Goal: Transaction & Acquisition: Purchase product/service

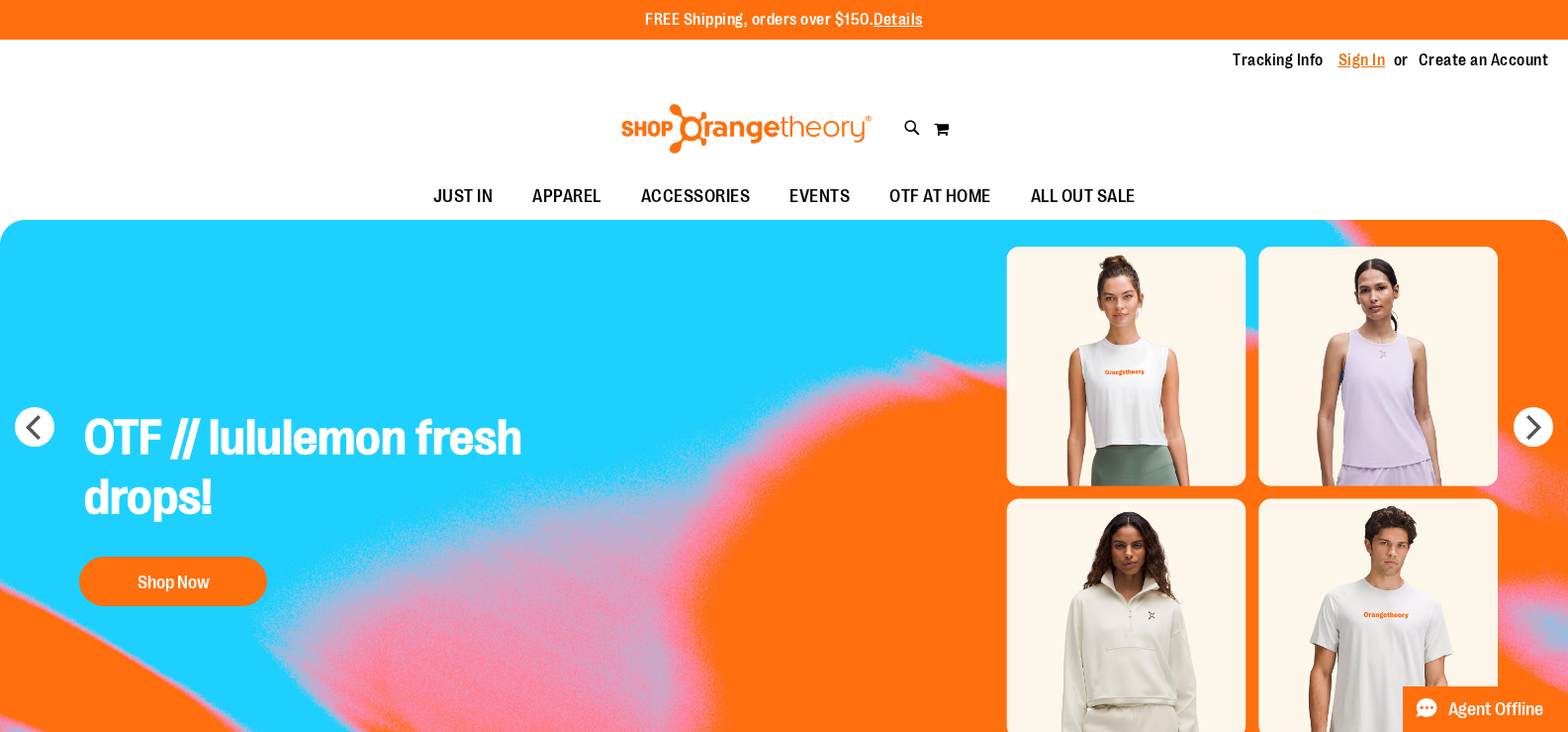
click at [1342, 64] on link "Sign In" at bounding box center [1362, 60] width 48 height 22
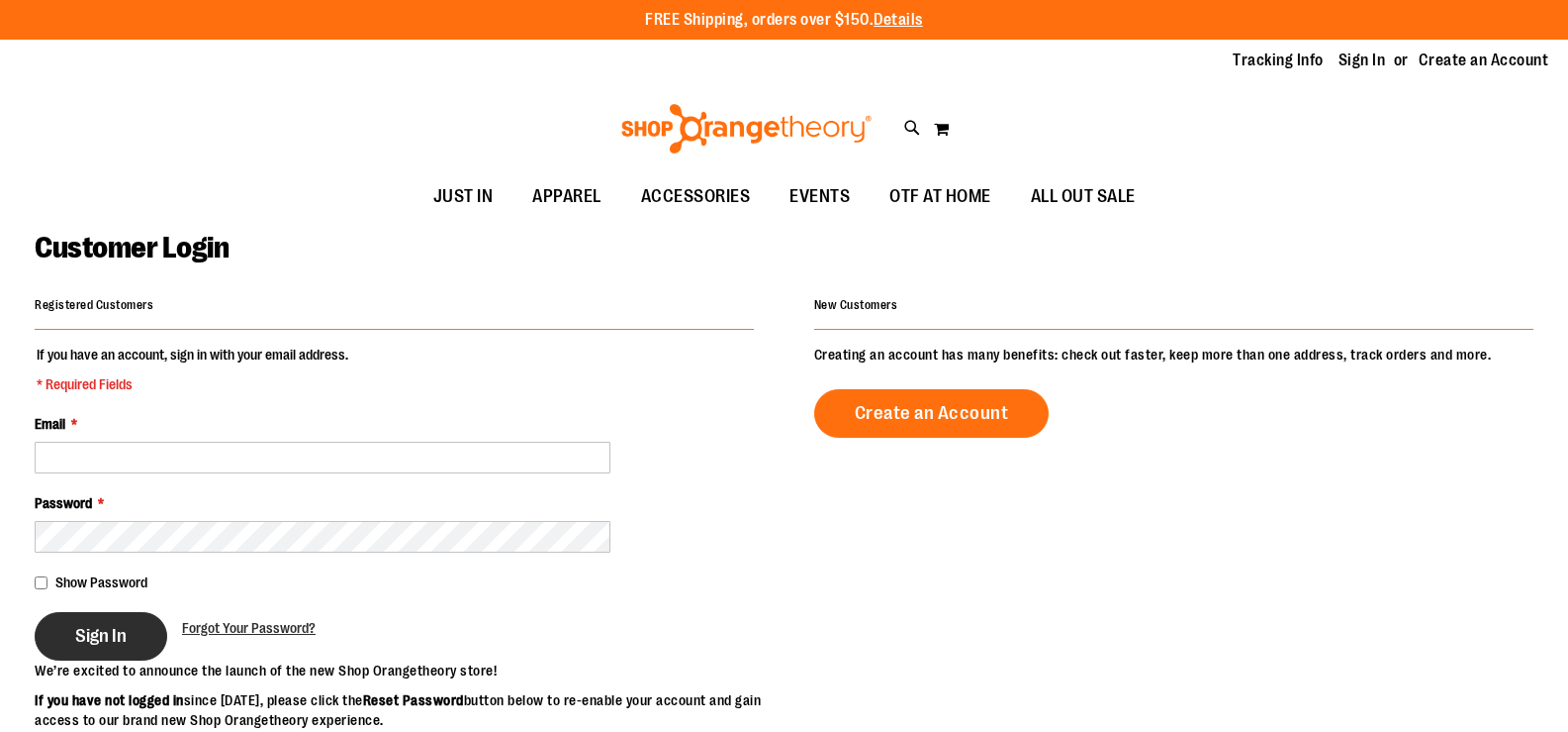
type input "**********"
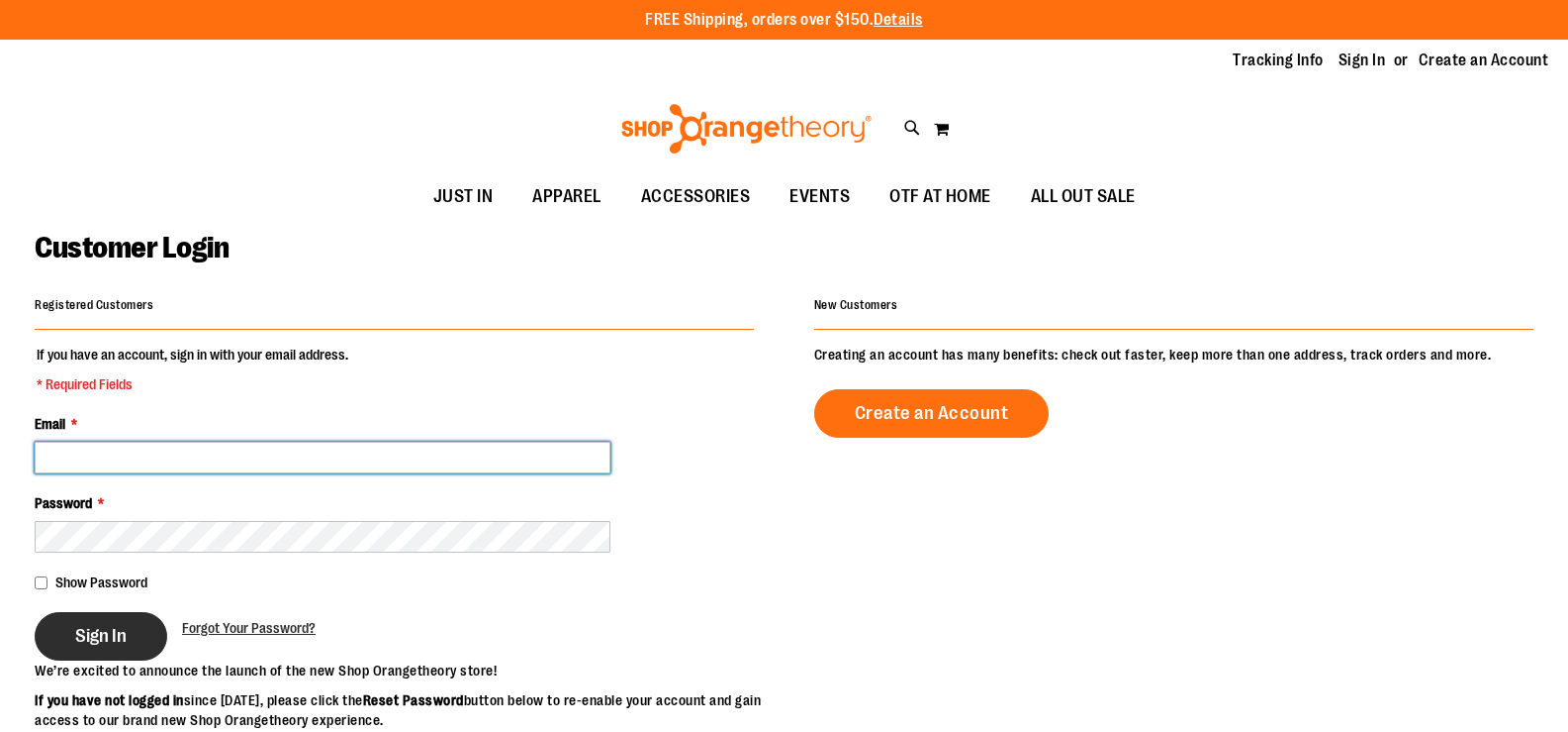
type input "**********"
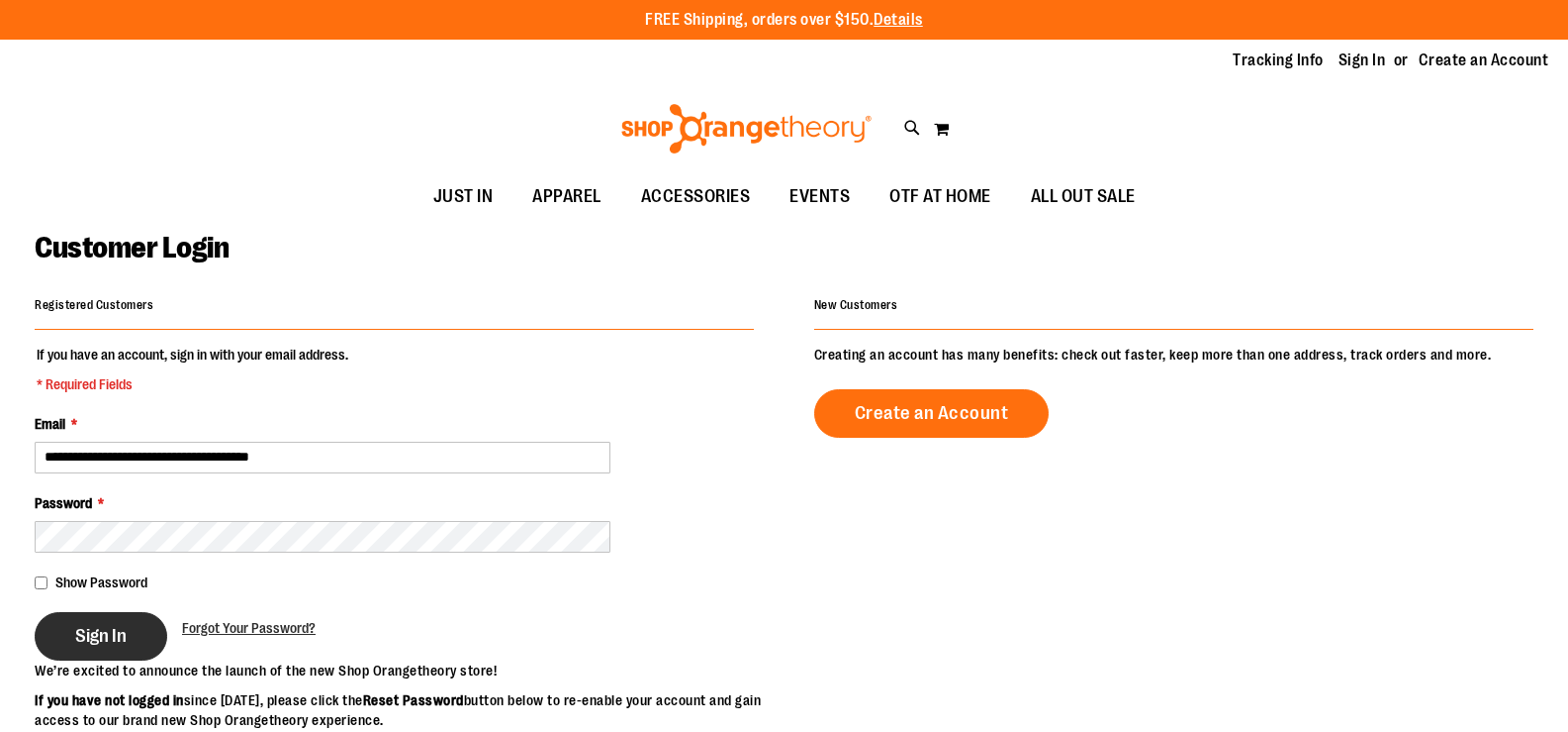
click at [95, 632] on span "Sign In" at bounding box center [100, 636] width 51 height 22
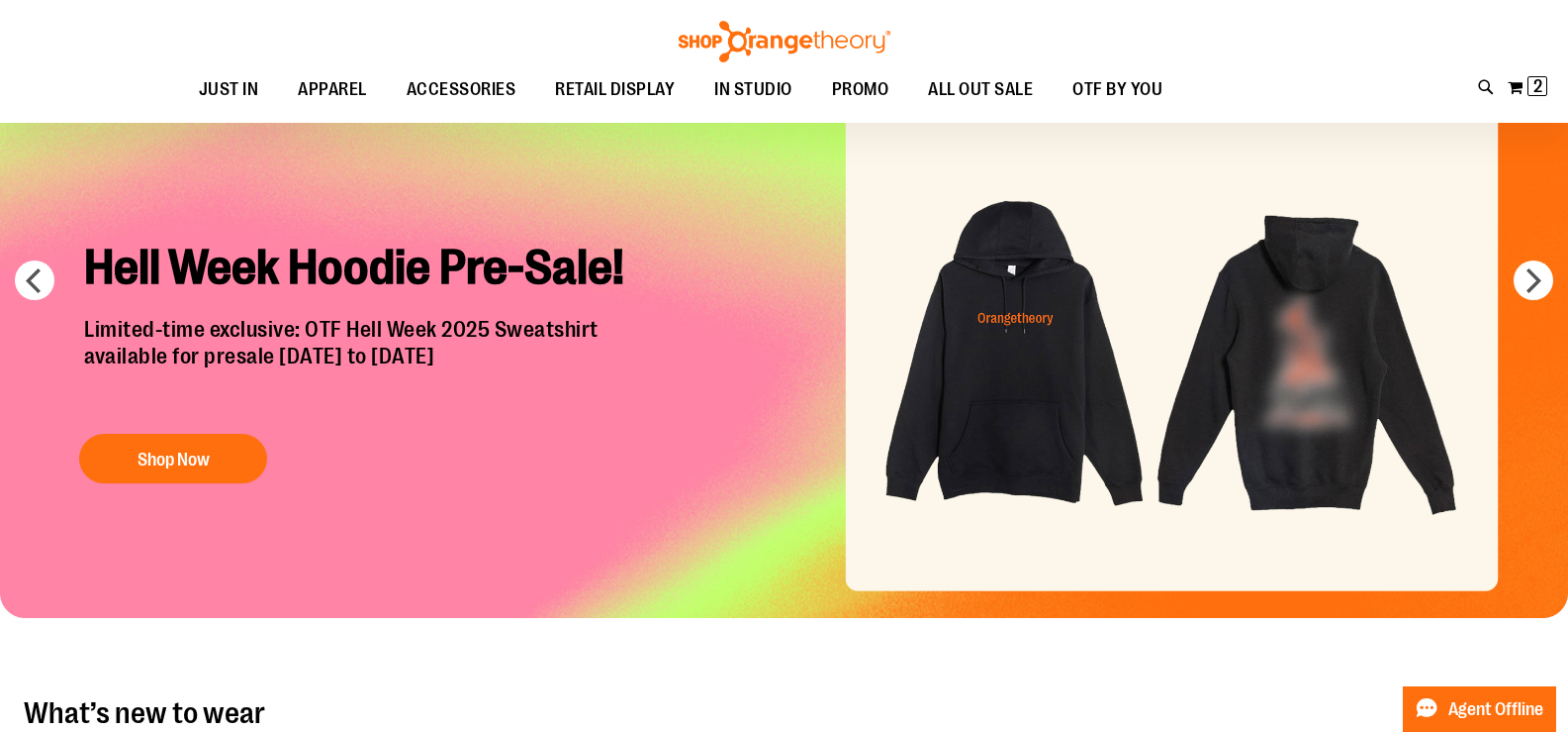
scroll to position [99, 0]
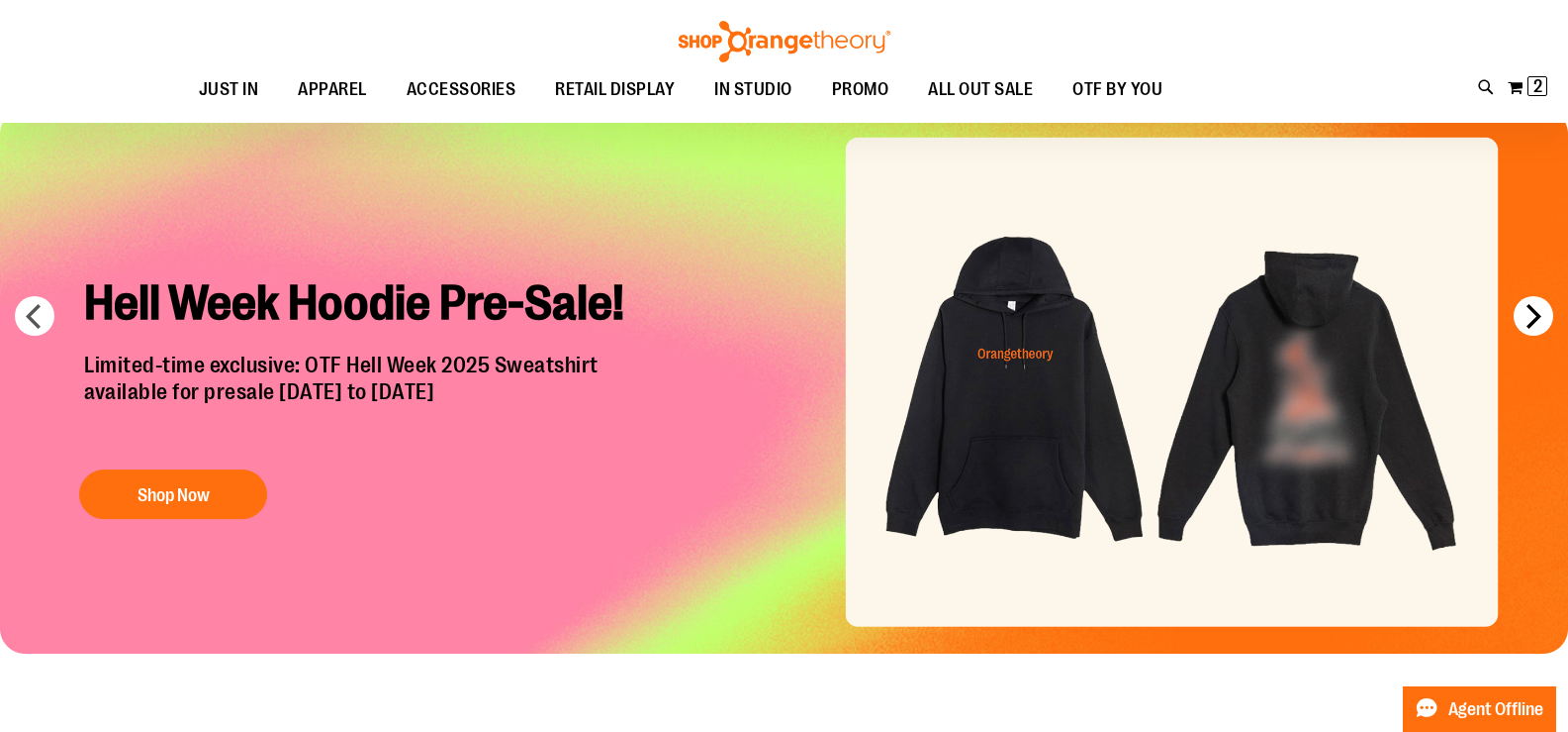
type input "**********"
click at [1528, 321] on button "next" at bounding box center [1534, 316] width 40 height 40
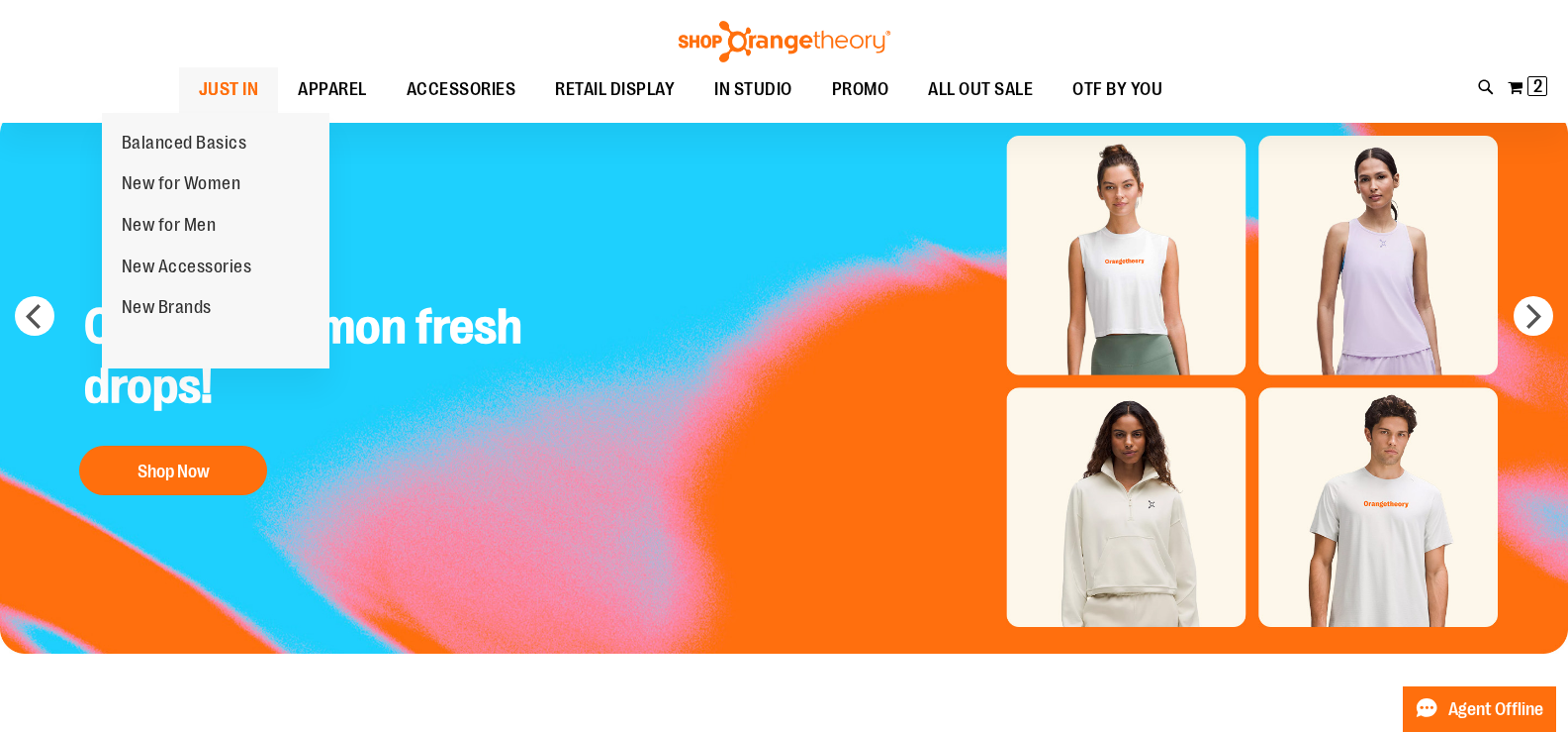
click at [199, 87] on span "JUST IN" at bounding box center [229, 89] width 60 height 45
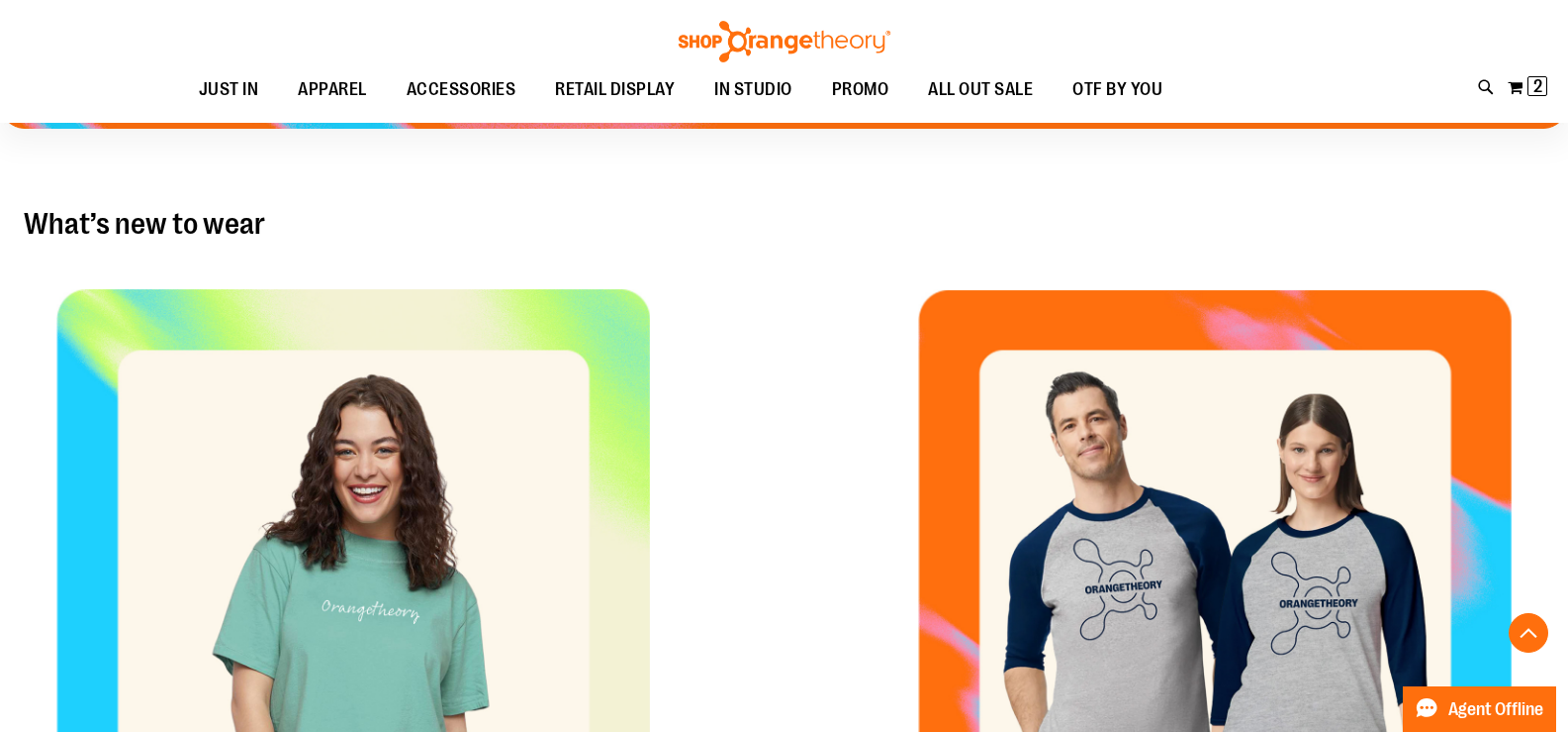
scroll to position [891, 0]
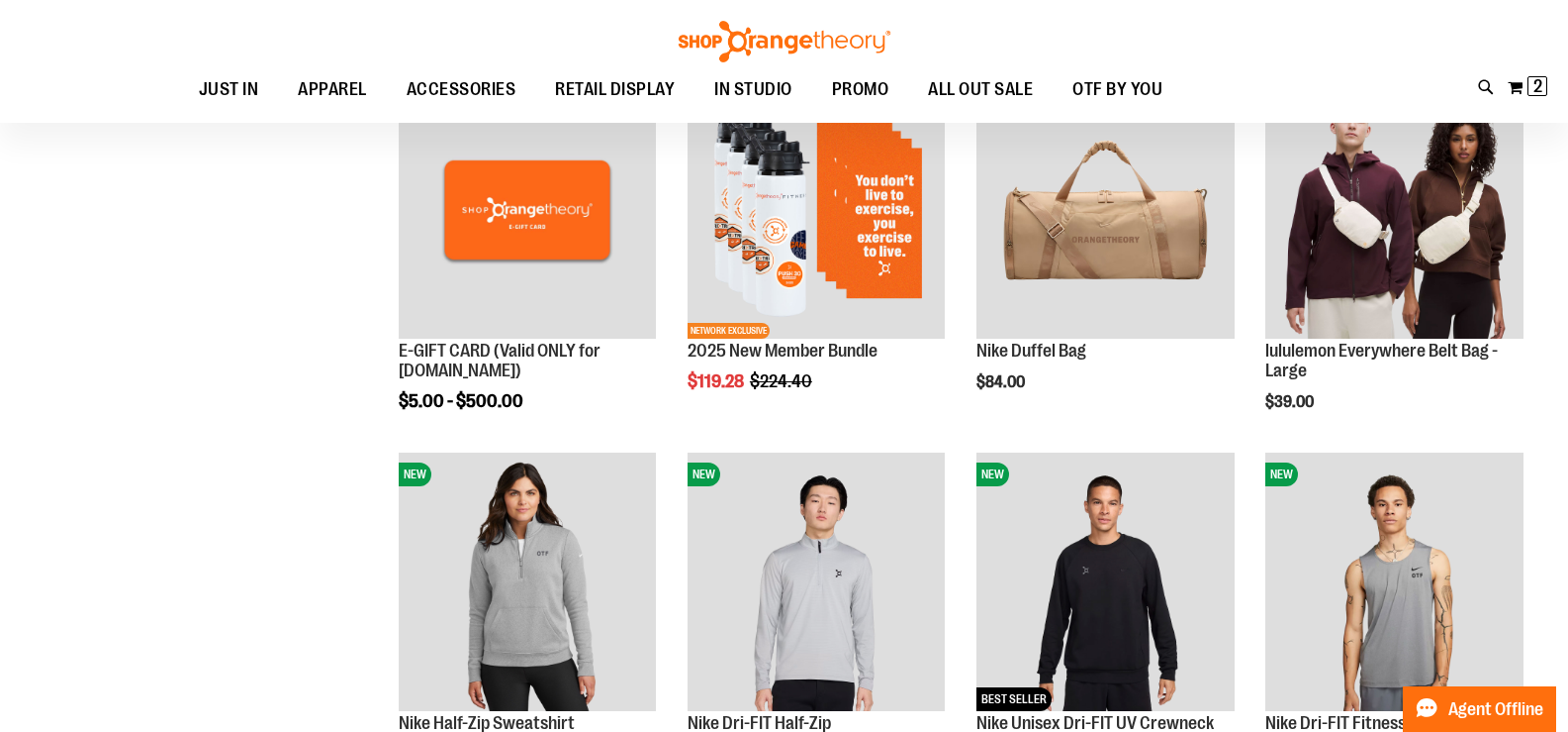
scroll to position [494, 0]
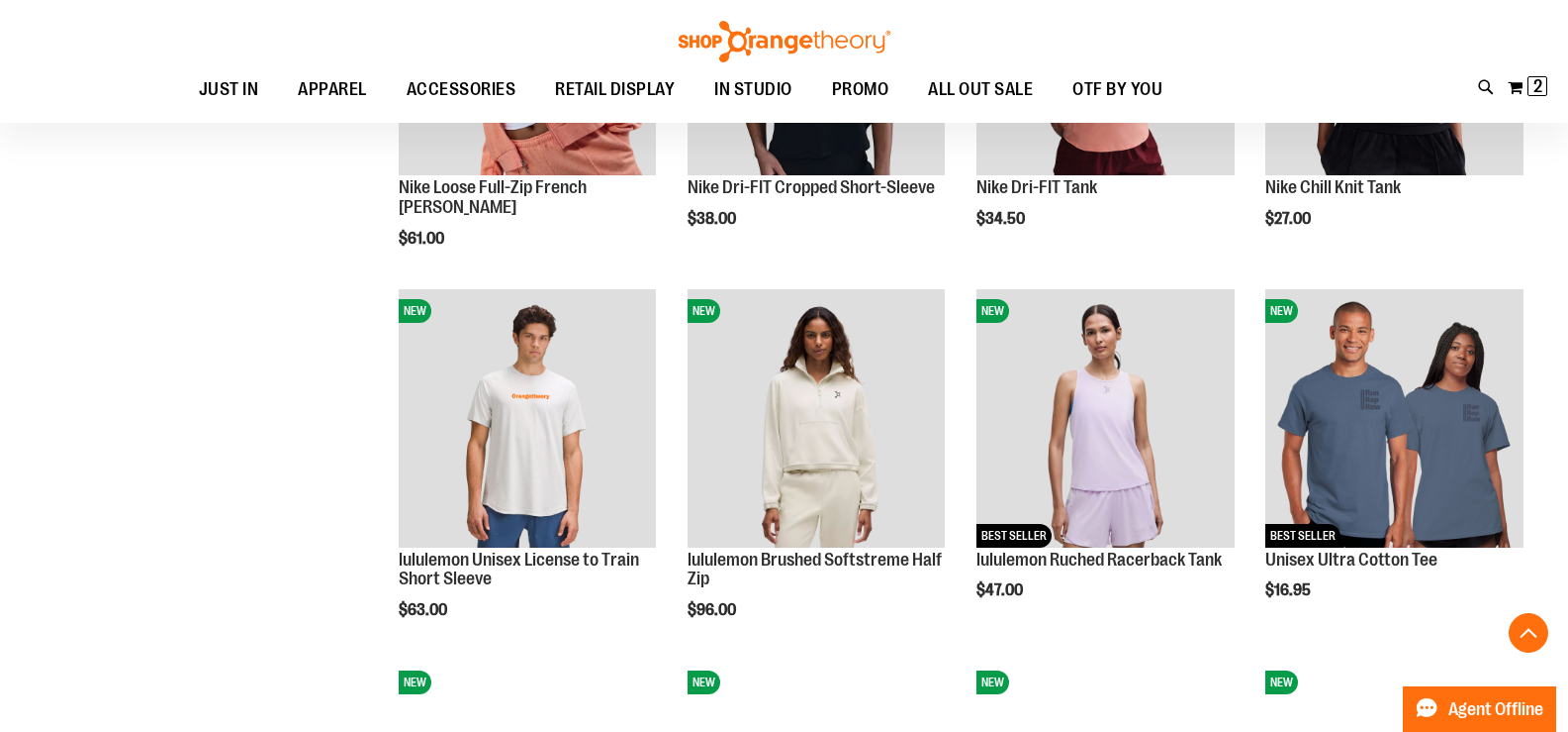
scroll to position [1385, 0]
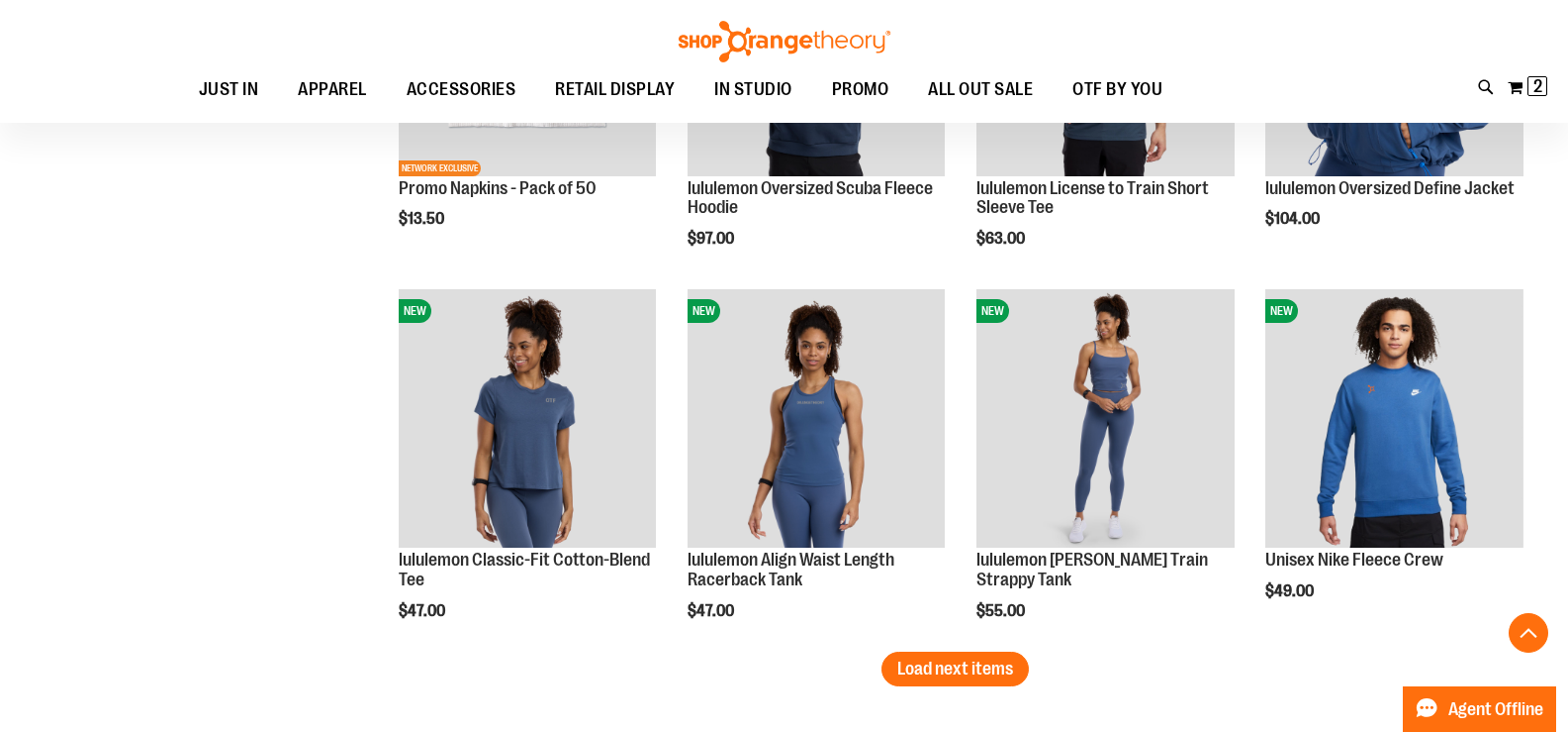
scroll to position [2903, 0]
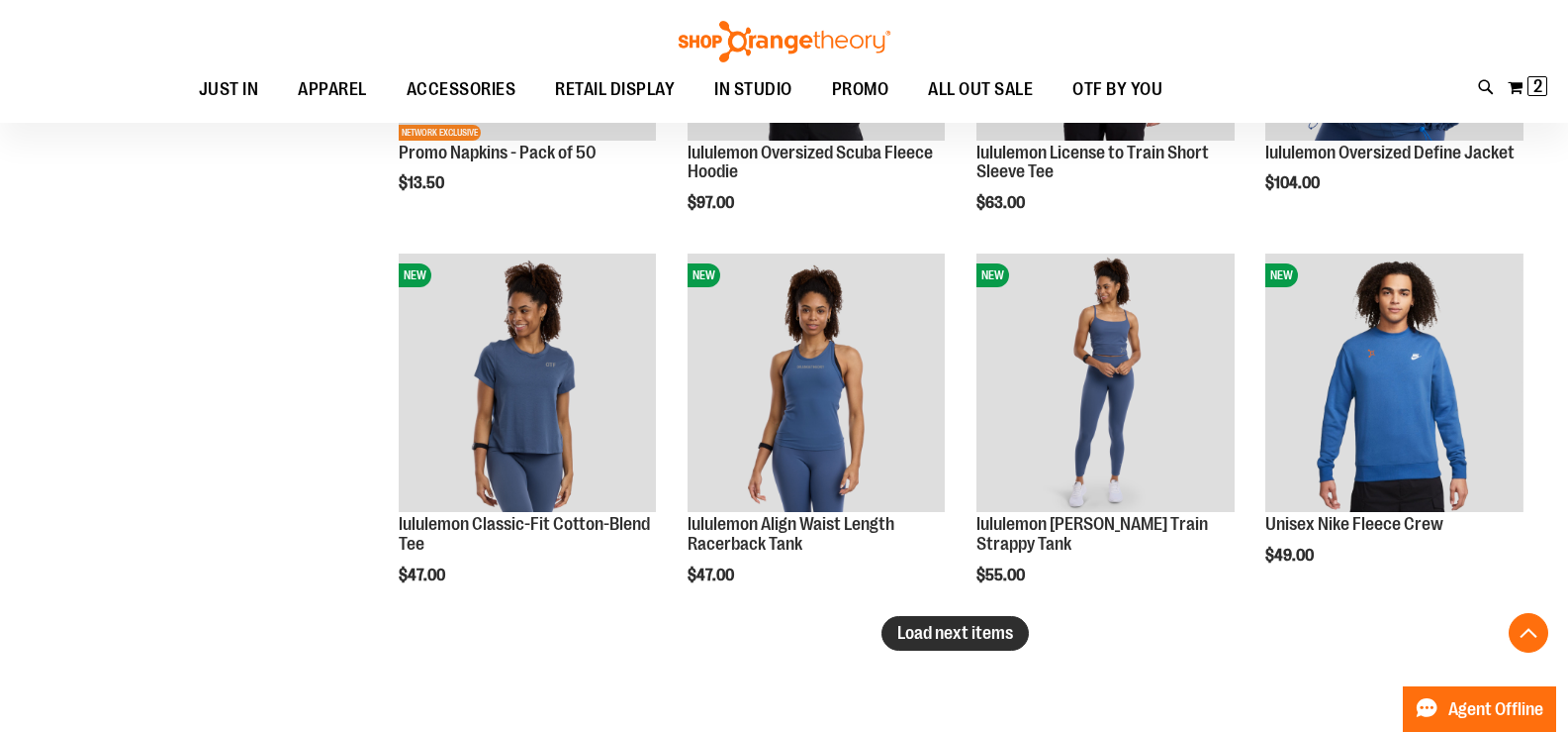
type input "**********"
click at [1003, 629] on span "Load next items" at bounding box center [955, 633] width 116 height 20
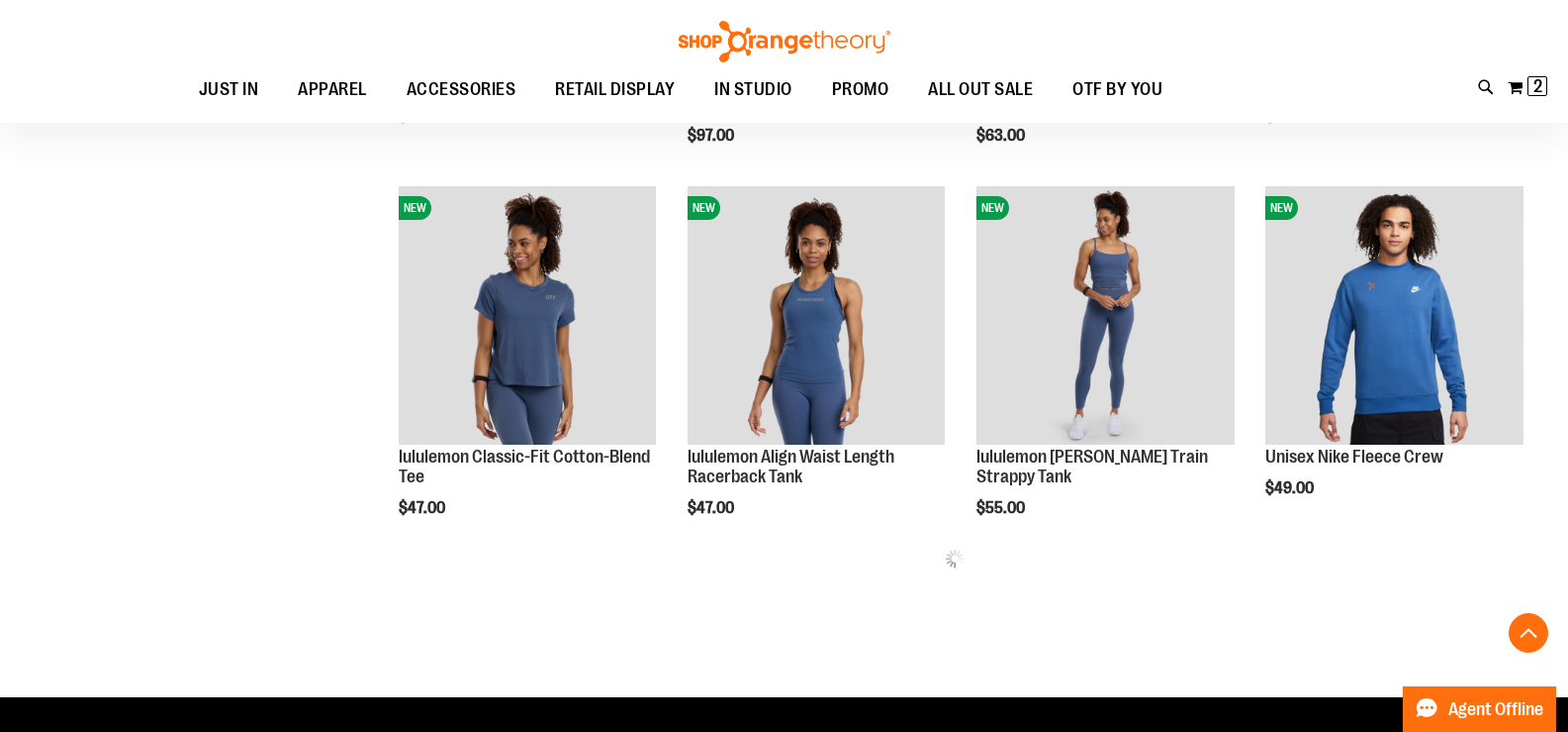
scroll to position [3101, 0]
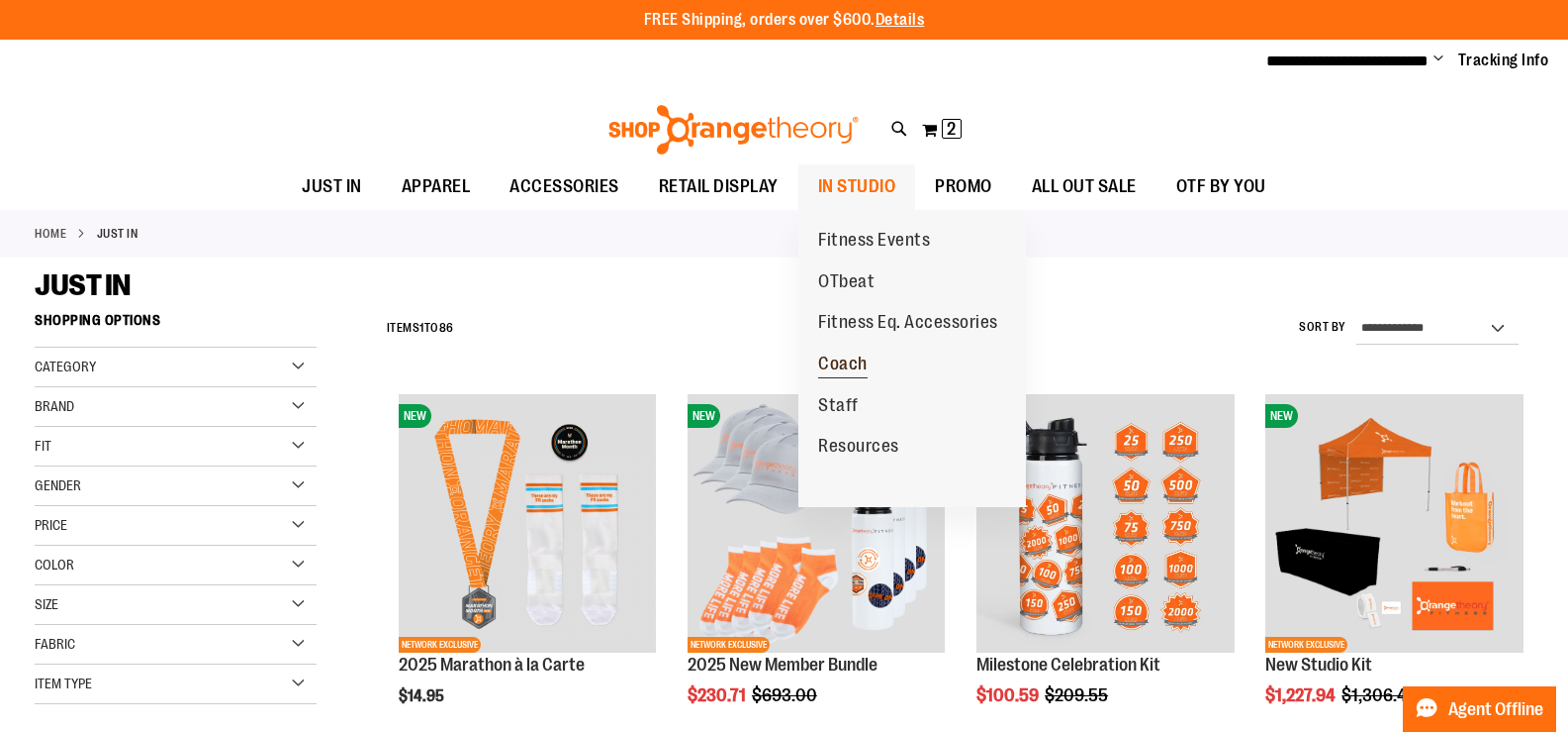
click at [842, 362] on span "Coach" at bounding box center [842, 365] width 49 height 25
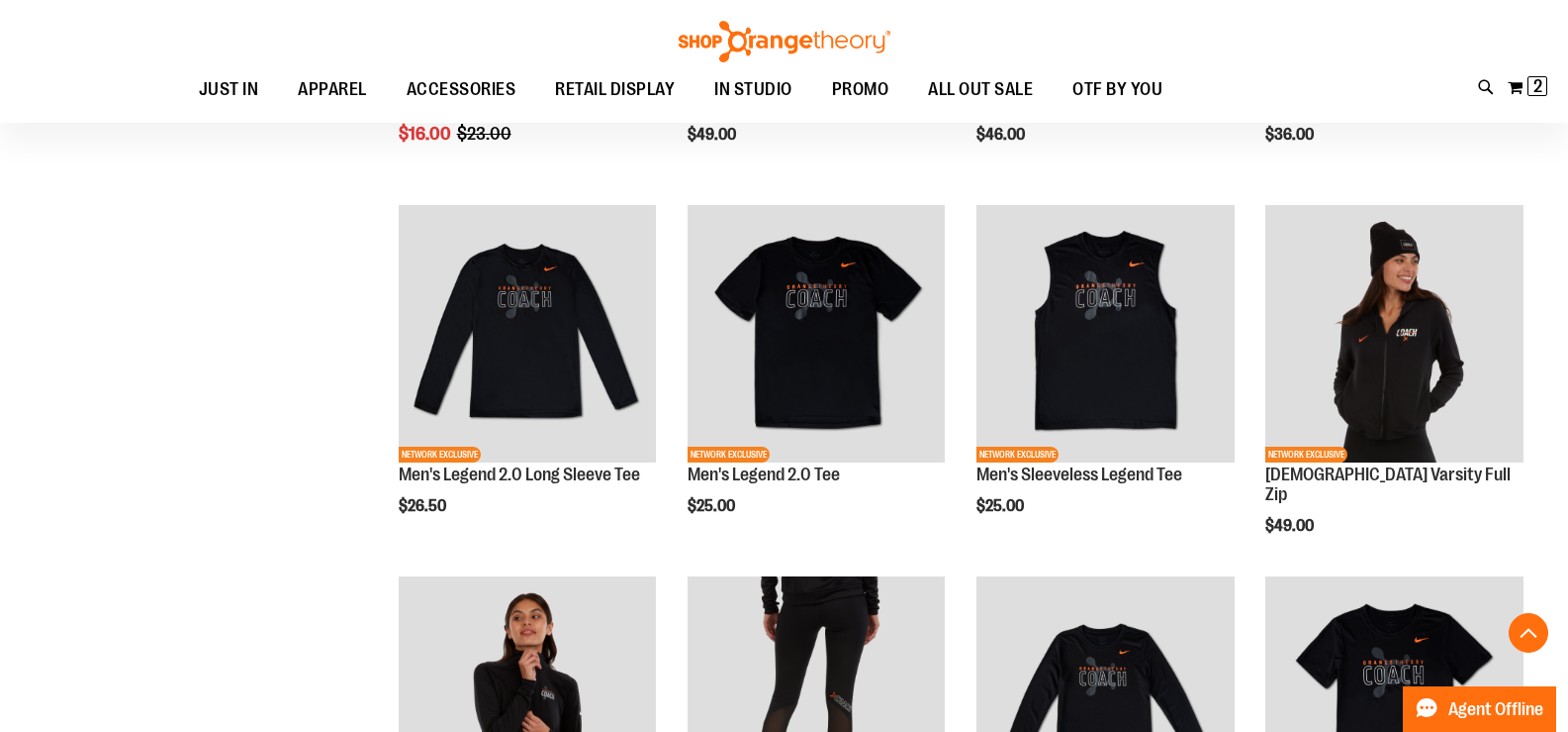
scroll to position [396, 0]
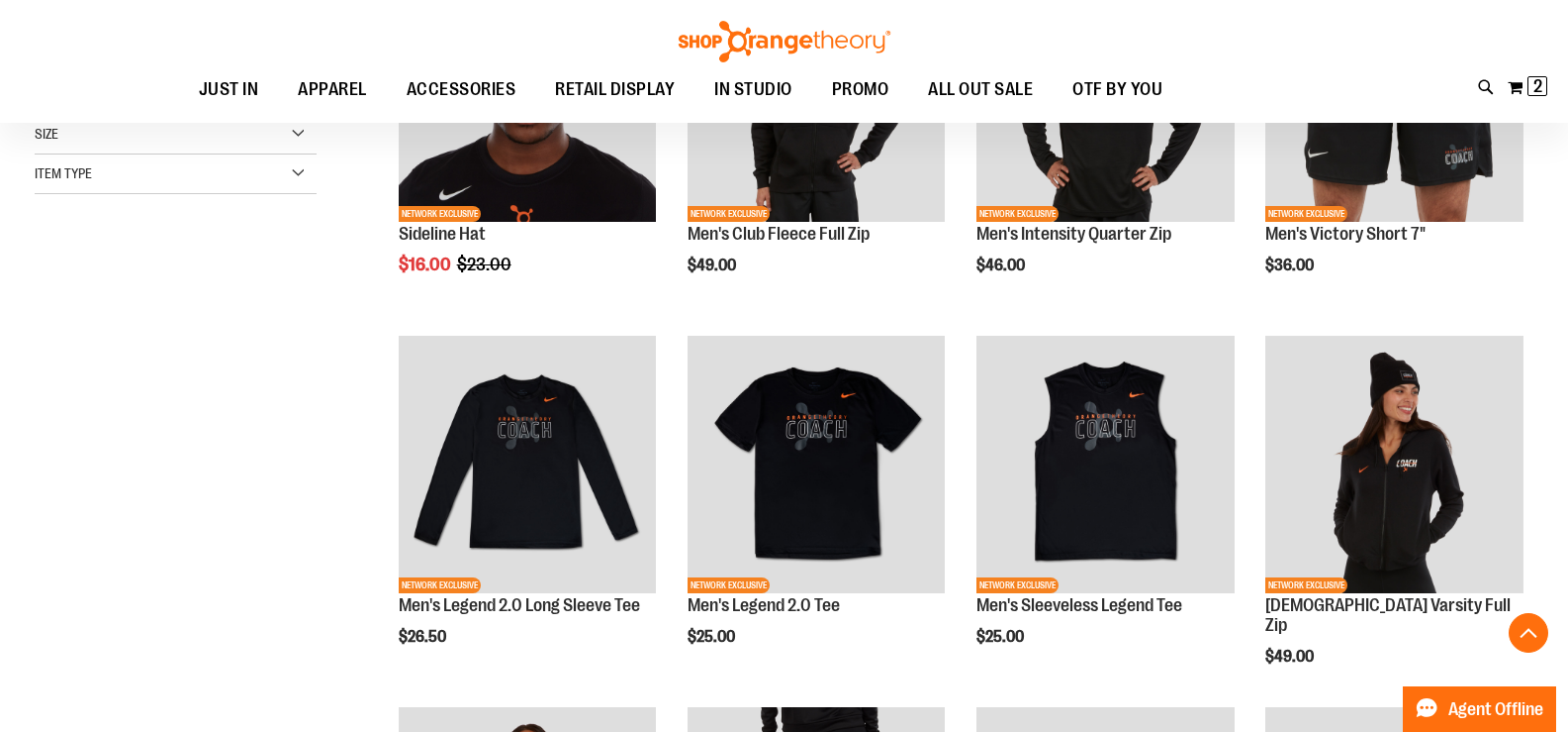
scroll to position [99, 0]
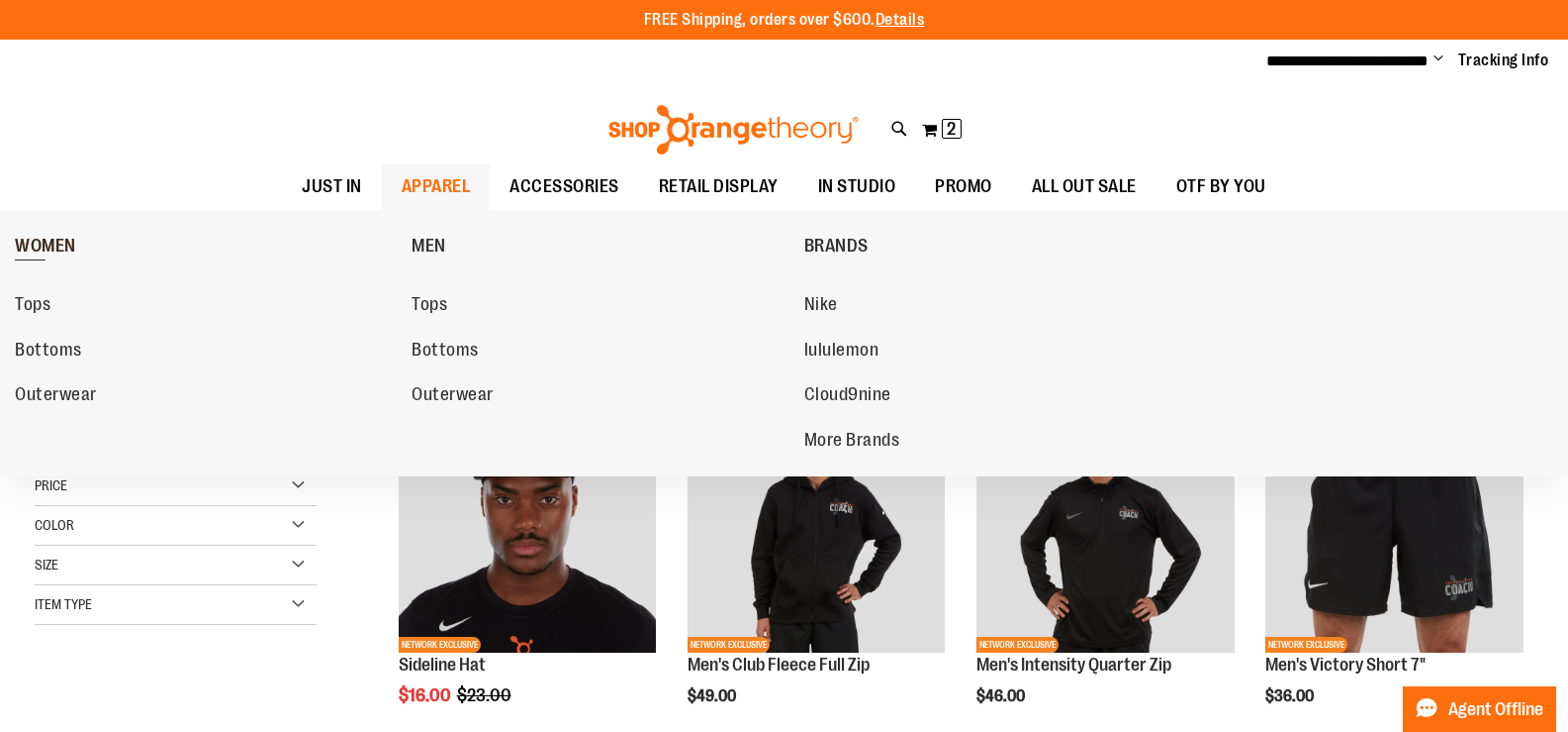
type input "**********"
click at [31, 236] on span "WOMEN" at bounding box center [45, 248] width 61 height 25
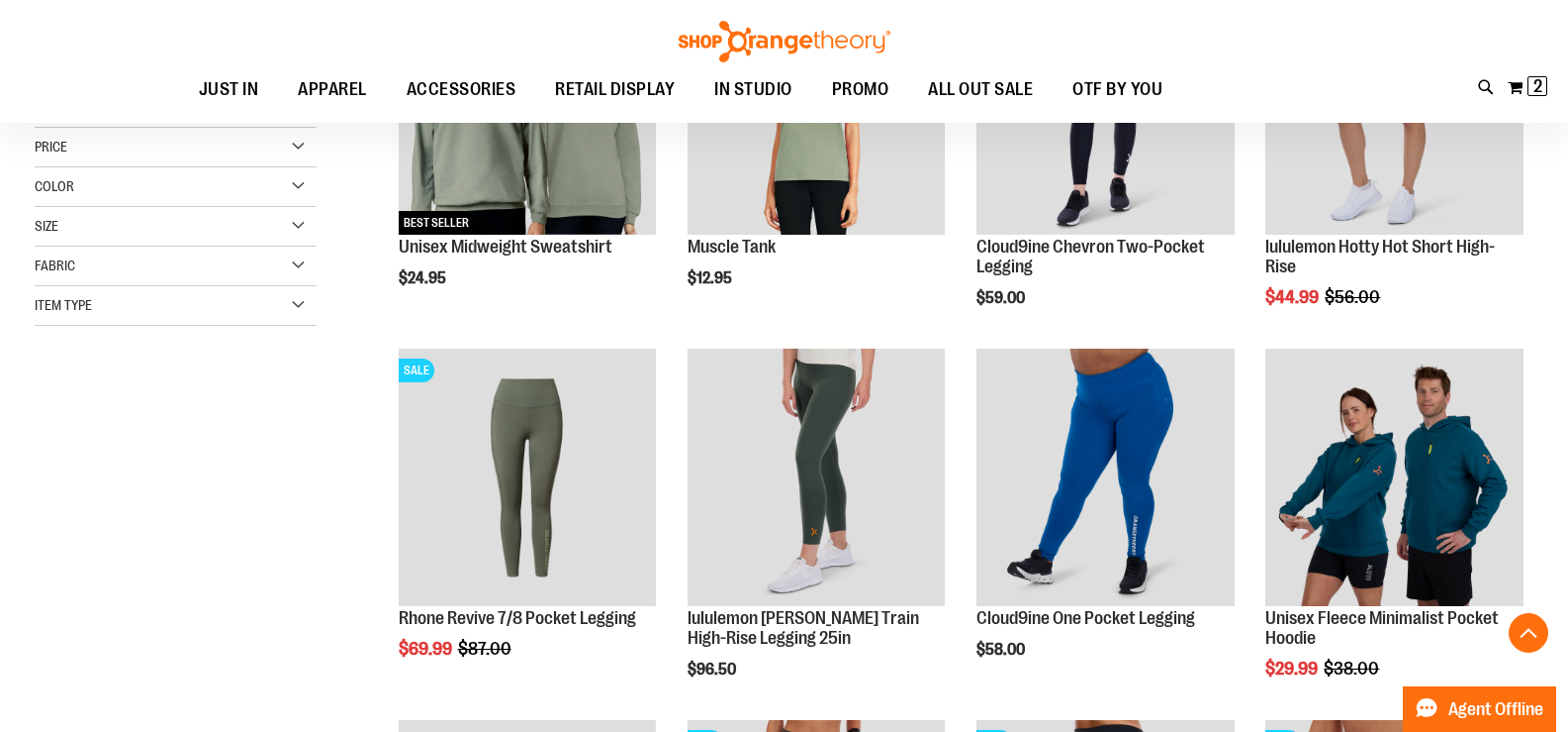
scroll to position [494, 0]
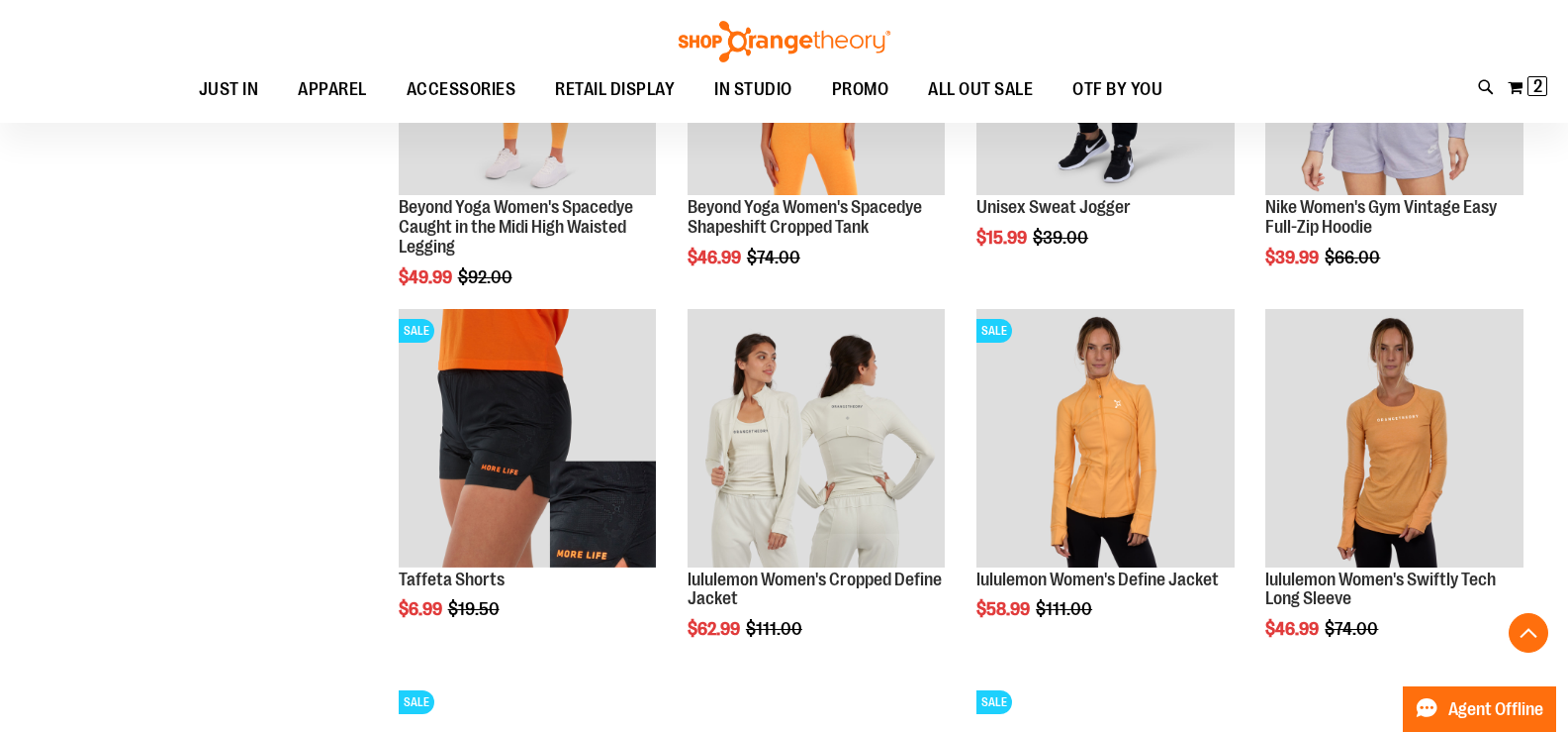
scroll to position [1699, 0]
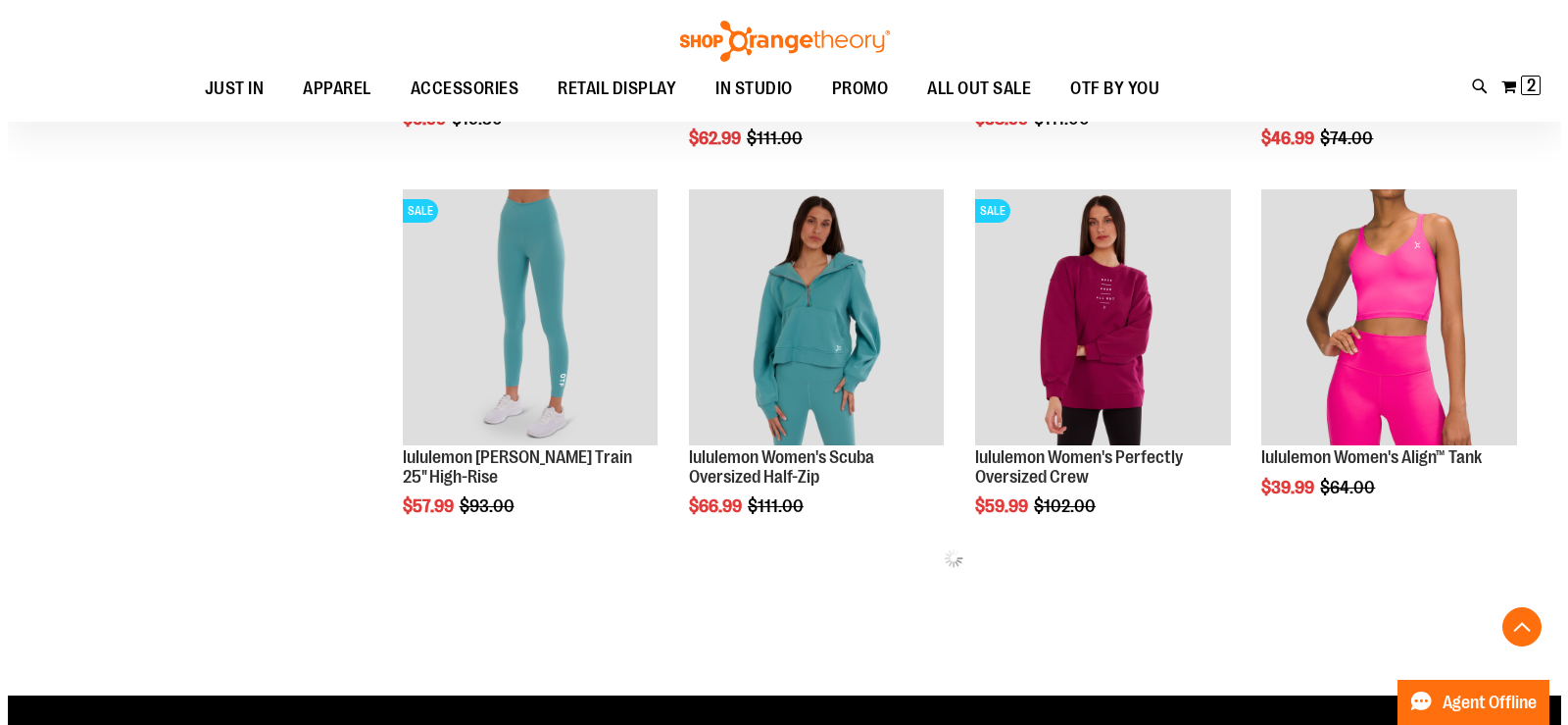
scroll to position [2075, 0]
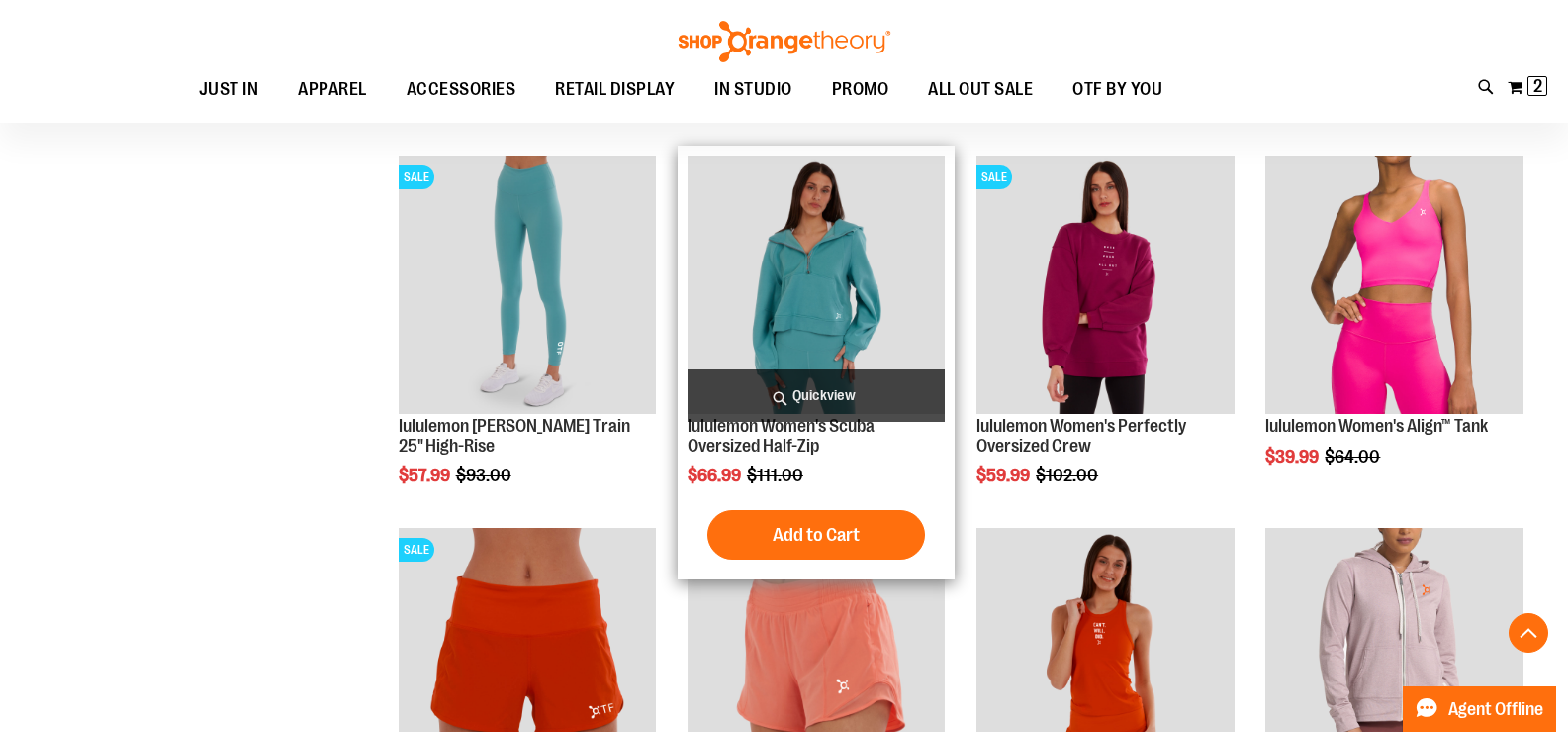
type input "**********"
click at [801, 396] on span "Quickview" at bounding box center [816, 395] width 258 height 52
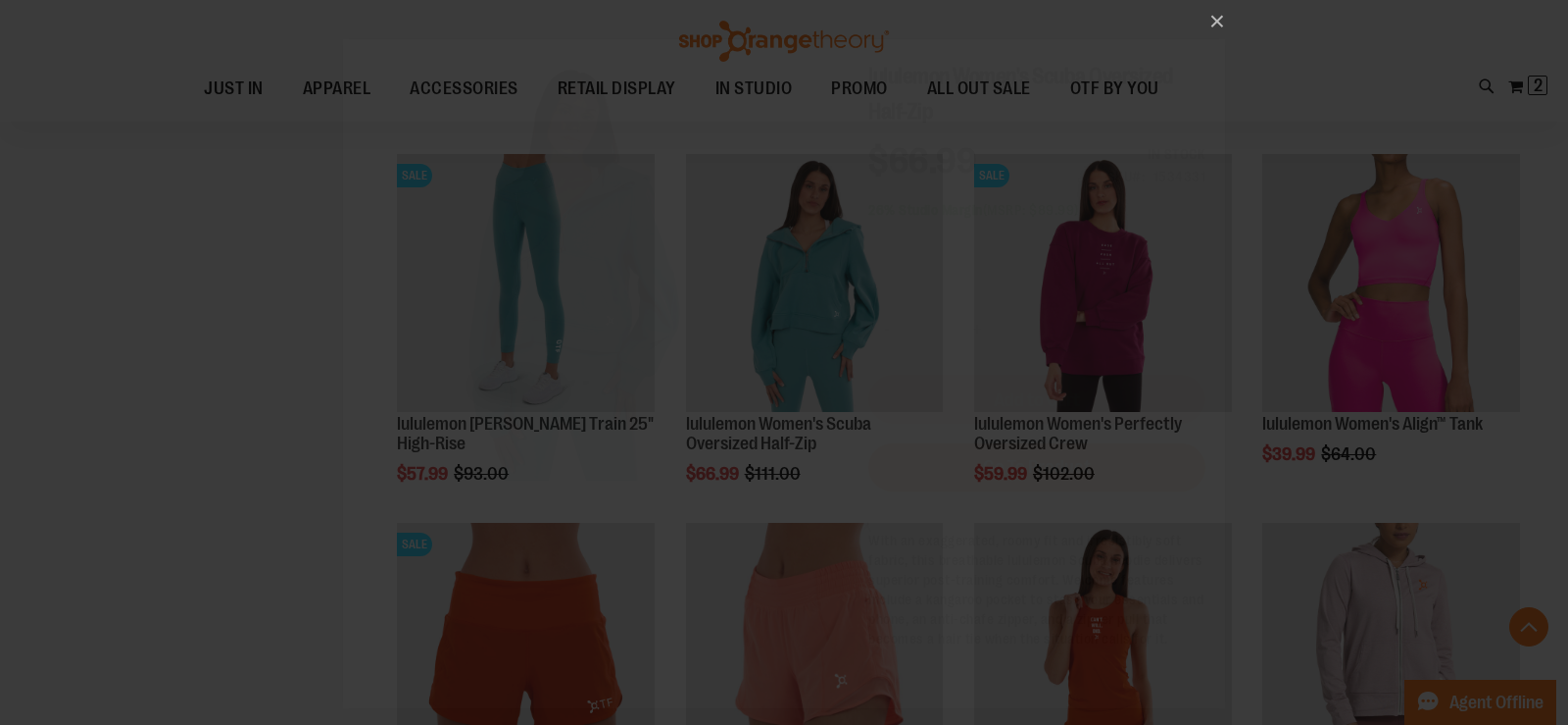
scroll to position [0, 0]
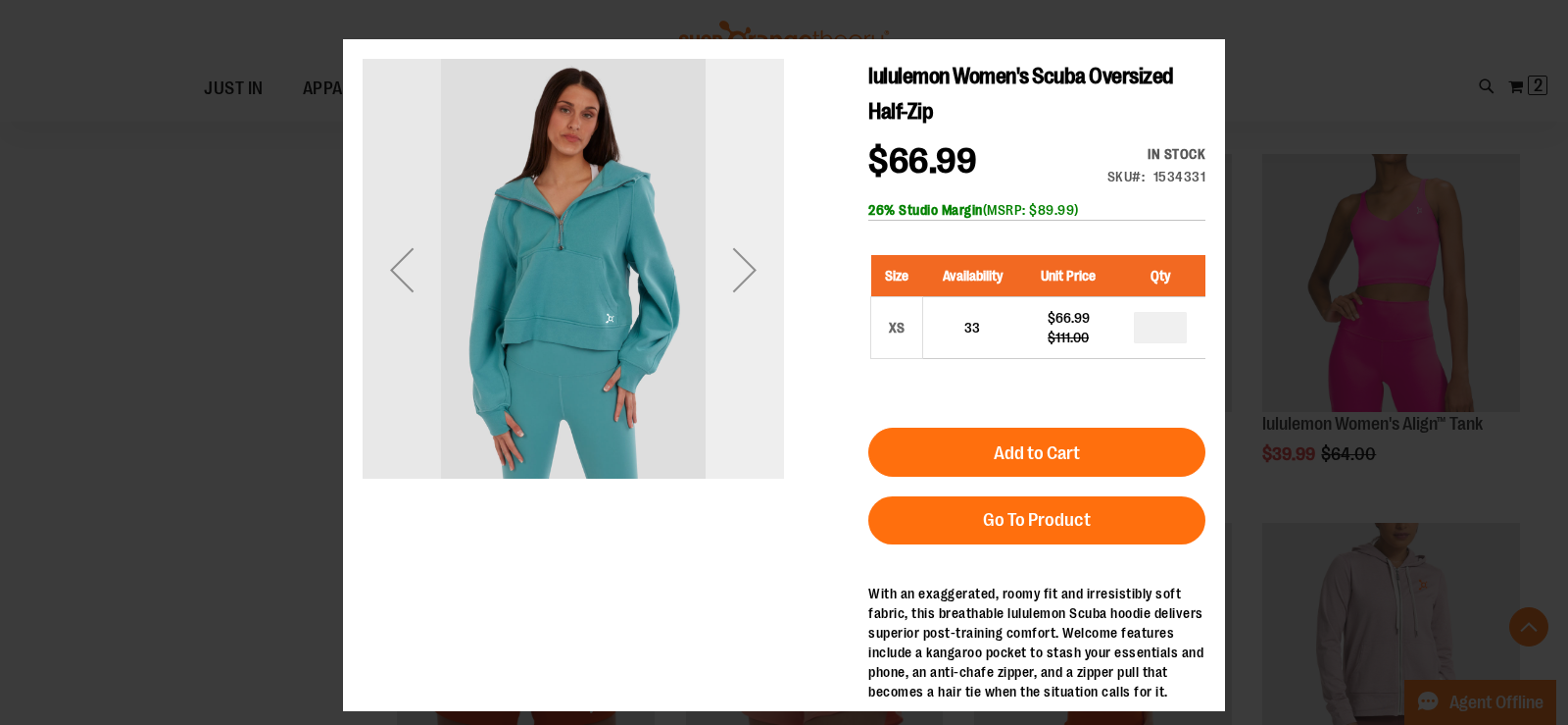
click at [743, 250] on div "Next" at bounding box center [744, 269] width 78 height 78
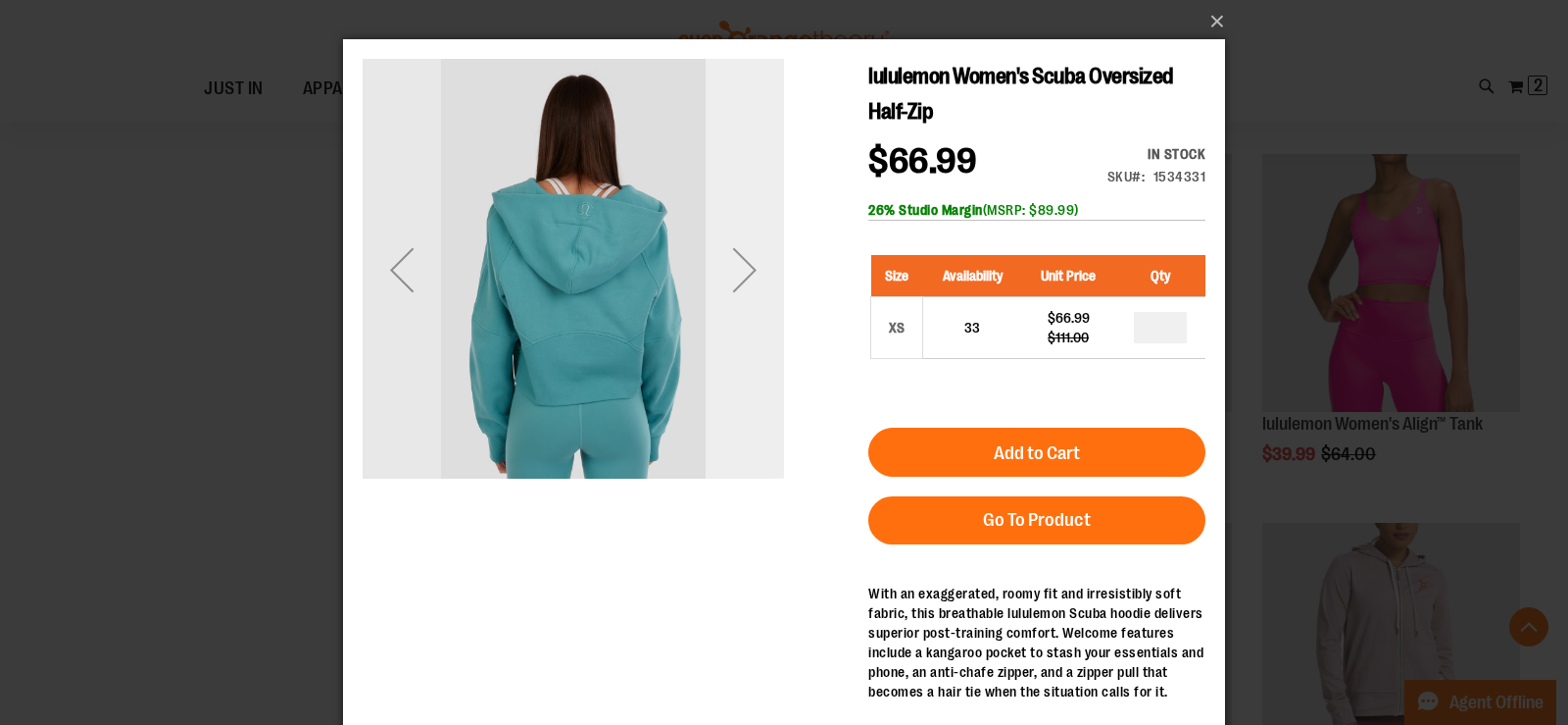
click at [743, 250] on div "Next" at bounding box center [744, 269] width 78 height 78
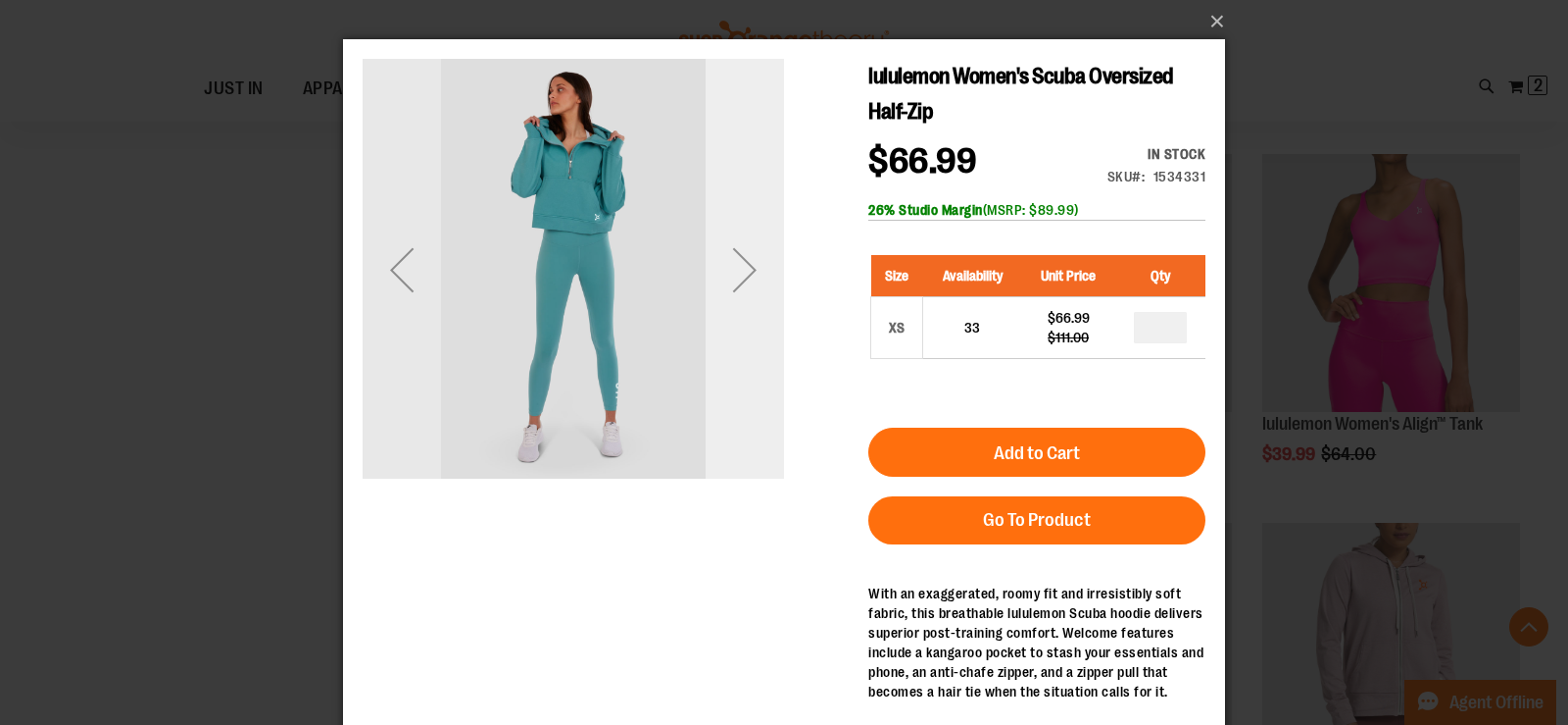
click at [748, 277] on div "Next" at bounding box center [744, 269] width 78 height 78
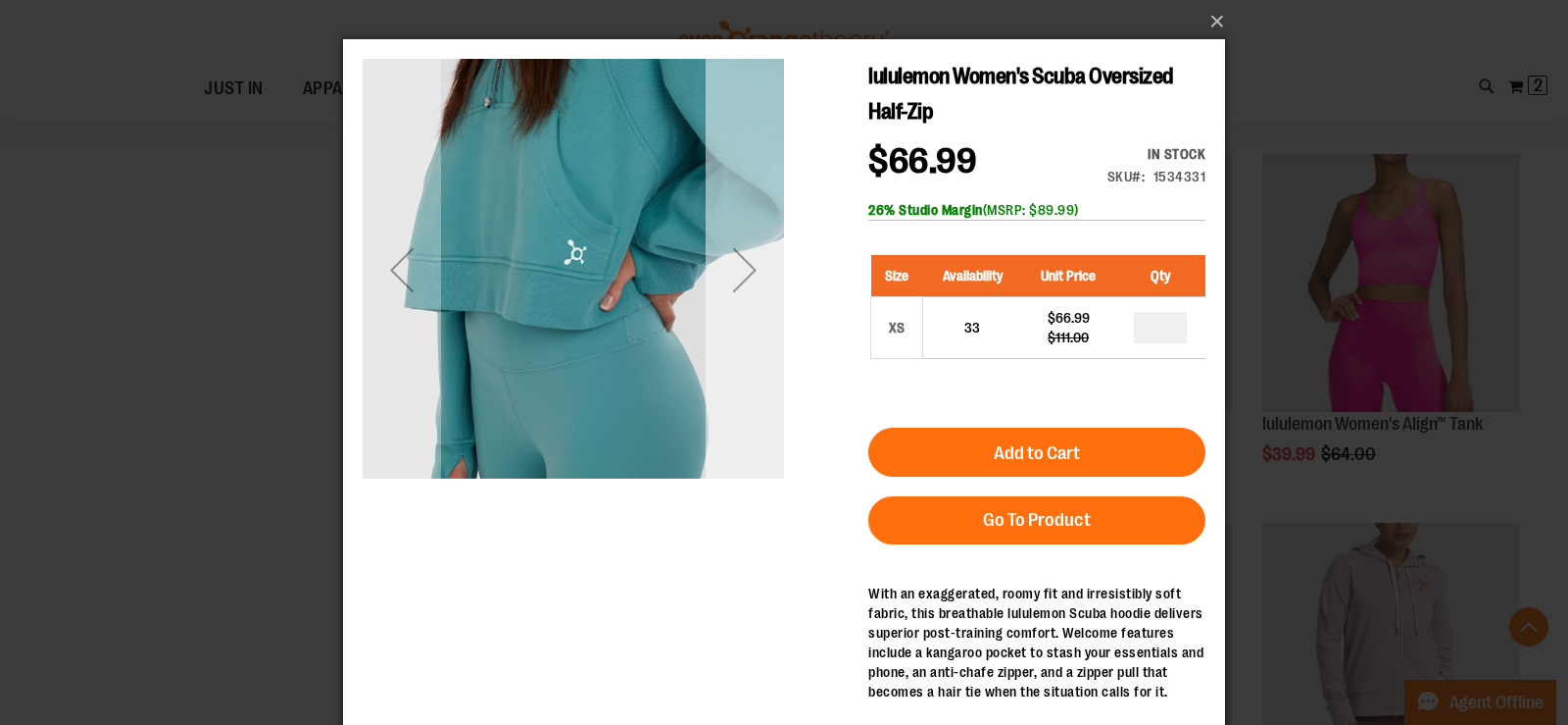
click at [748, 277] on div "Next" at bounding box center [744, 269] width 78 height 78
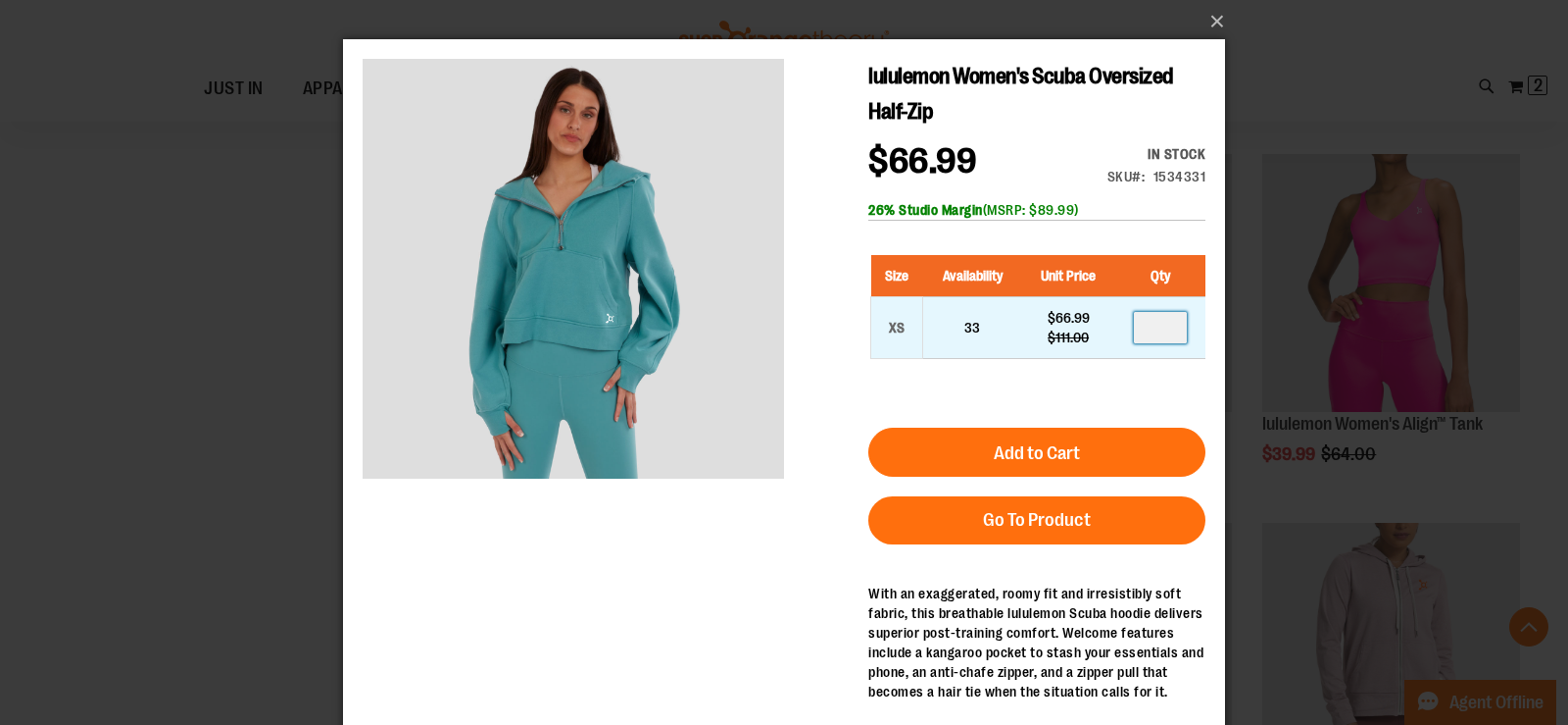
click at [1172, 329] on input "number" at bounding box center [1159, 328] width 52 height 32
type input "*"
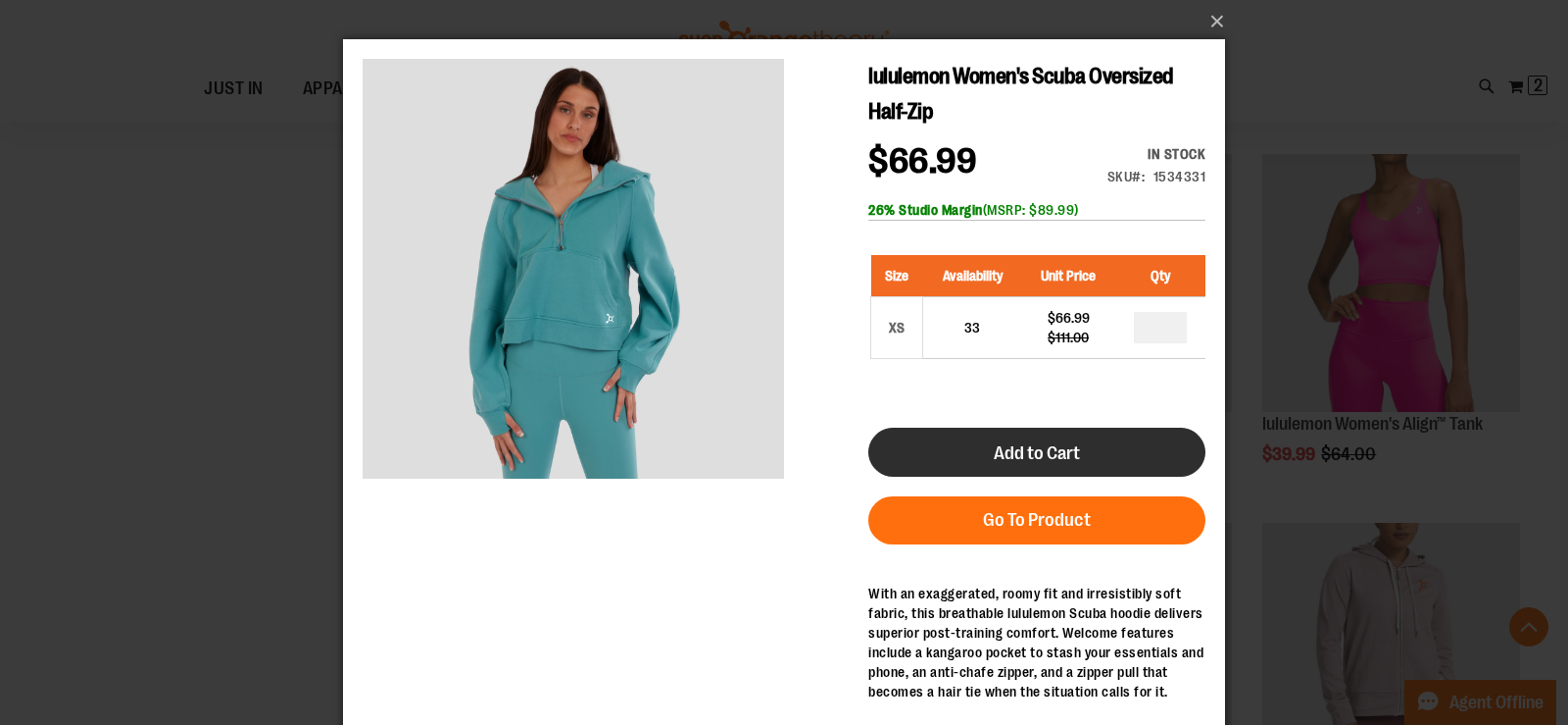
click at [1029, 446] on span "Add to Cart" at bounding box center [1036, 453] width 86 height 22
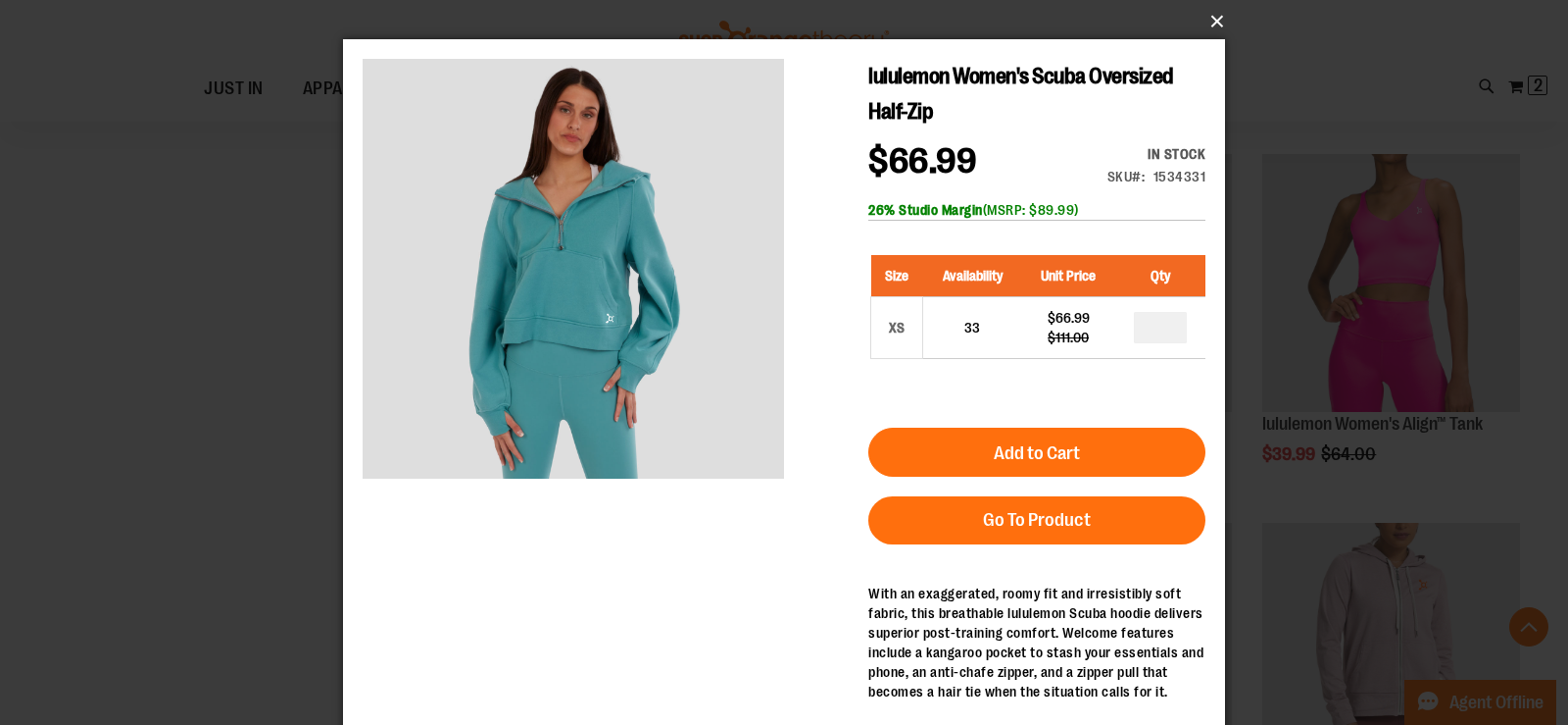
click at [1214, 20] on button "×" at bounding box center [789, 22] width 882 height 44
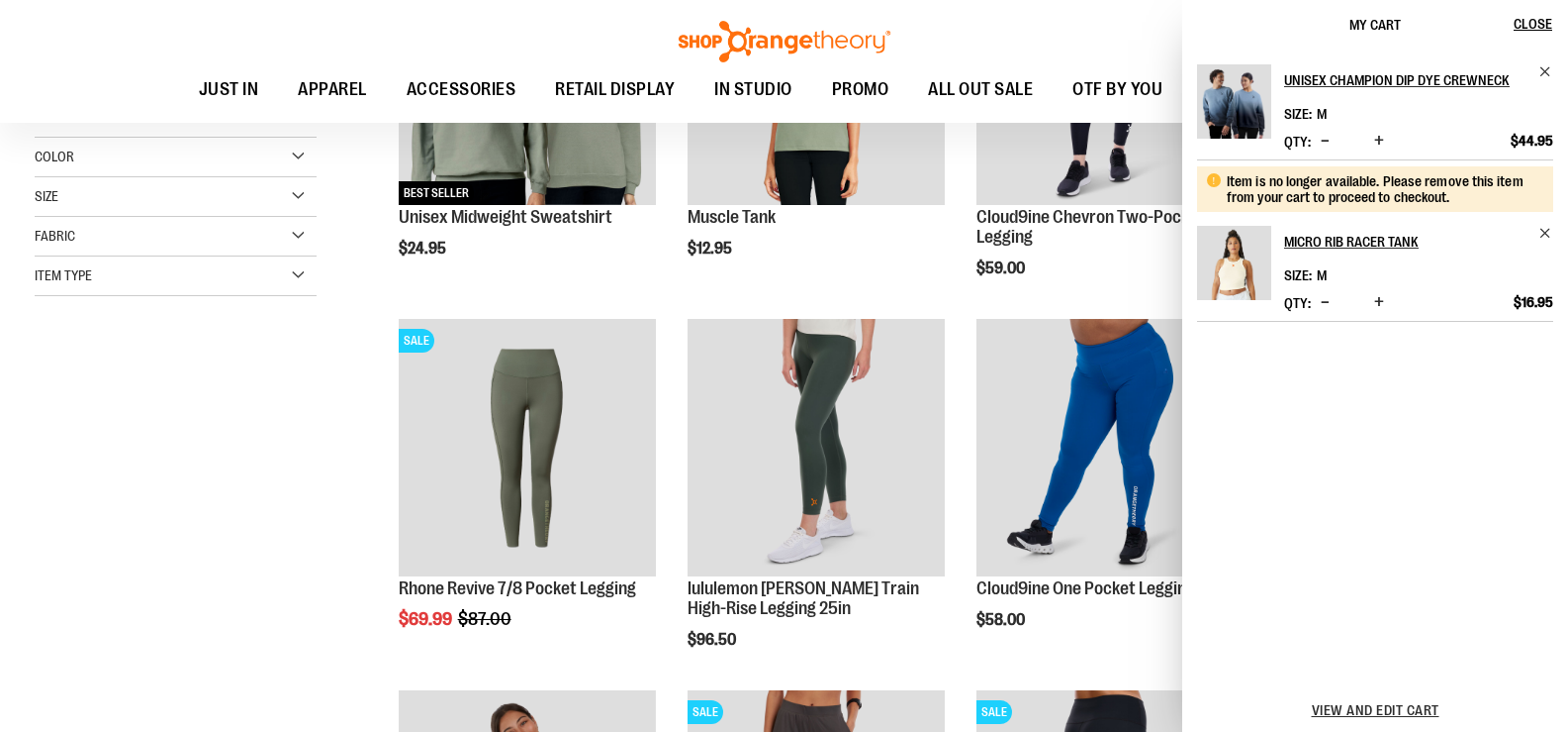
scroll to position [594, 0]
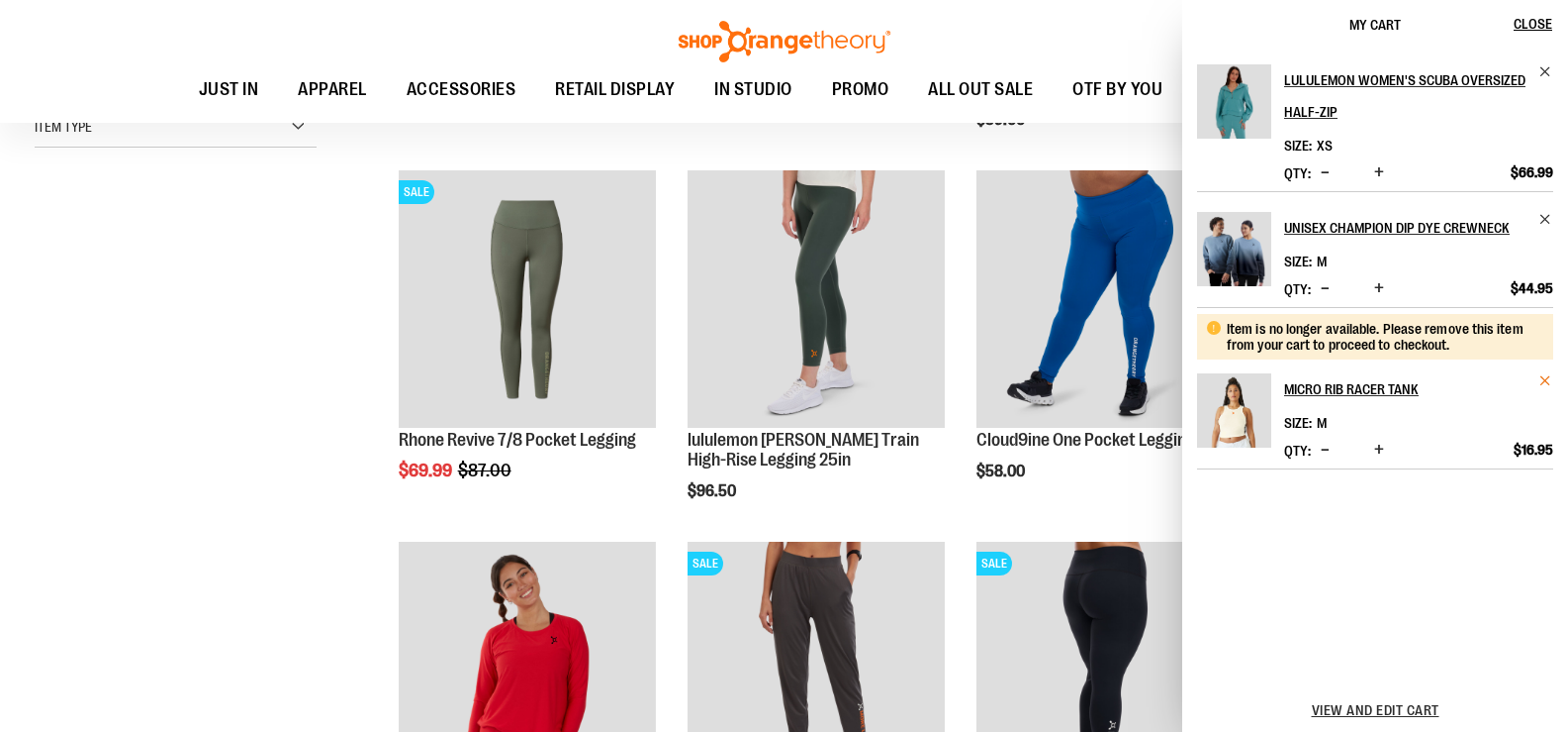
click at [1545, 388] on span "Remove item" at bounding box center [1545, 380] width 15 height 15
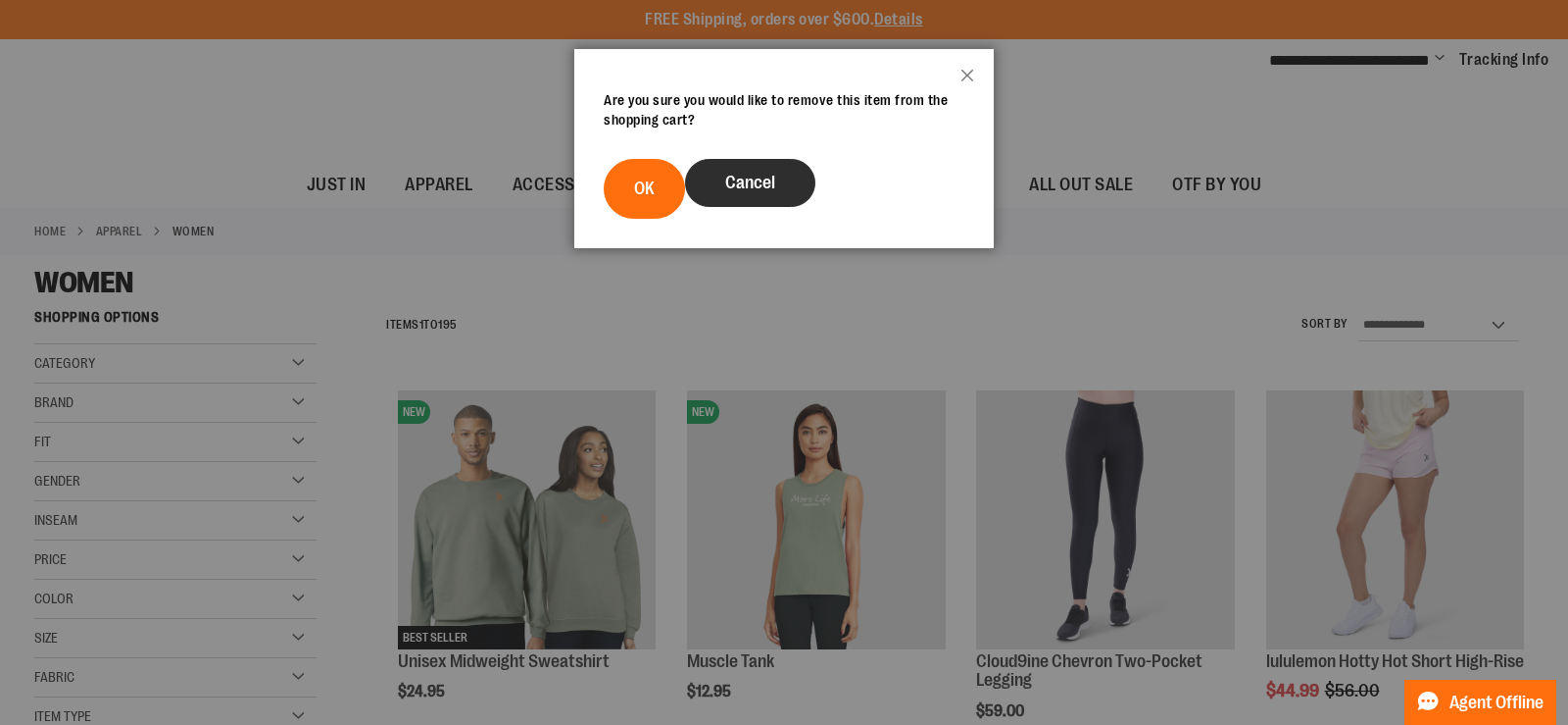
click at [747, 177] on span "Cancel" at bounding box center [750, 182] width 49 height 20
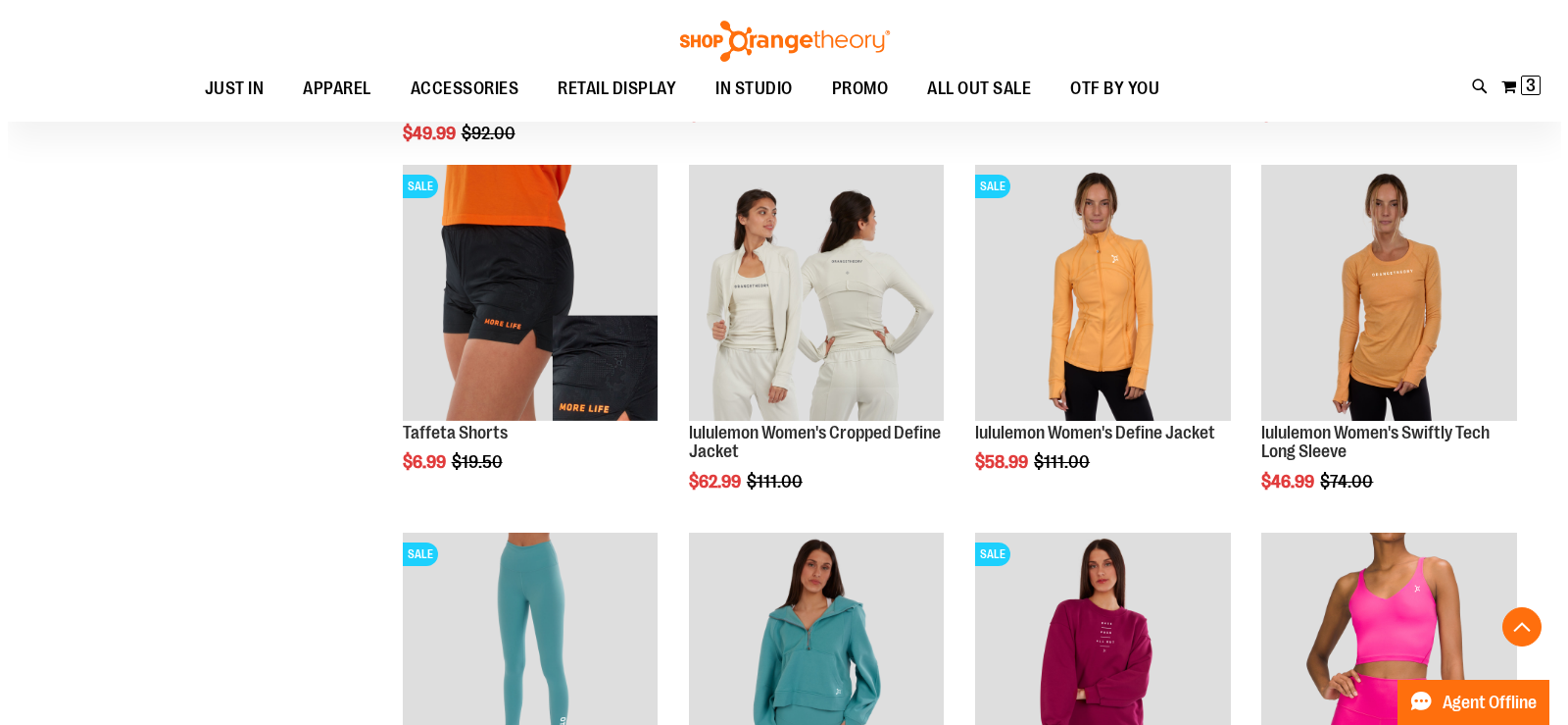
scroll to position [1666, 0]
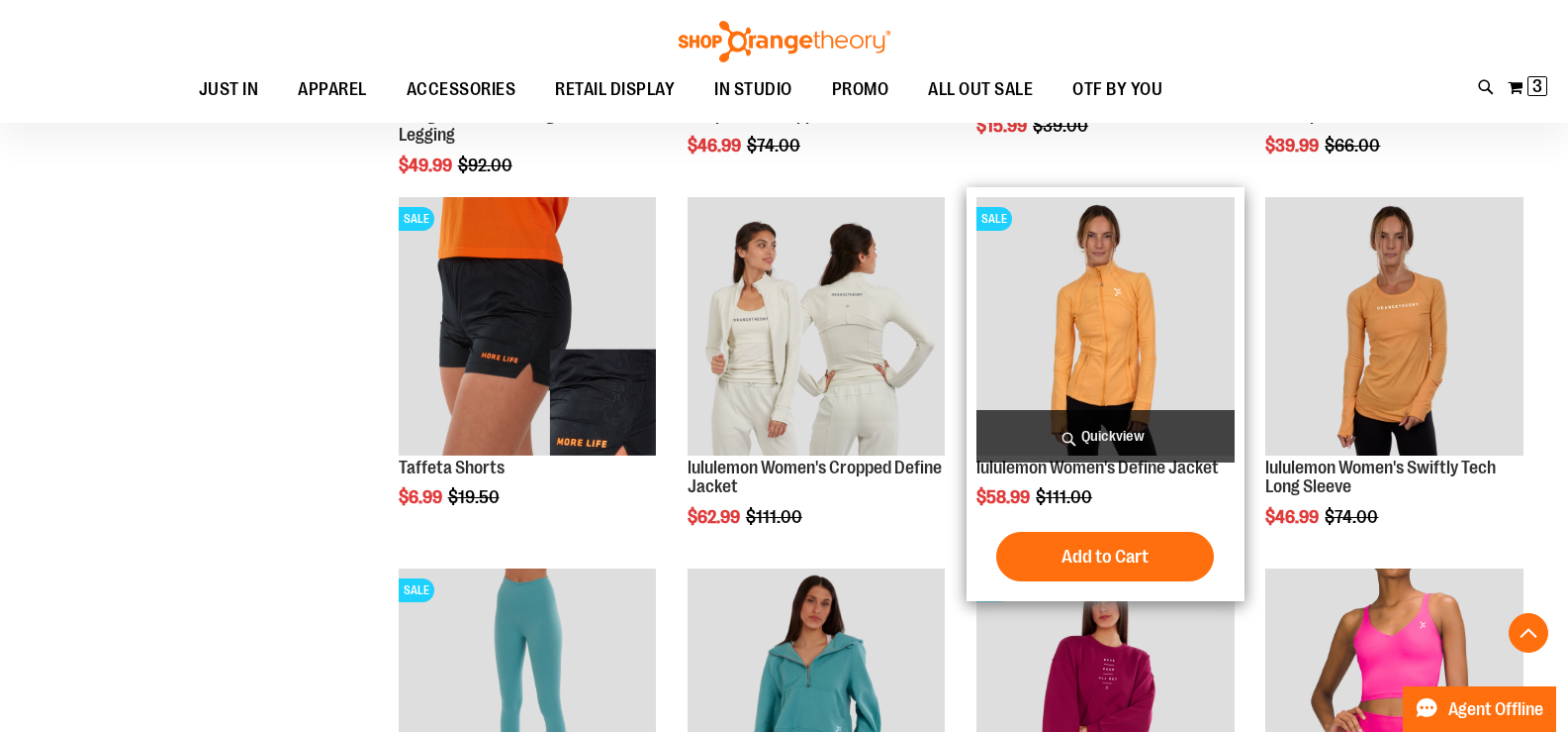
click at [1156, 431] on span "Quickview" at bounding box center [1105, 436] width 258 height 52
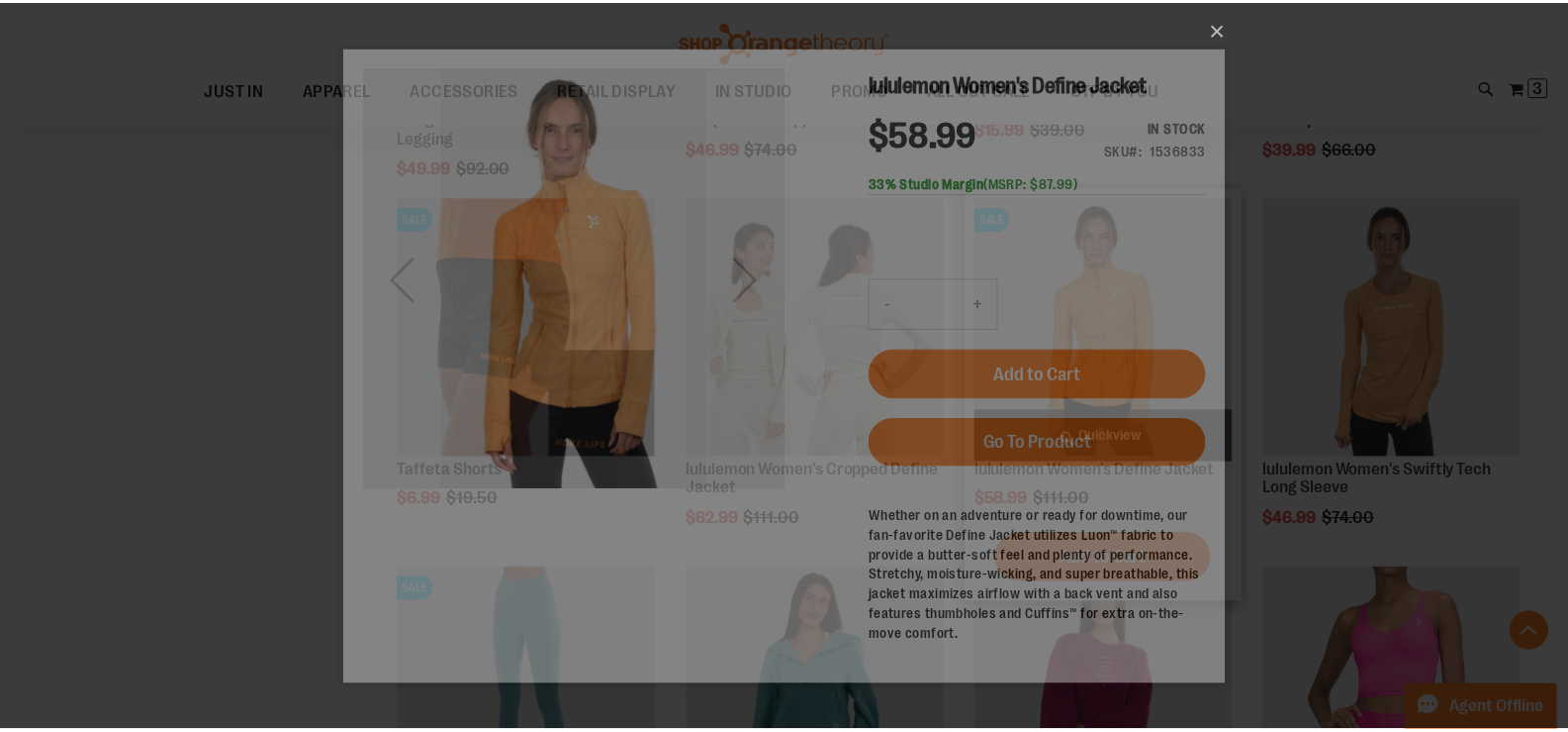
scroll to position [0, 0]
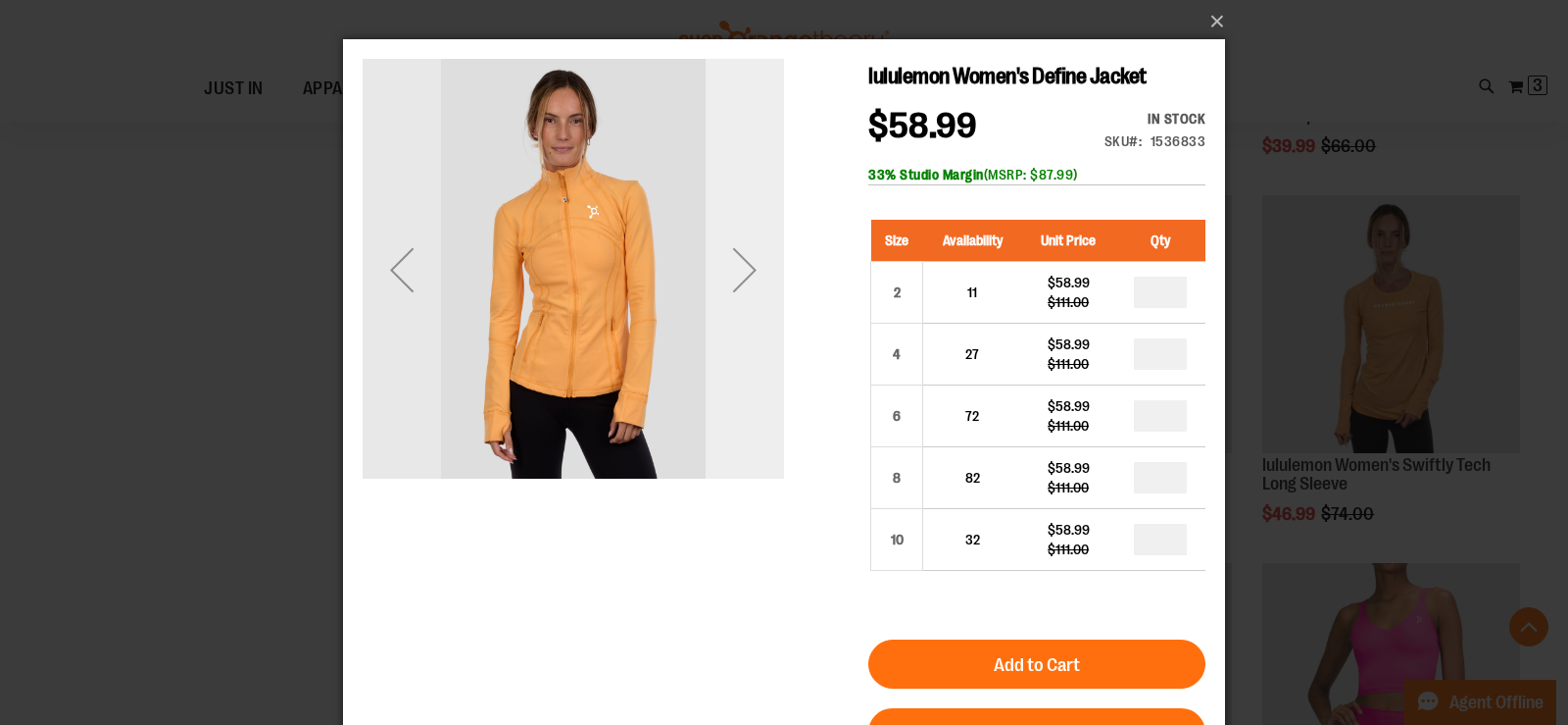
click at [754, 295] on div "Next" at bounding box center [744, 269] width 78 height 78
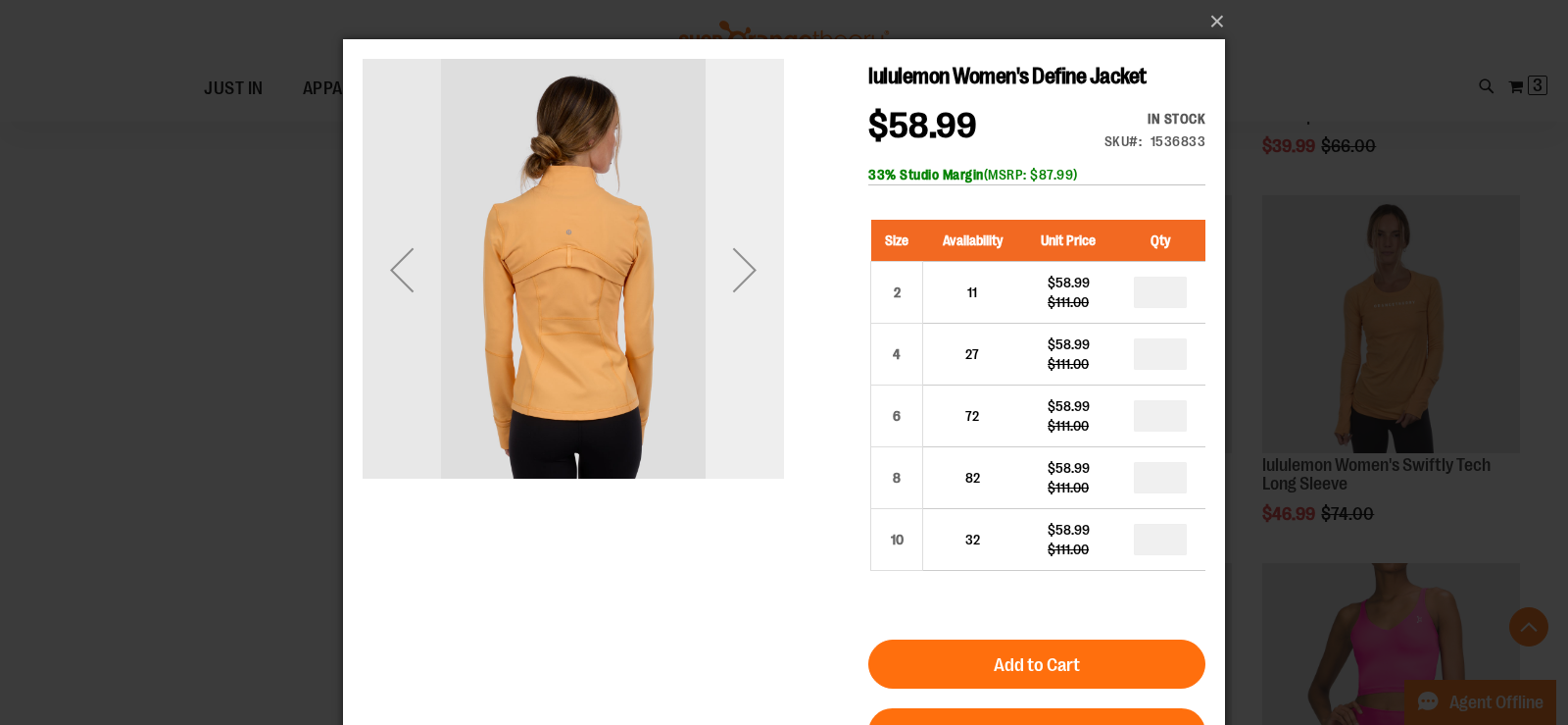
click at [754, 295] on div "Next" at bounding box center [744, 269] width 78 height 78
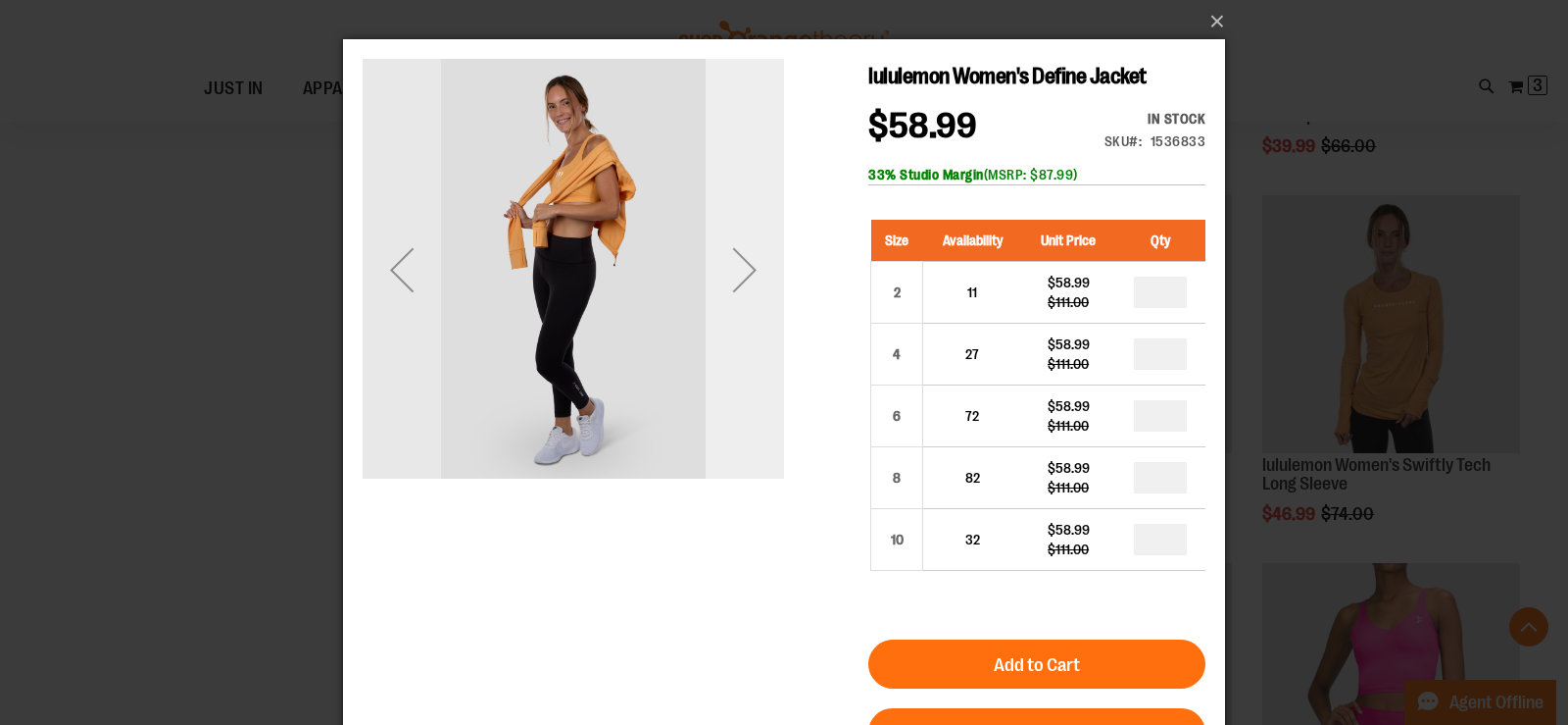
click at [754, 295] on div "Next" at bounding box center [744, 269] width 78 height 78
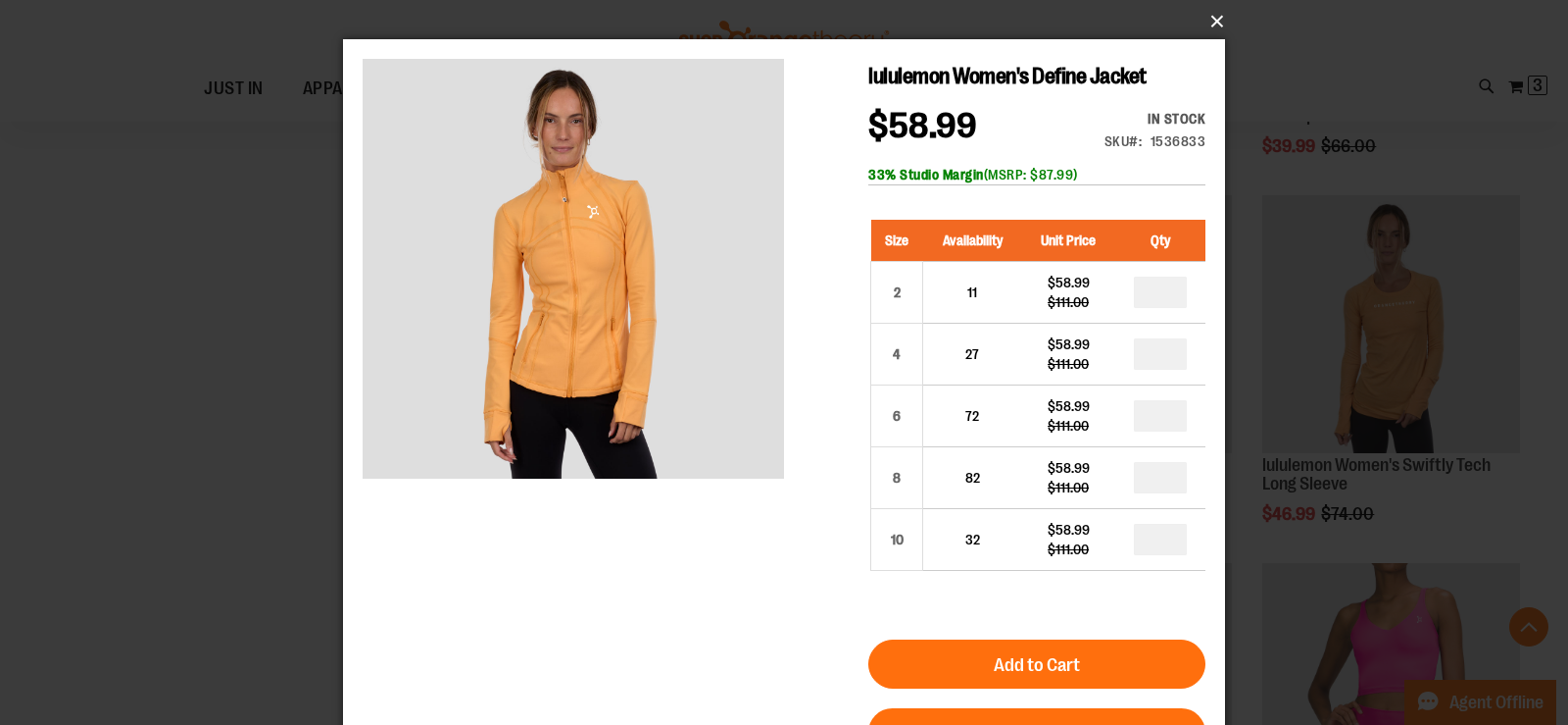
click at [1207, 25] on button "×" at bounding box center [789, 22] width 882 height 44
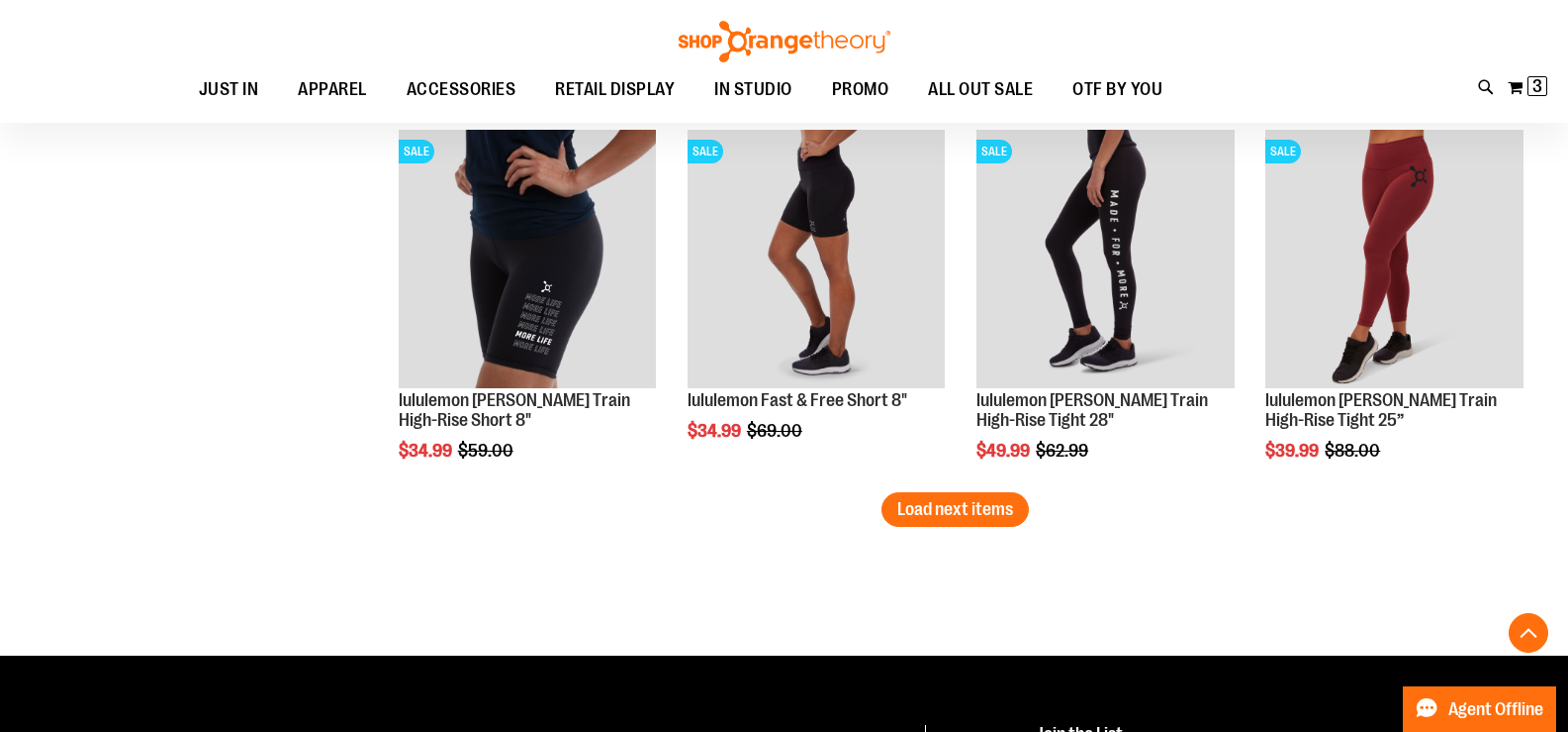
scroll to position [3266, 0]
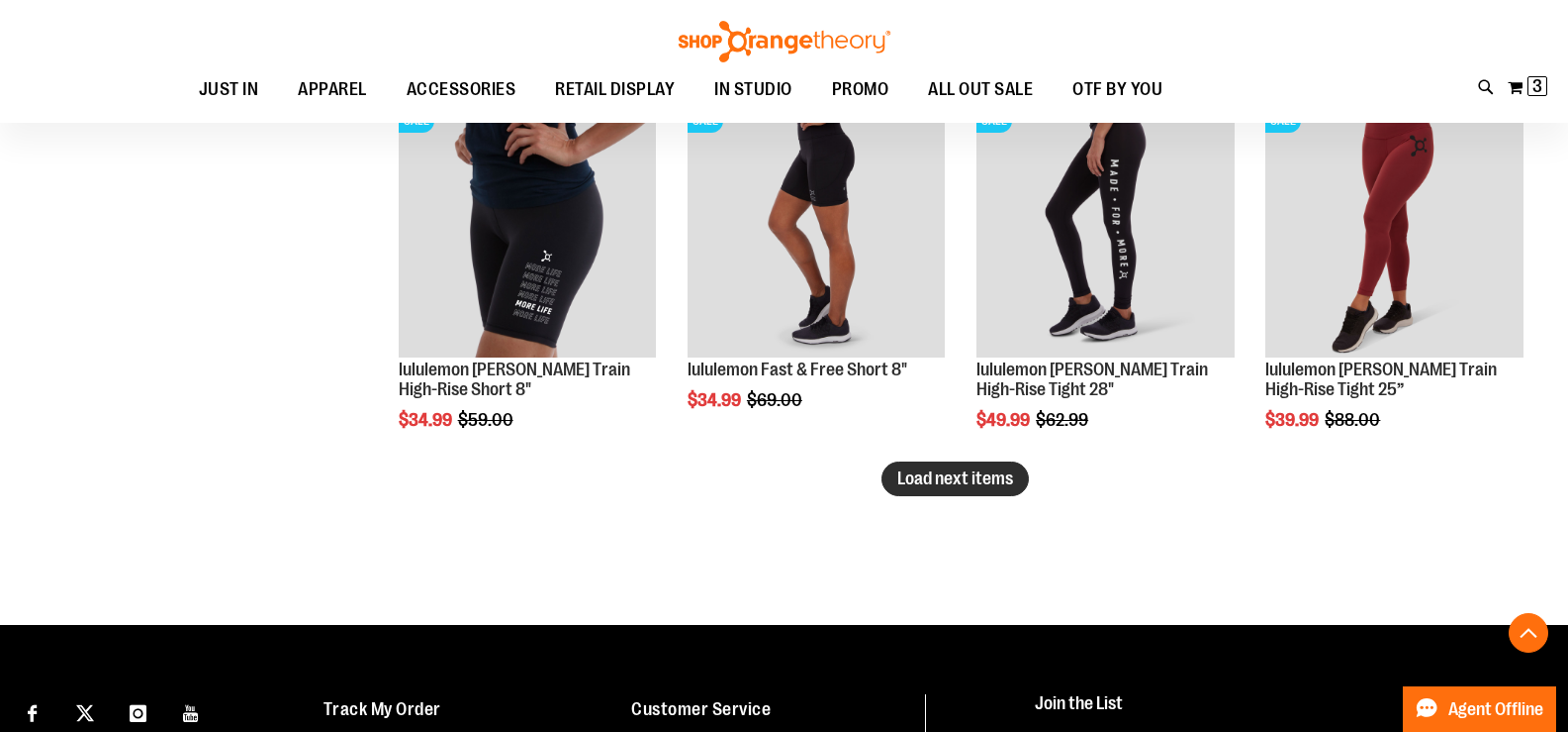
click at [985, 473] on span "Load next items" at bounding box center [955, 478] width 116 height 20
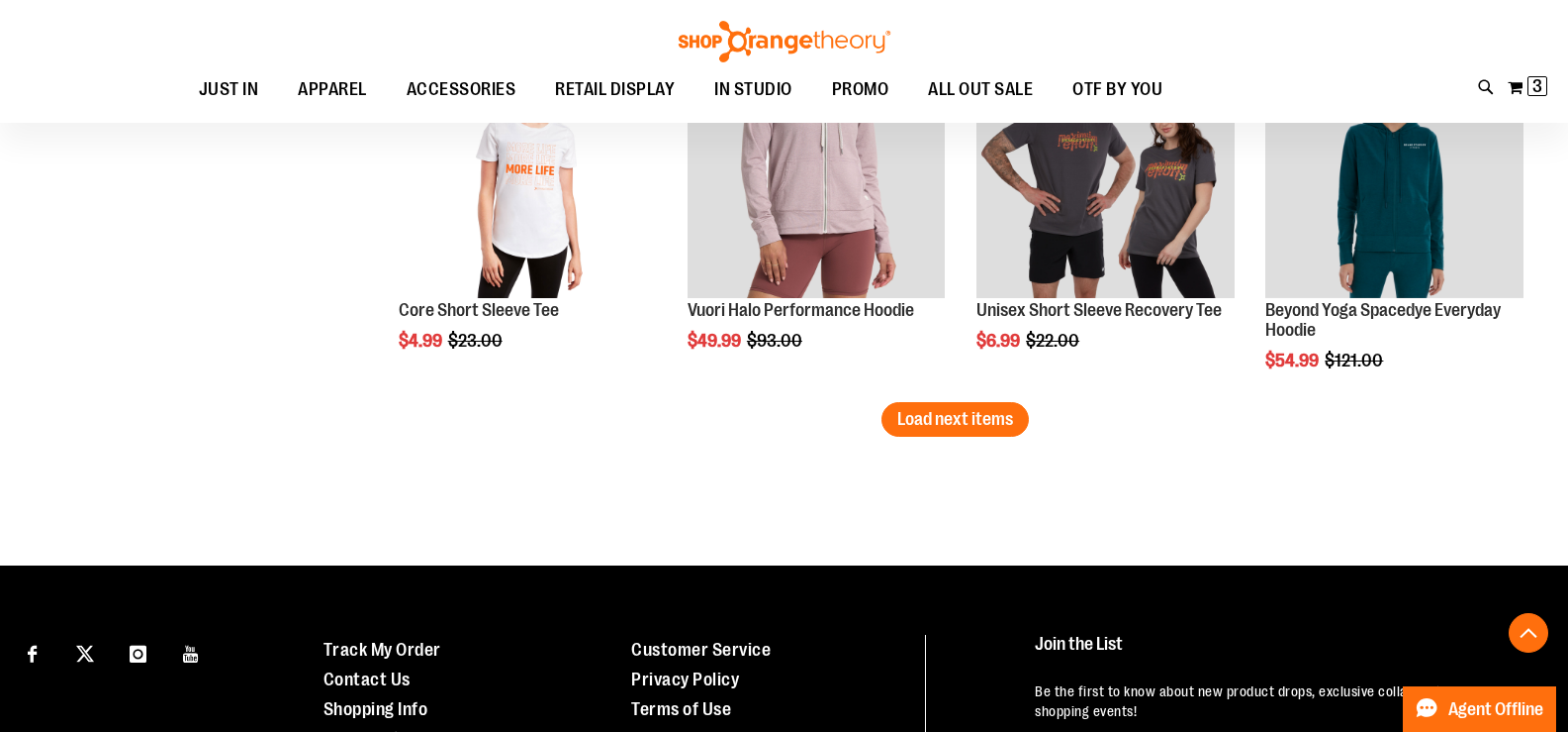
scroll to position [4453, 0]
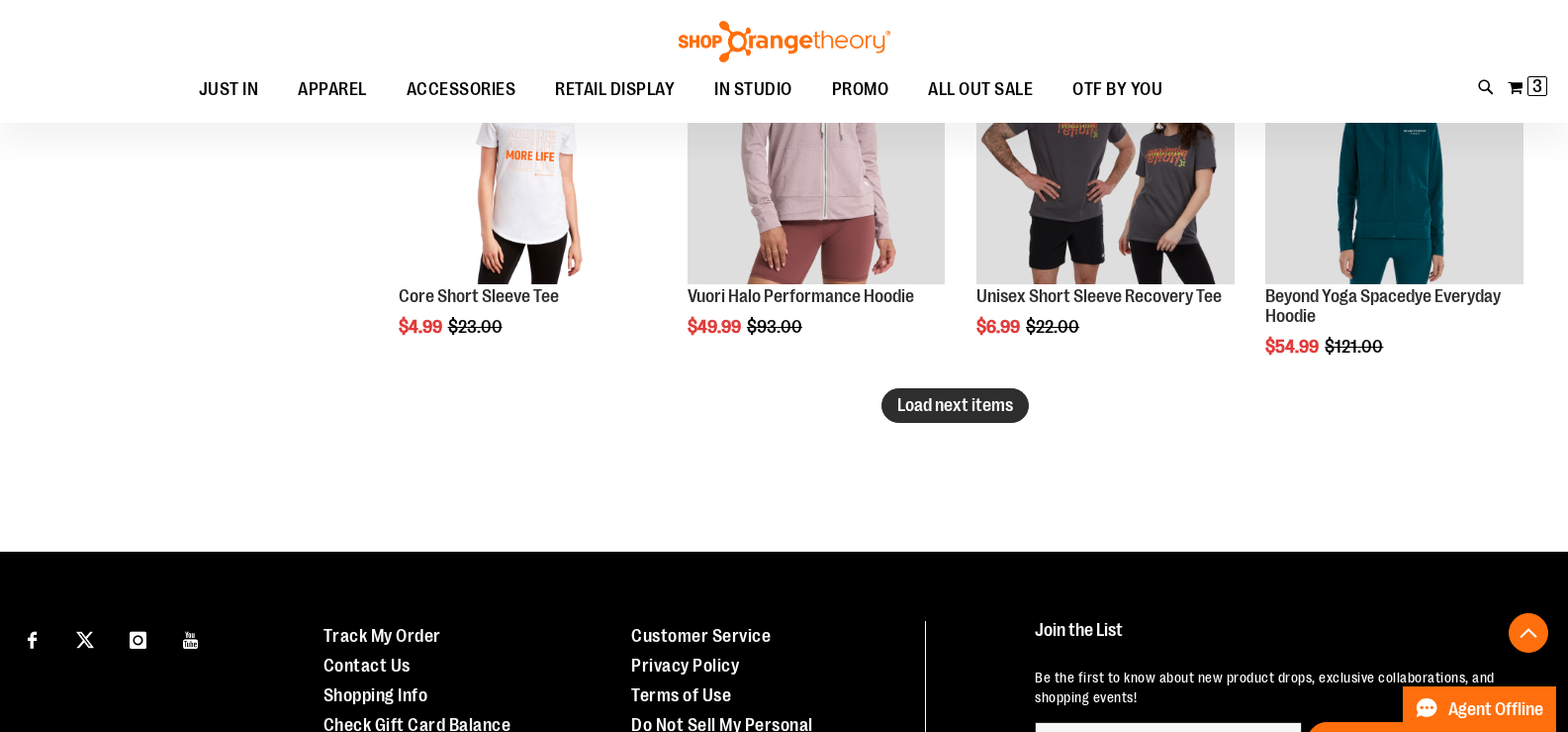
click at [929, 408] on span "Load next items" at bounding box center [955, 405] width 116 height 20
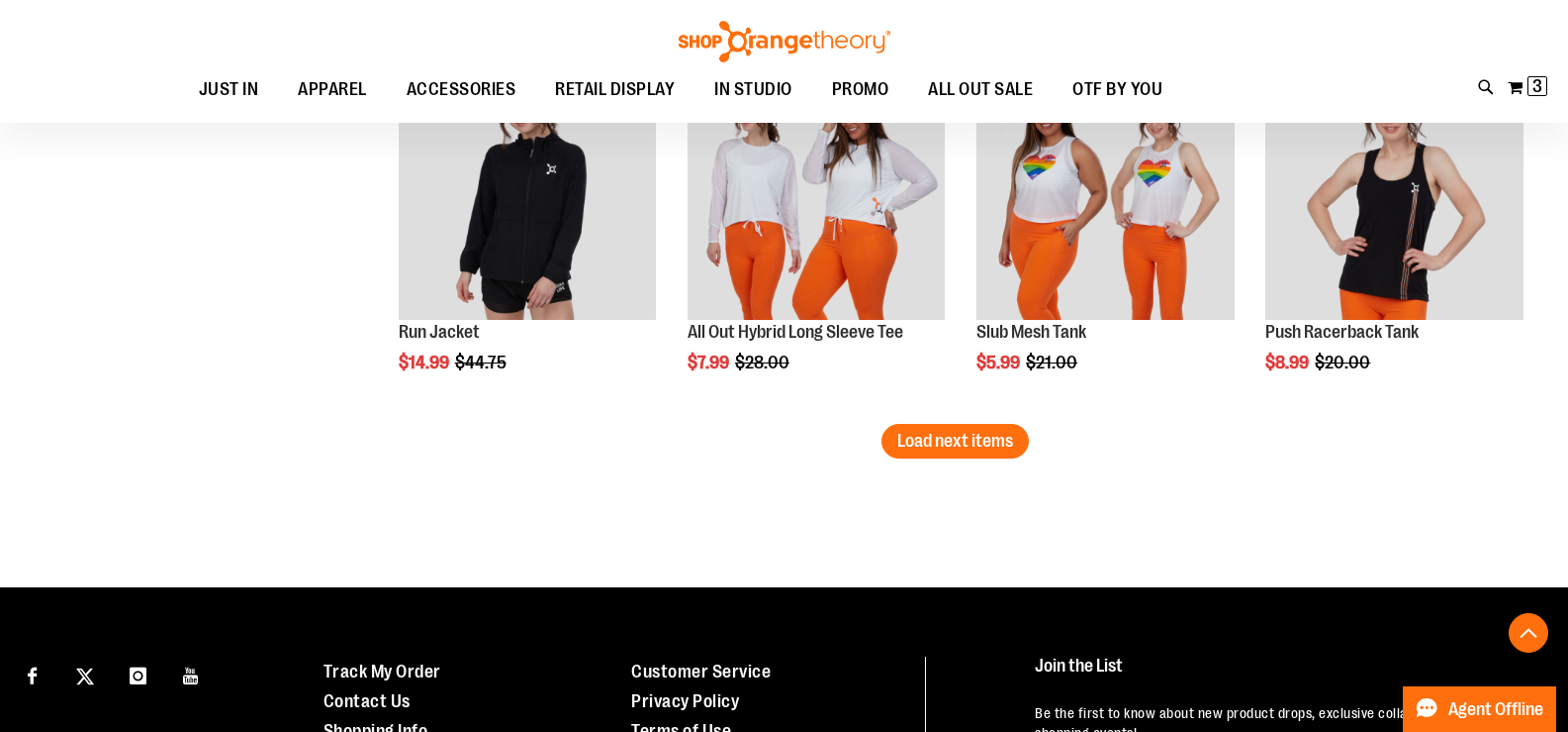
scroll to position [5542, 0]
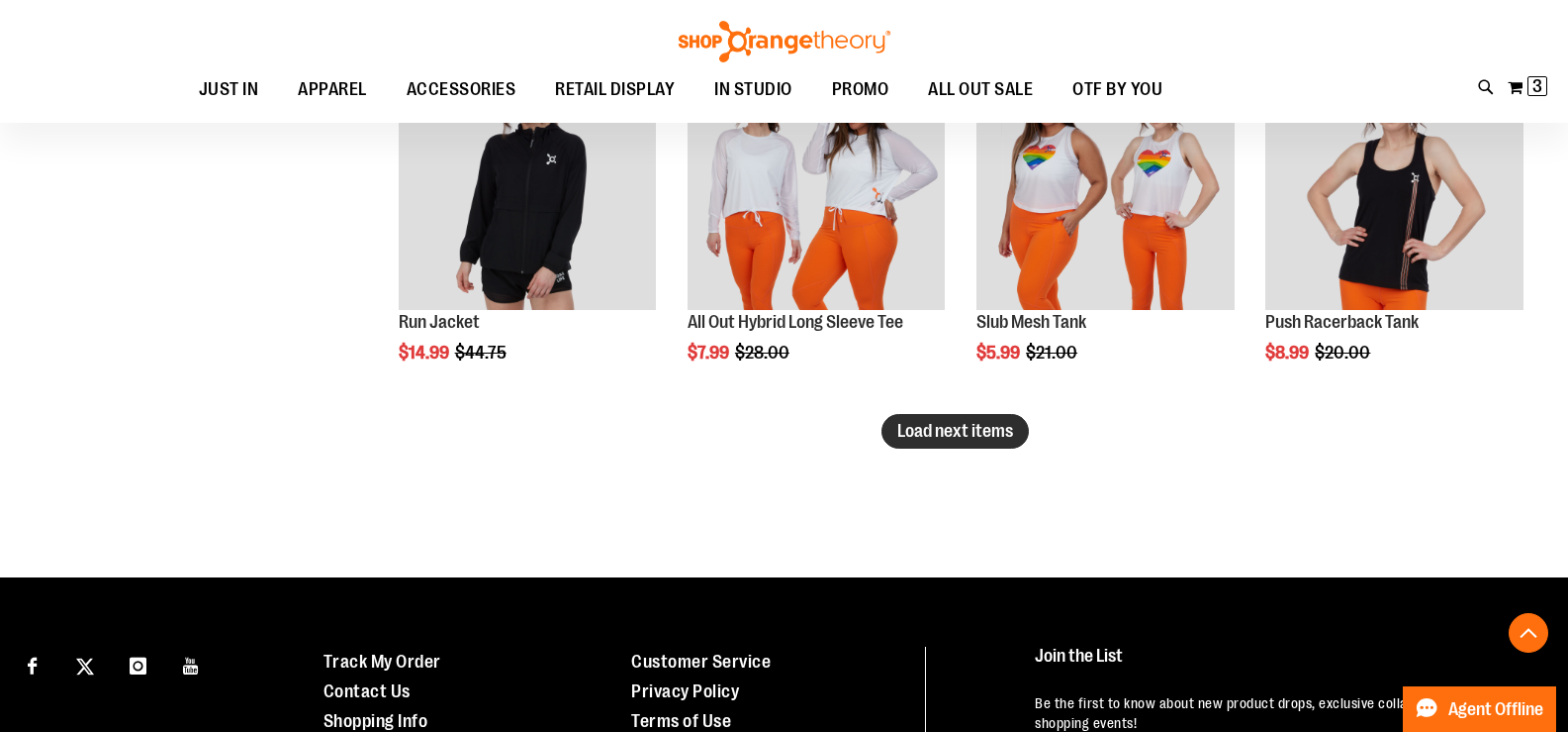
click at [943, 431] on span "Load next items" at bounding box center [955, 431] width 116 height 20
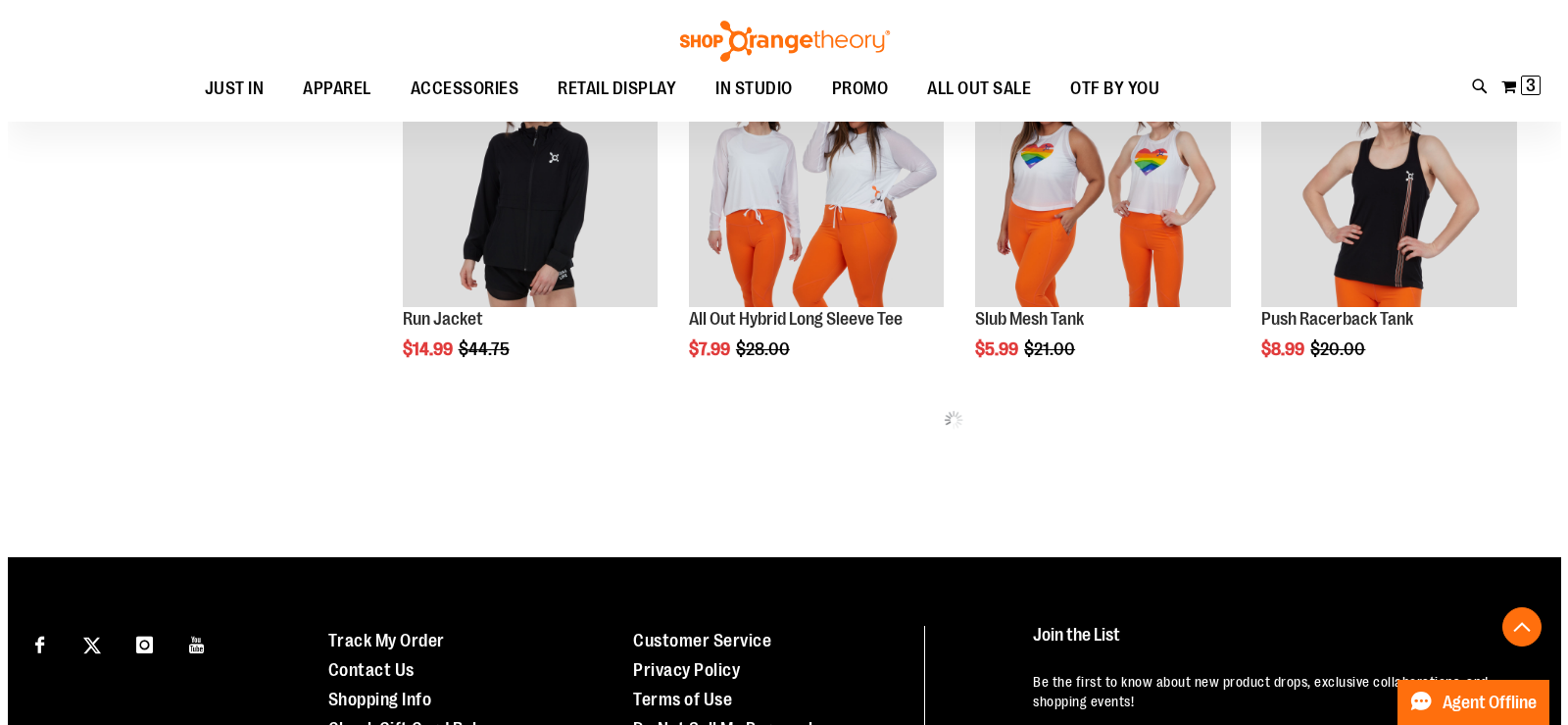
scroll to position [5391, 0]
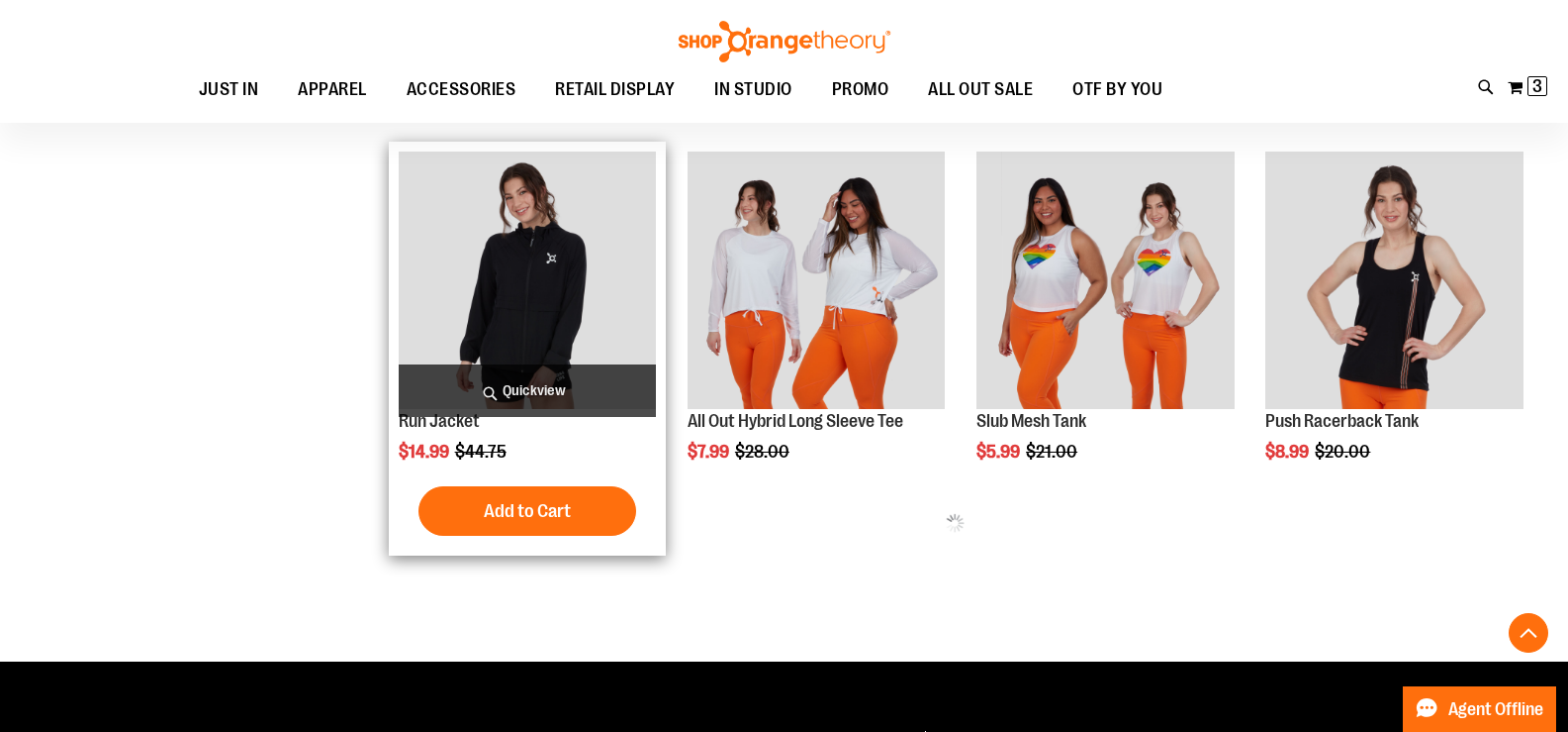
click at [534, 402] on span "Quickview" at bounding box center [528, 390] width 258 height 52
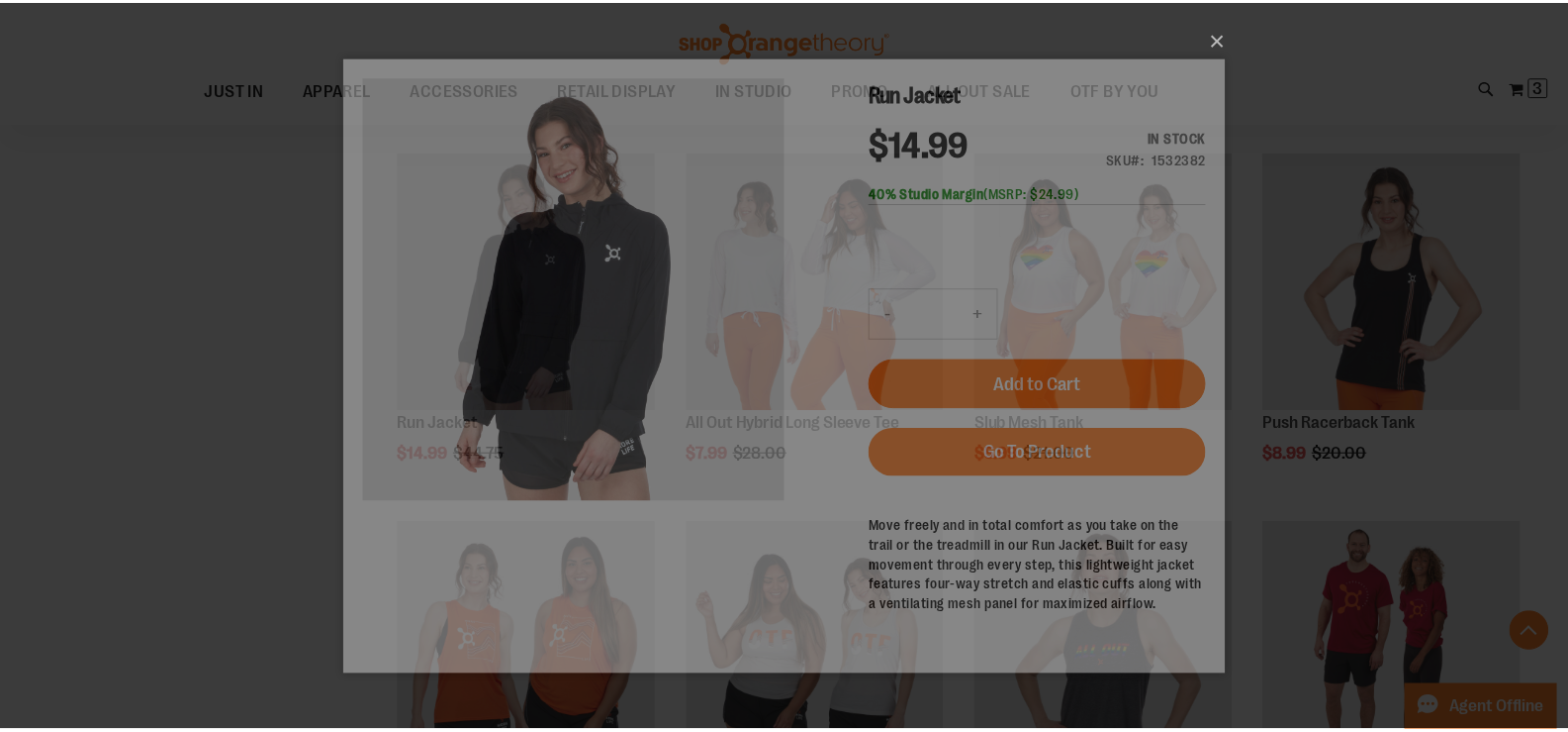
scroll to position [0, 0]
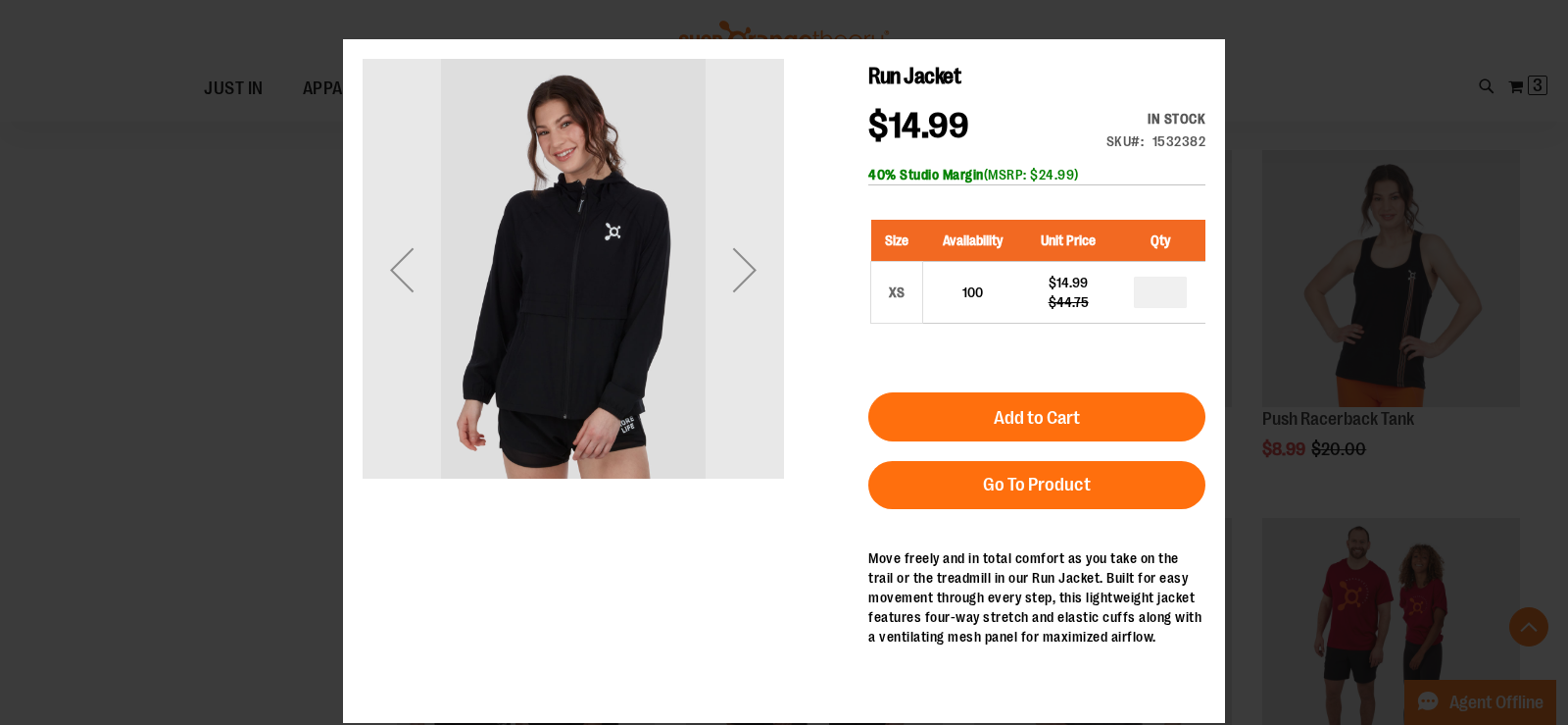
click at [755, 326] on div "Next" at bounding box center [744, 269] width 78 height 422
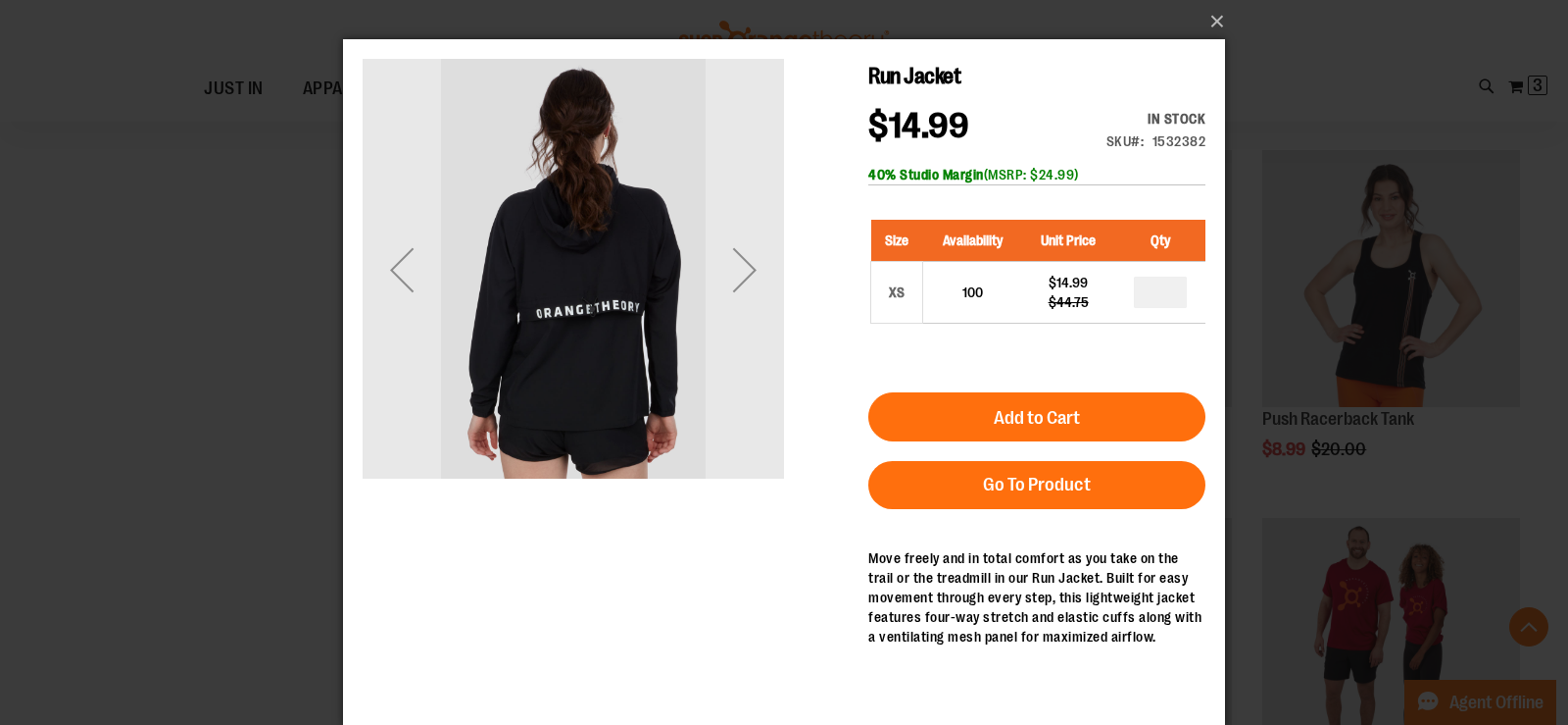
click at [755, 326] on div "Next" at bounding box center [744, 269] width 78 height 422
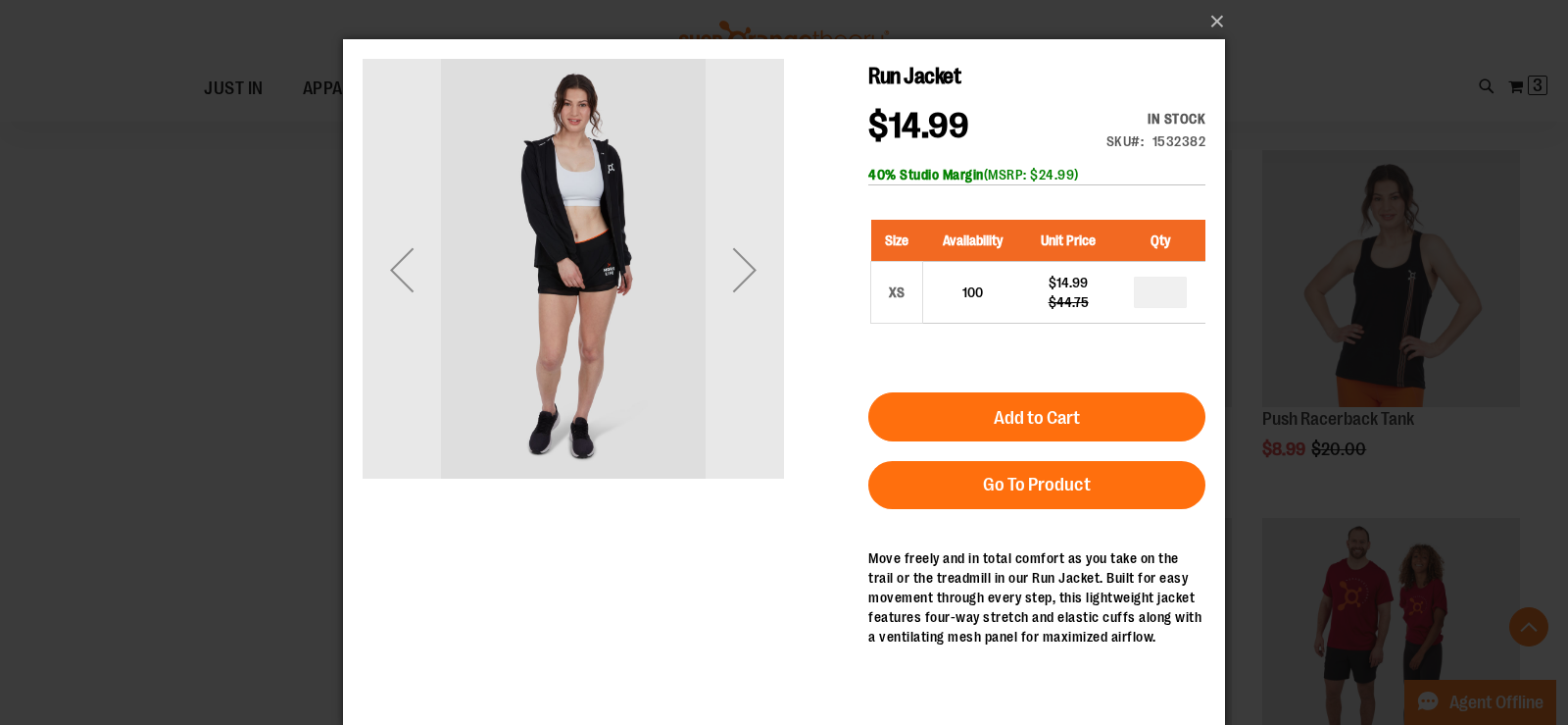
click at [755, 326] on div "Next" at bounding box center [744, 269] width 78 height 422
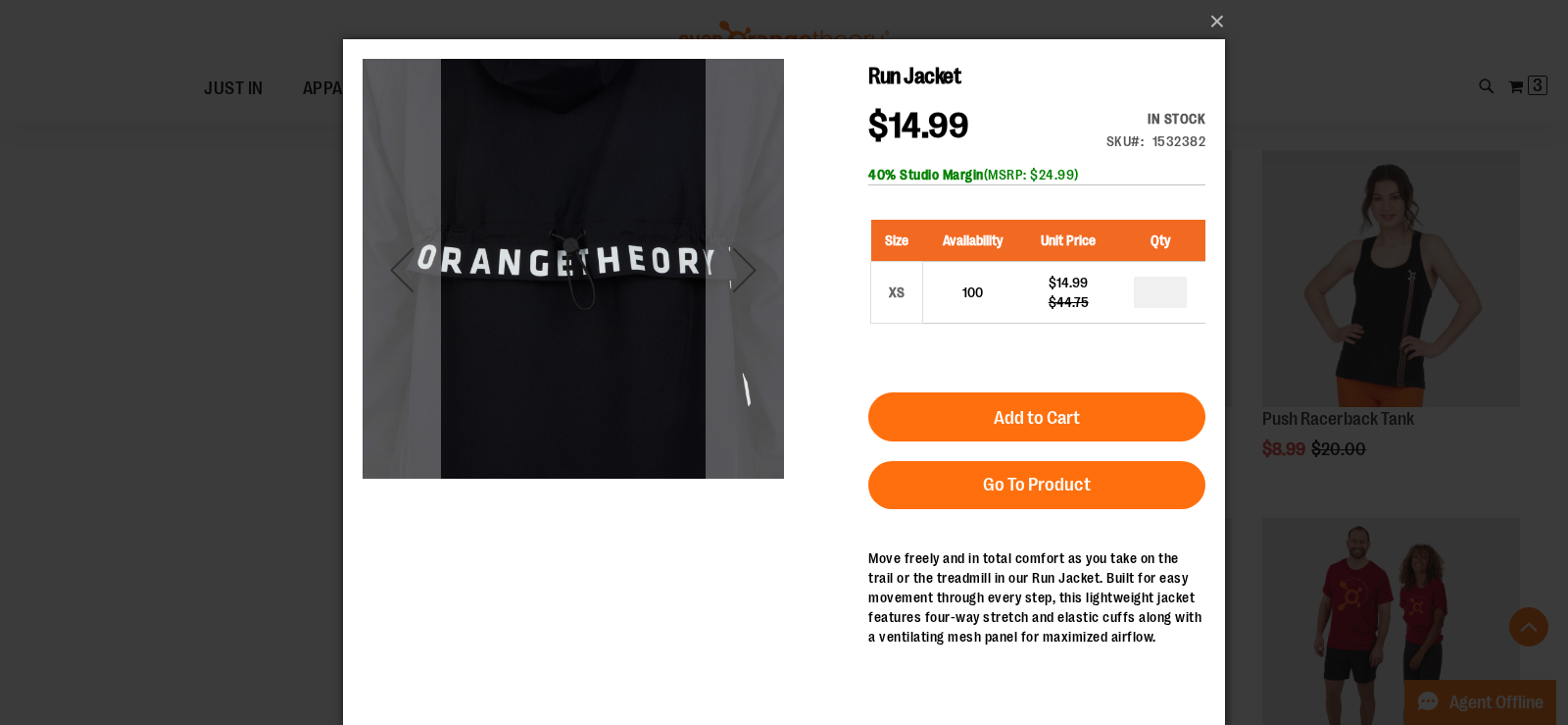
click at [755, 326] on div "Next" at bounding box center [744, 269] width 78 height 422
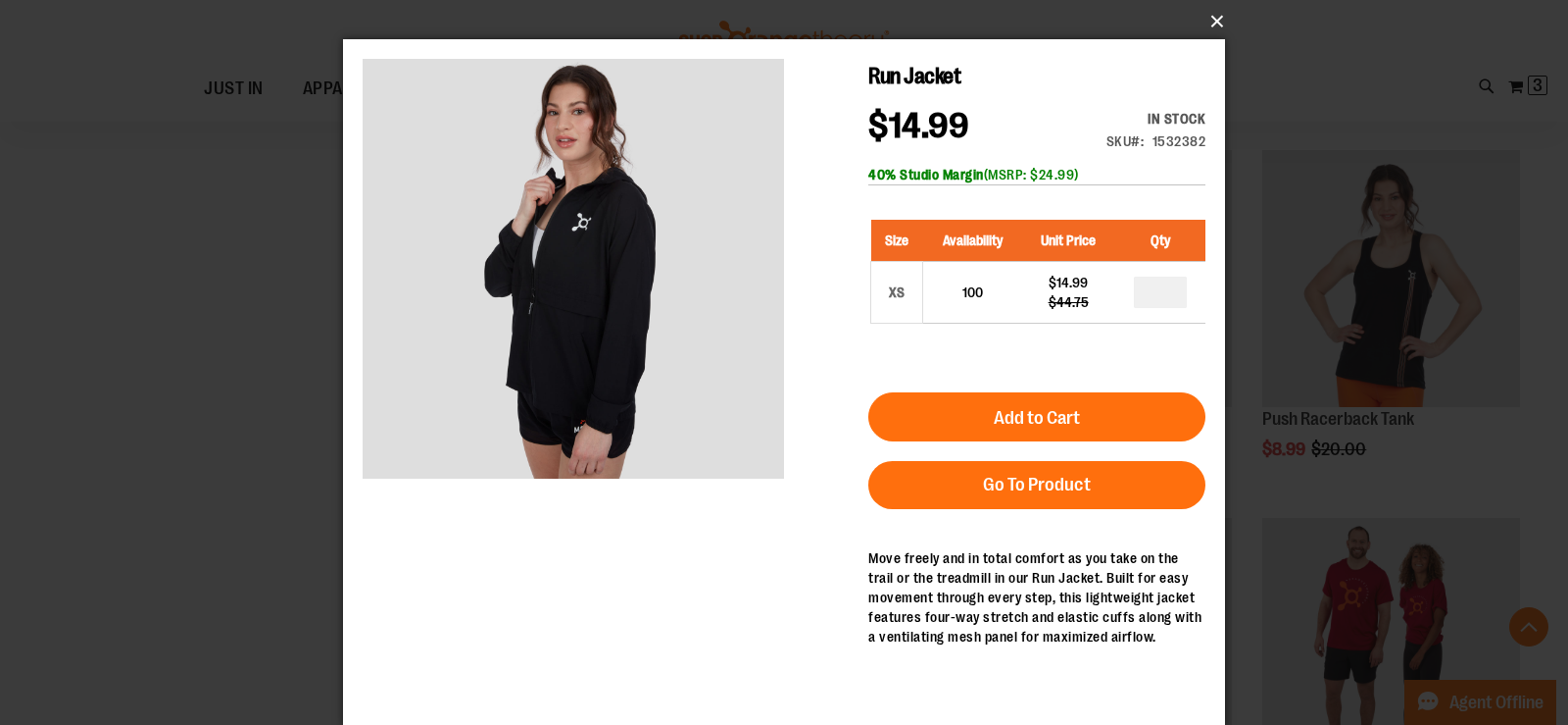
click at [1213, 34] on button "×" at bounding box center [789, 22] width 882 height 44
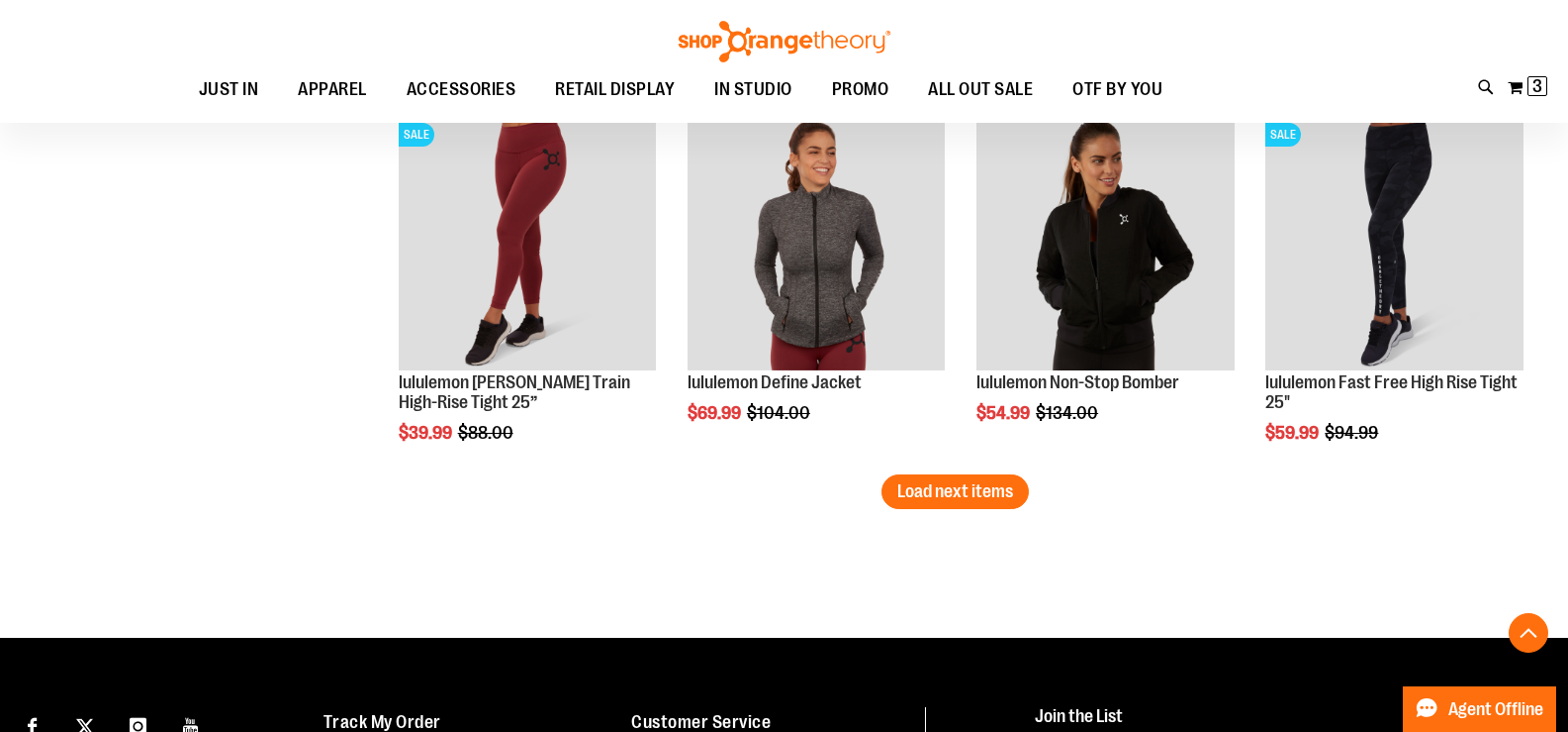
scroll to position [6631, 0]
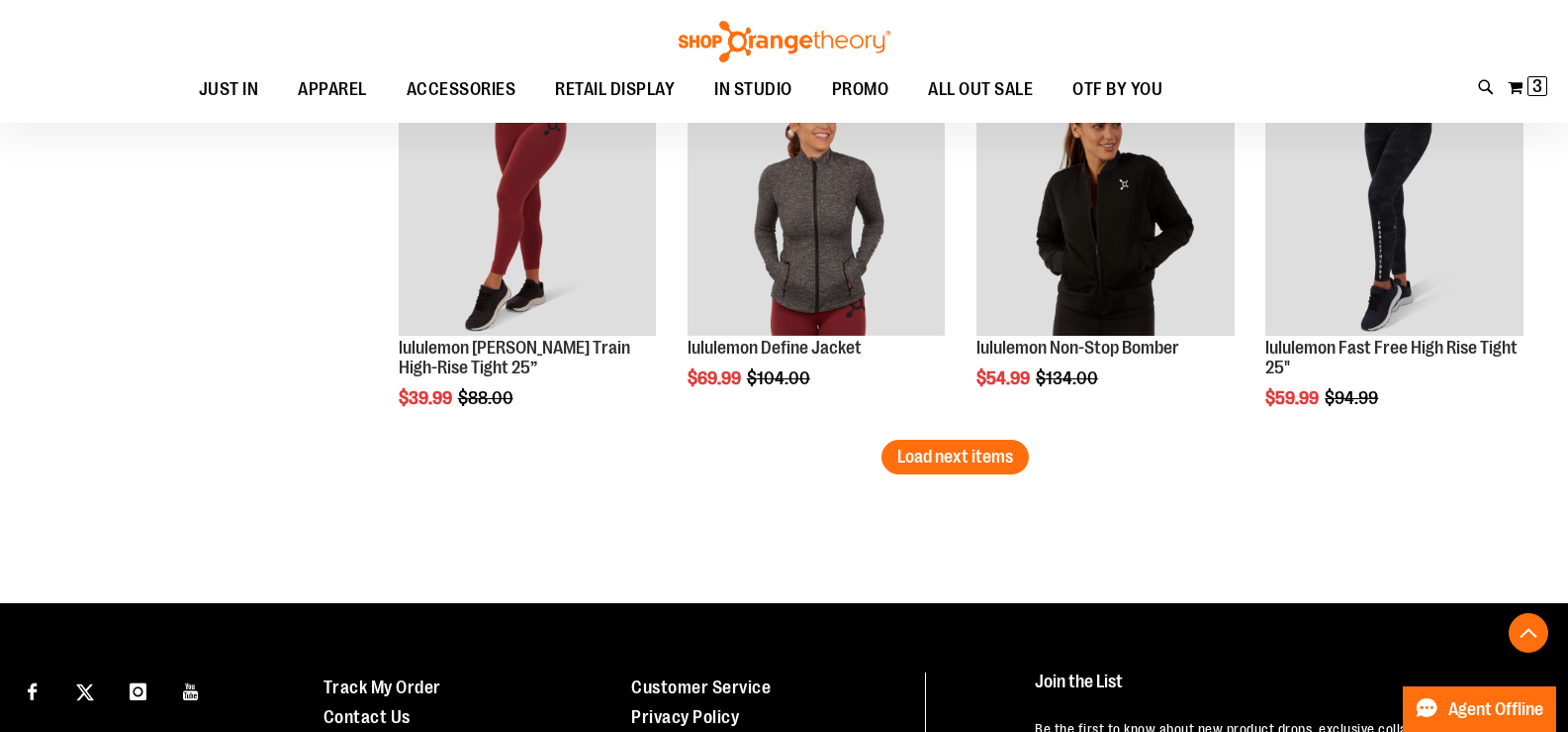
click at [941, 453] on span "Load next items" at bounding box center [955, 456] width 116 height 20
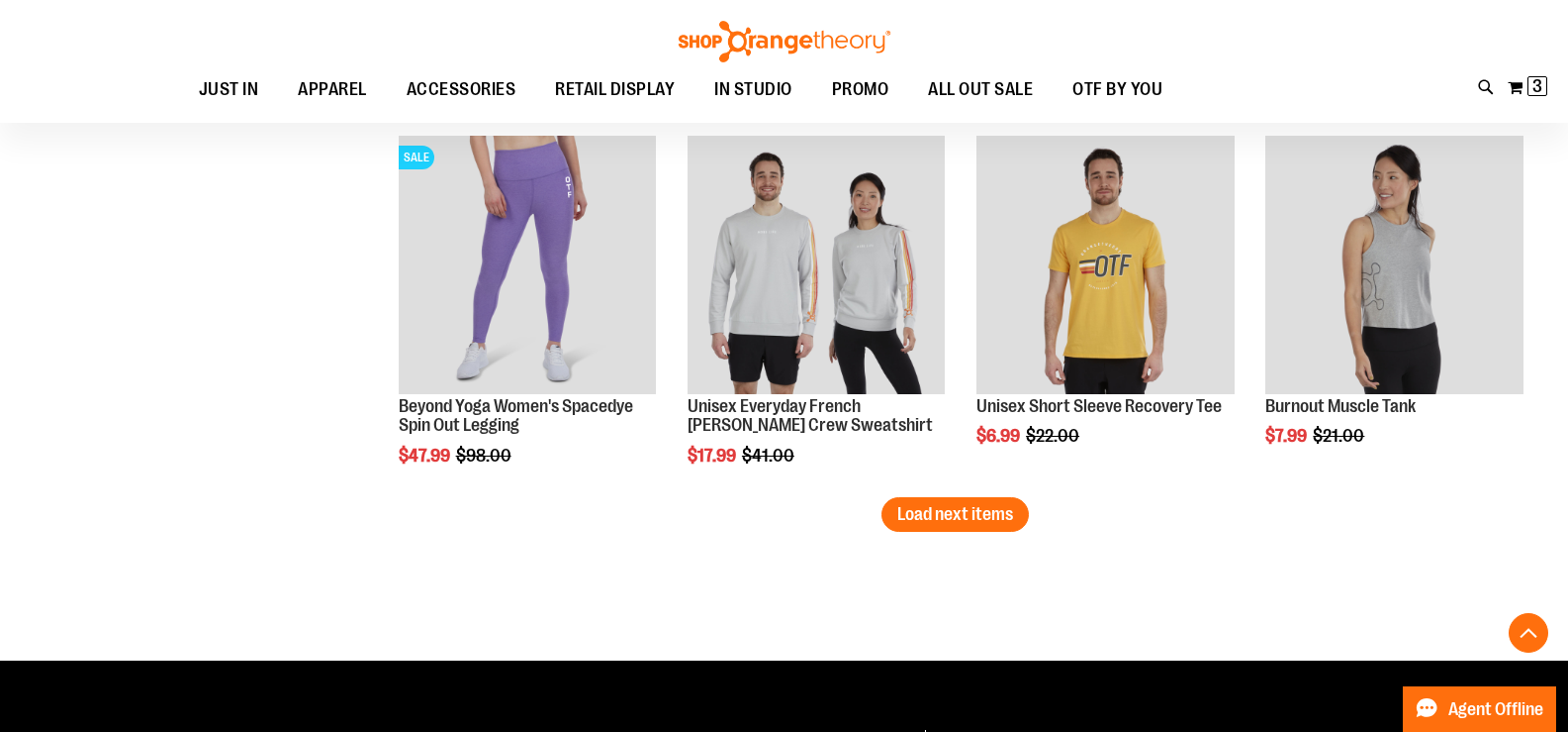
scroll to position [7720, 0]
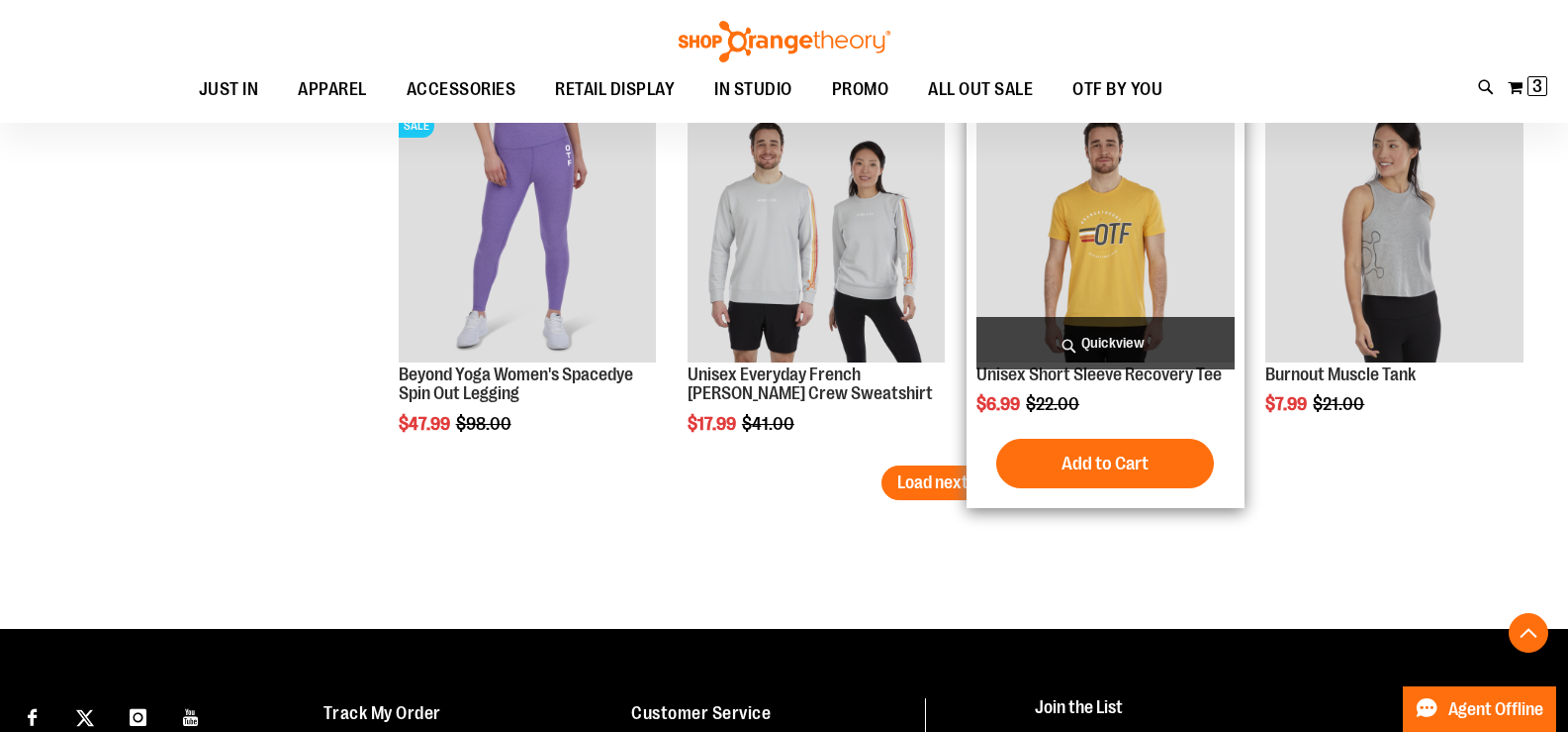
click at [972, 461] on div "Unisex Short Sleeve Recovery Tee $6.99 Regular Price $22.00 Quickview Add to Ca…" at bounding box center [1105, 301] width 278 height 414
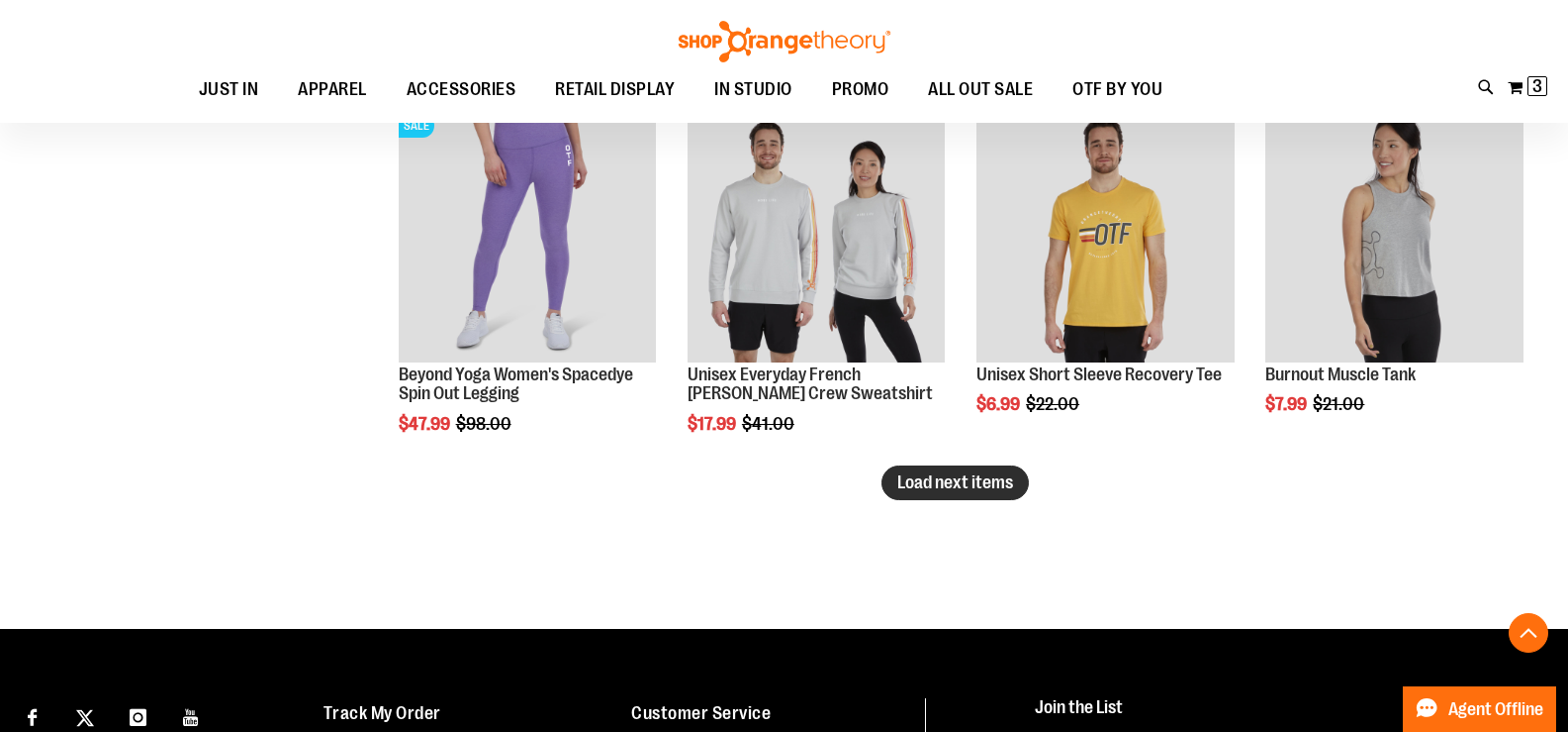
click at [926, 484] on span "Load next items" at bounding box center [955, 482] width 116 height 20
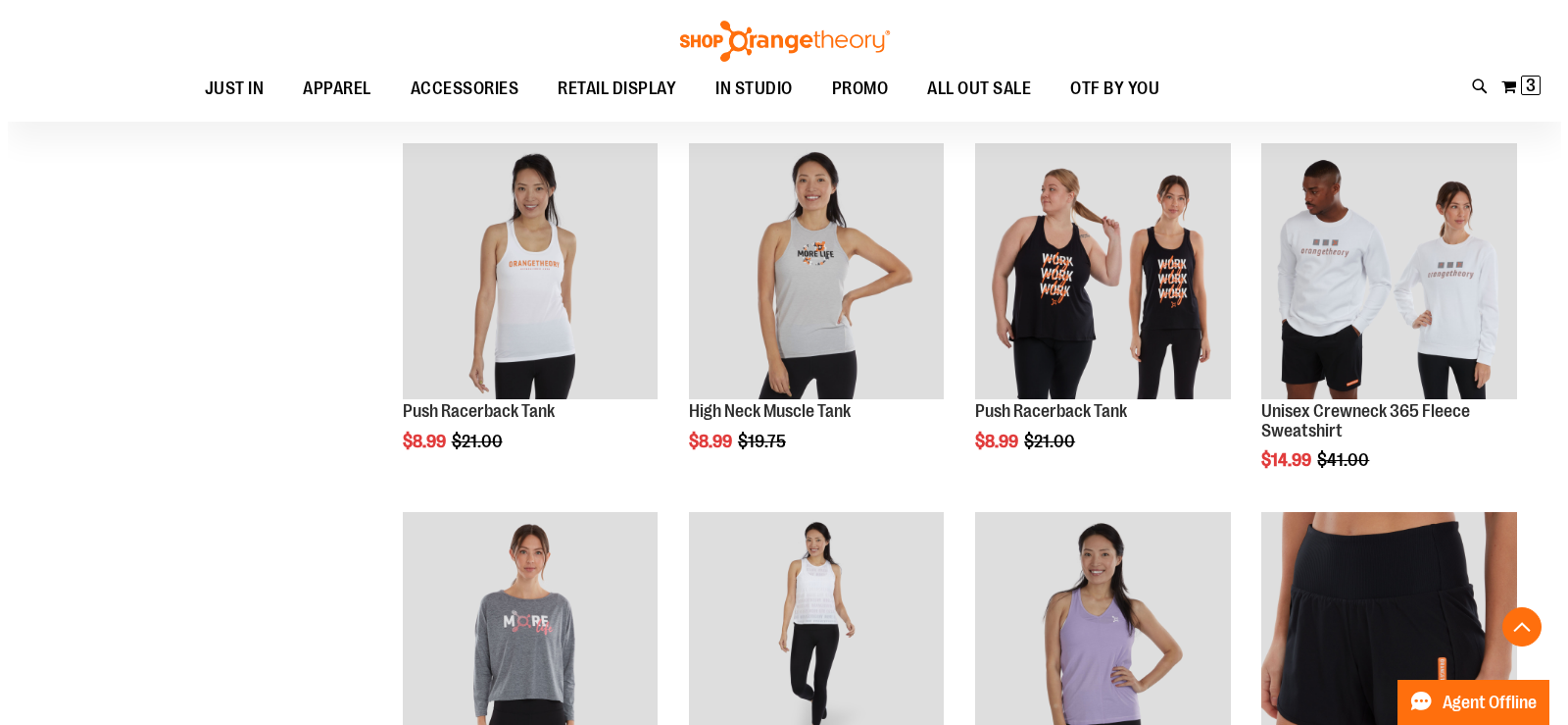
scroll to position [7940, 0]
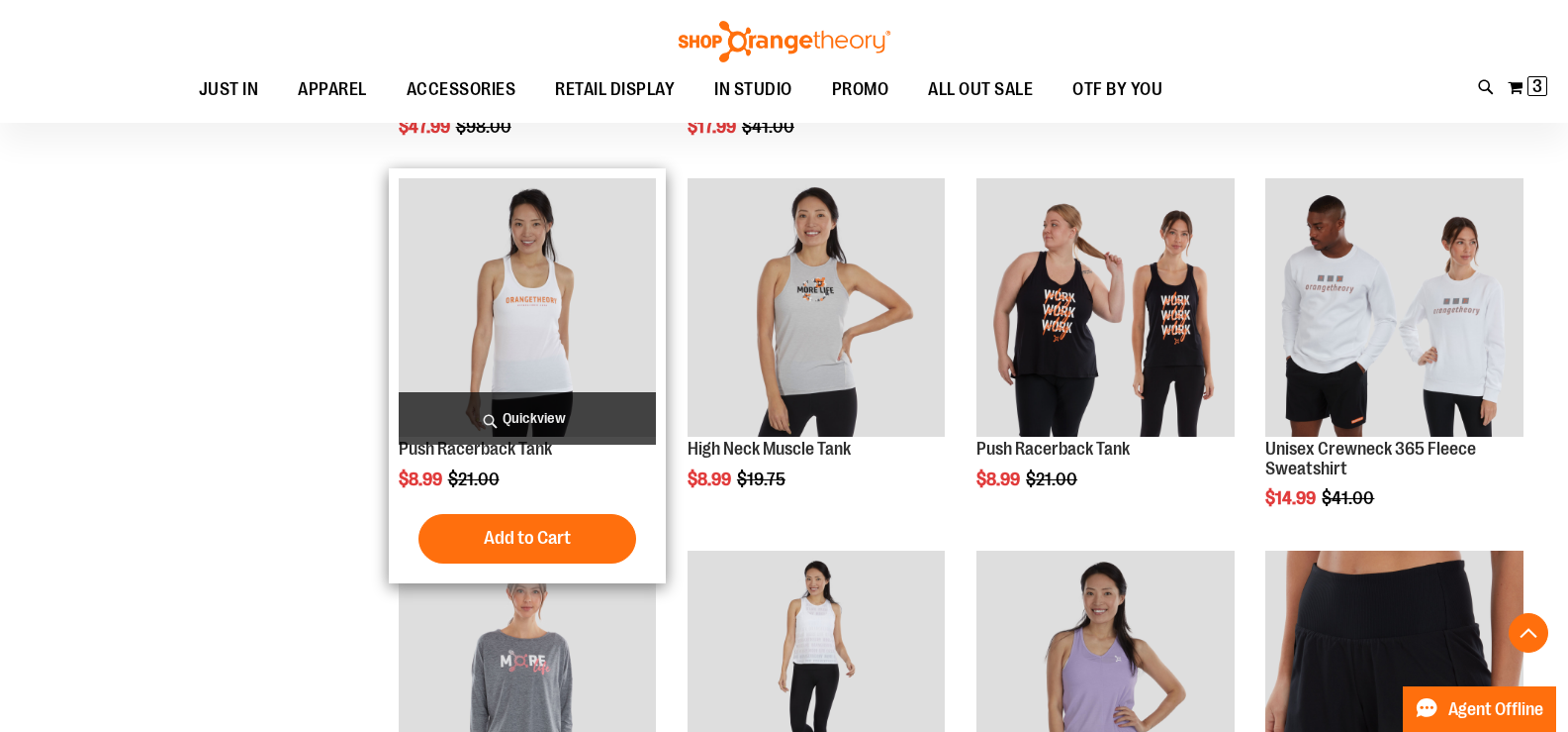
click at [497, 402] on span "Quickview" at bounding box center [528, 418] width 258 height 52
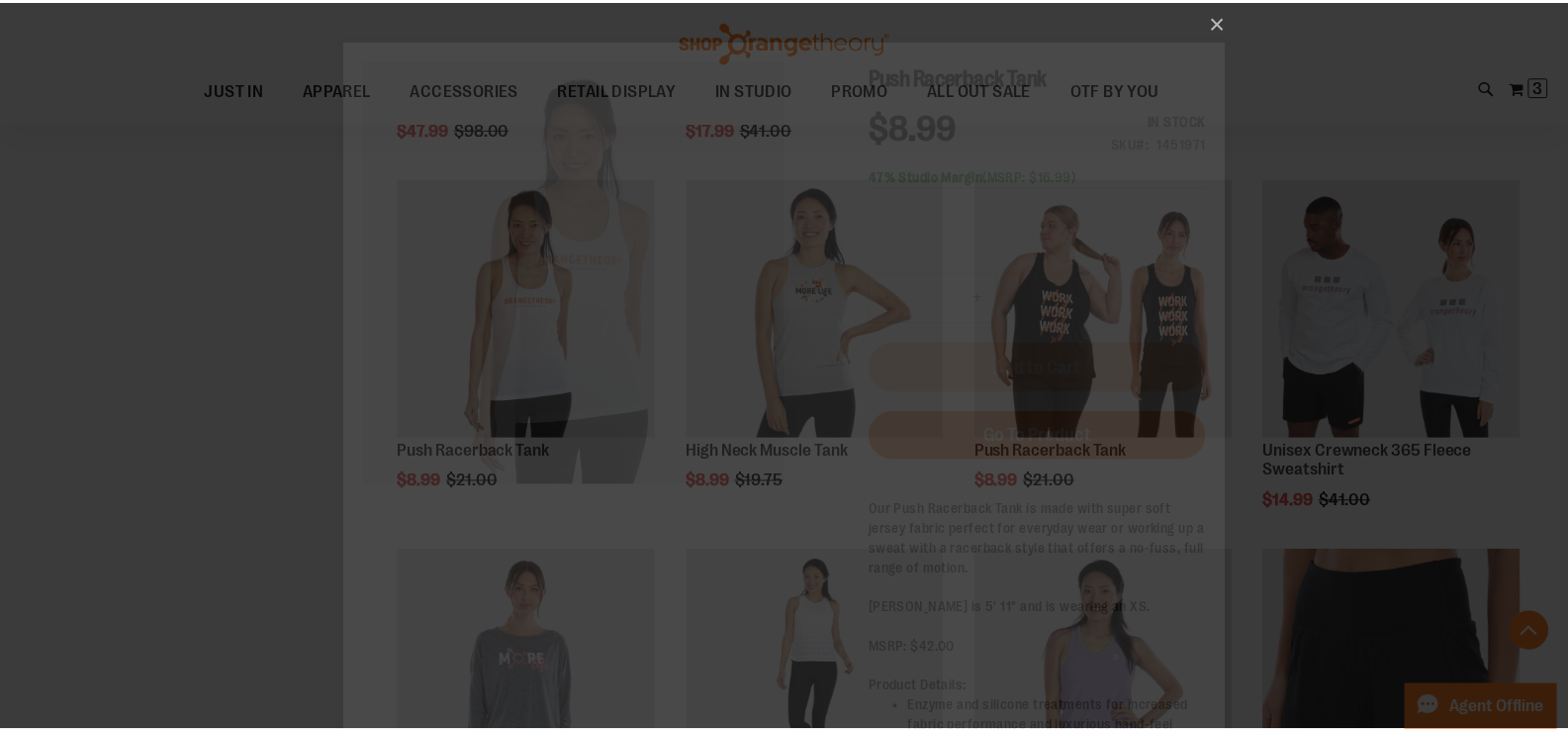
scroll to position [0, 0]
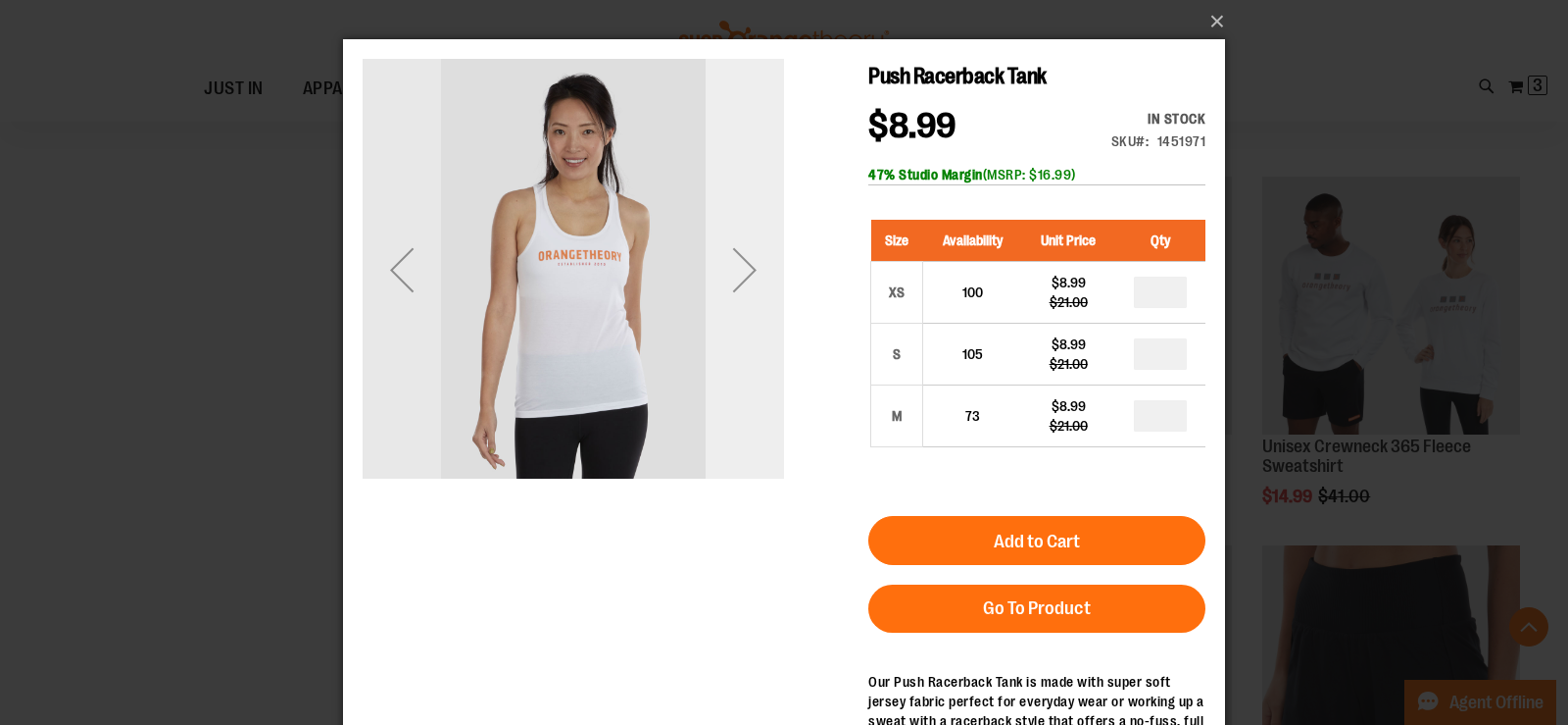
click at [737, 293] on div "Next" at bounding box center [744, 269] width 78 height 78
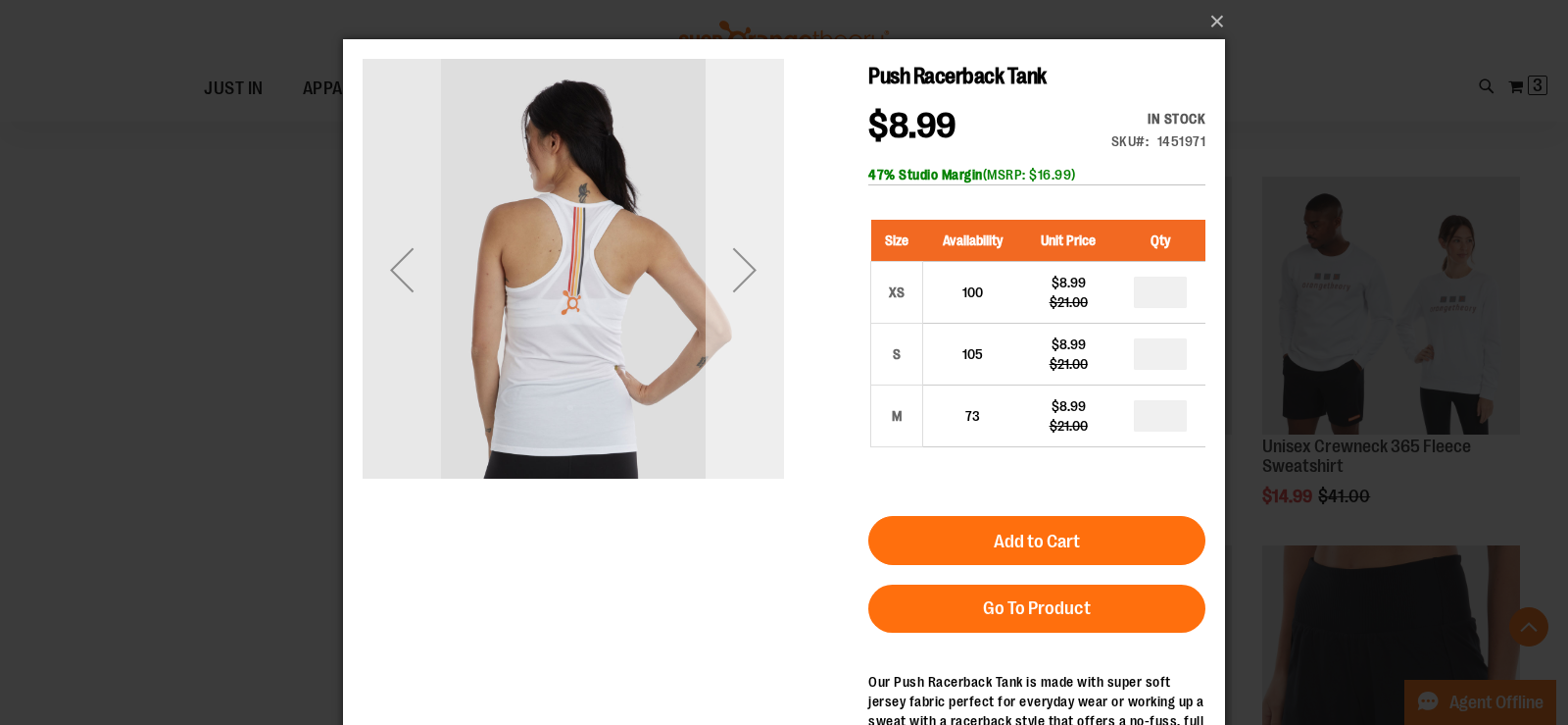
click at [750, 294] on div "Next" at bounding box center [744, 269] width 78 height 78
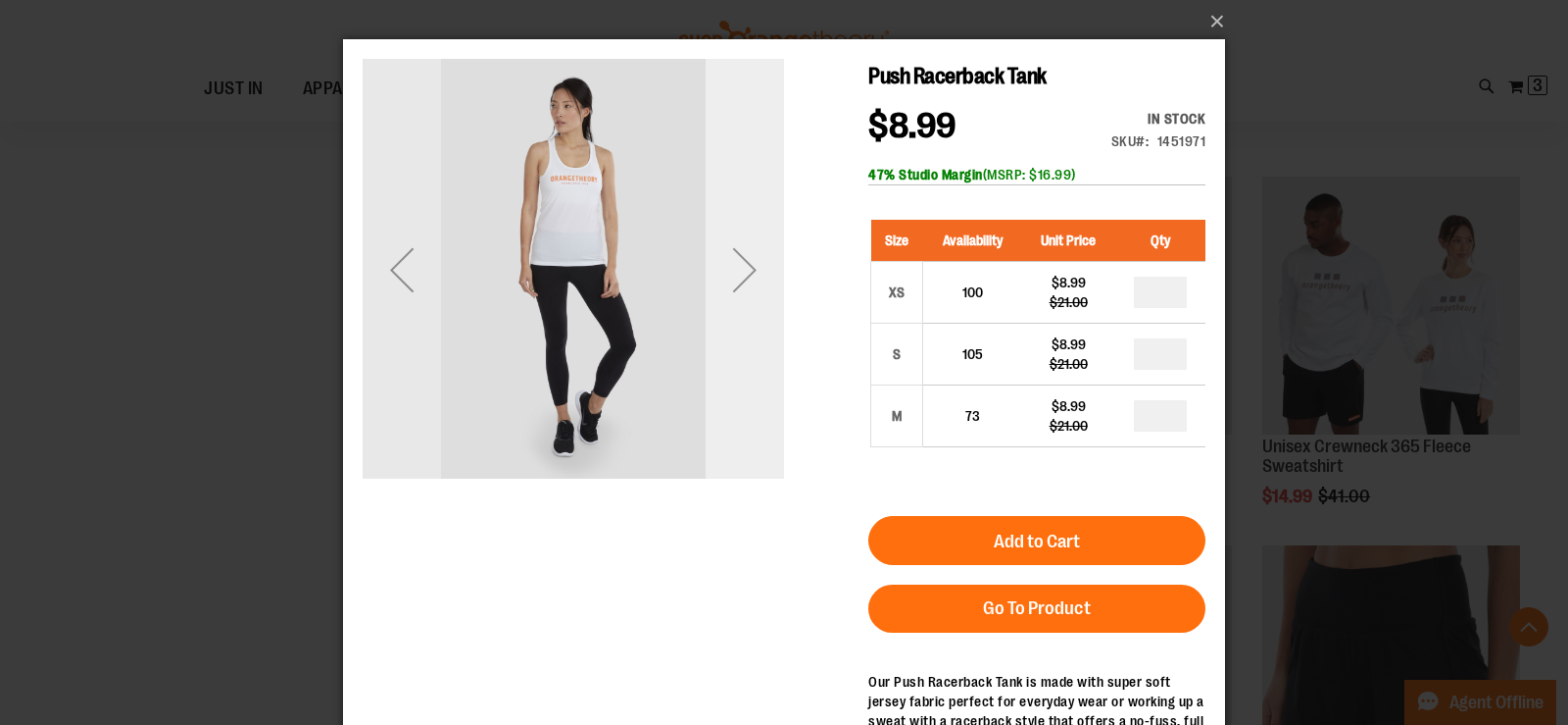
click at [750, 294] on div "Next" at bounding box center [744, 269] width 78 height 78
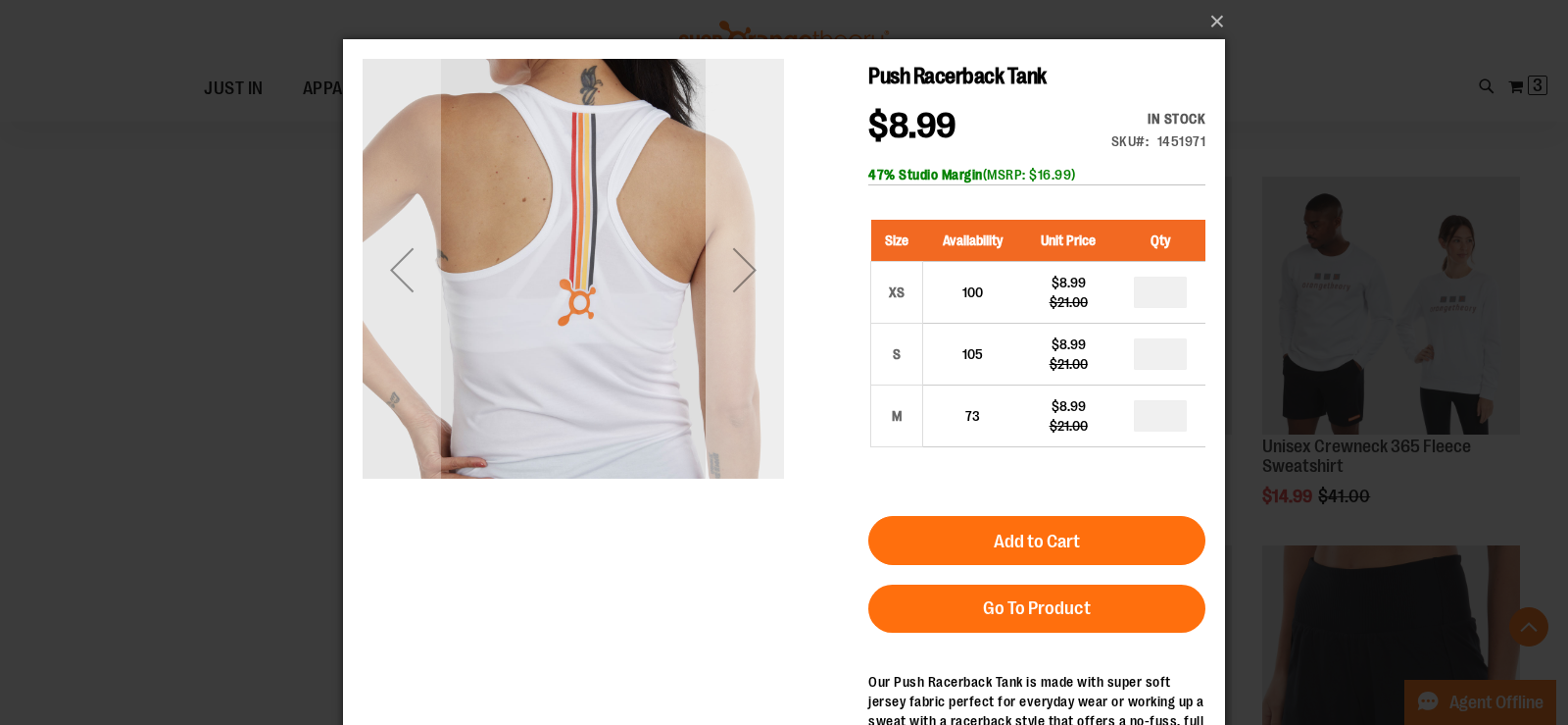
click at [751, 294] on div "Next" at bounding box center [744, 269] width 78 height 78
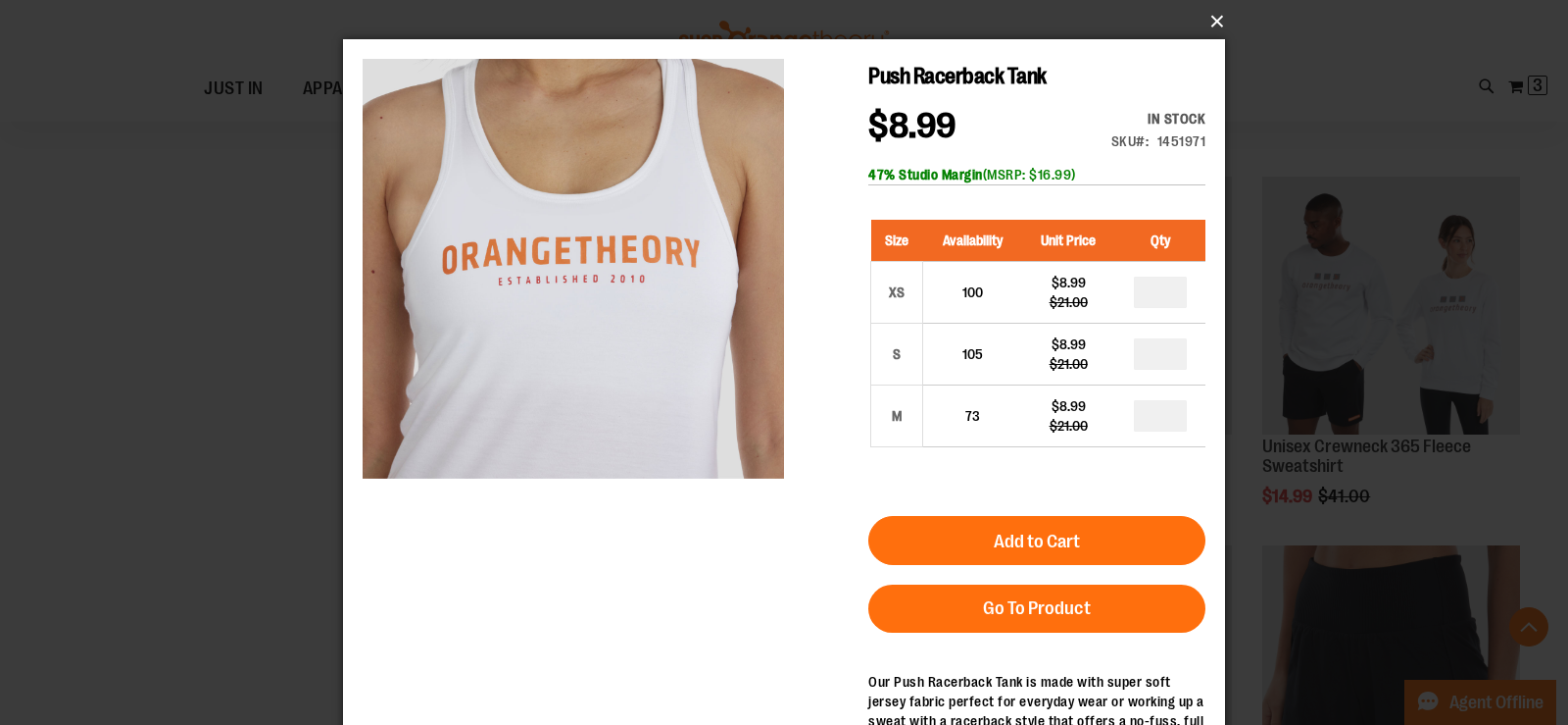
click at [1211, 19] on button "×" at bounding box center [789, 22] width 882 height 44
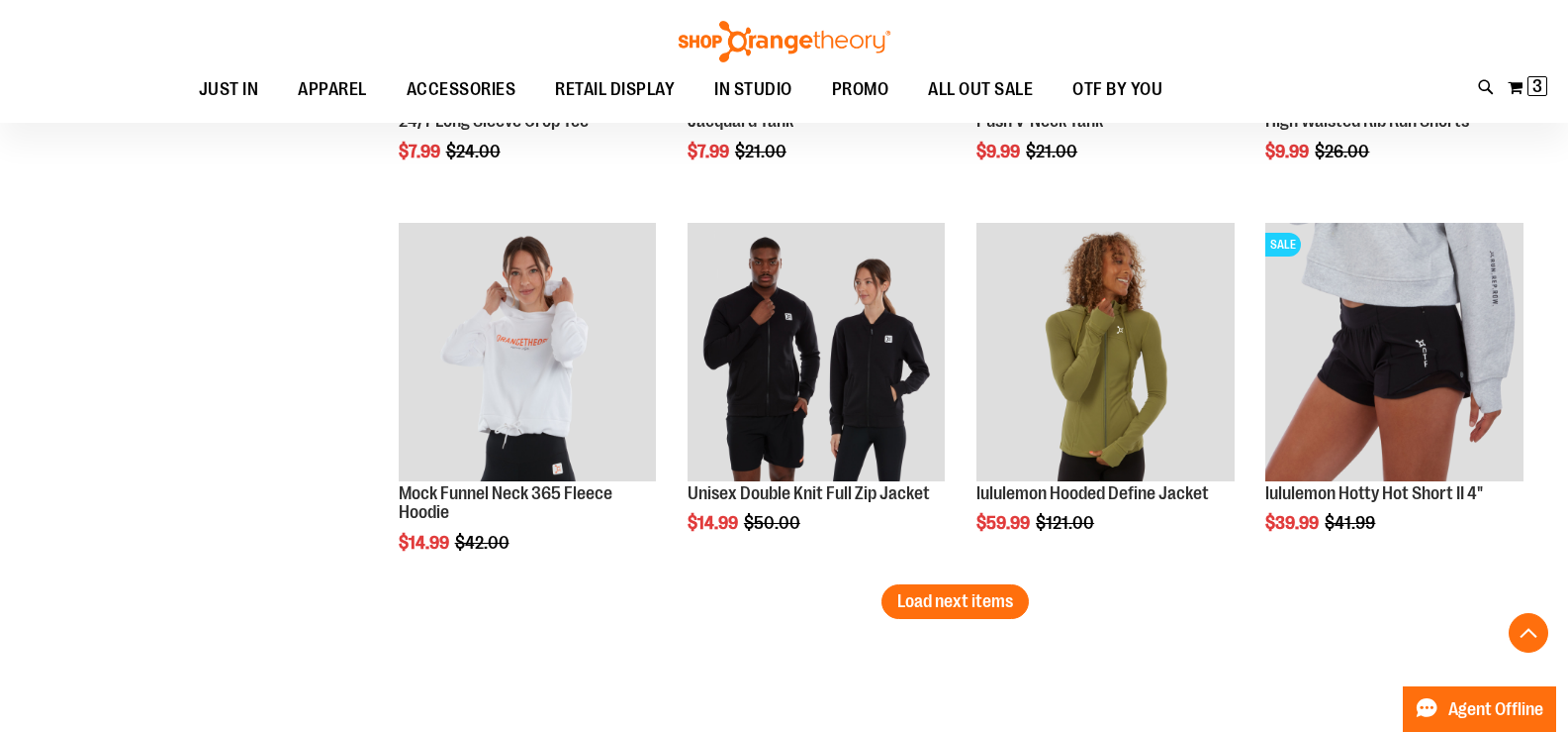
scroll to position [8809, 0]
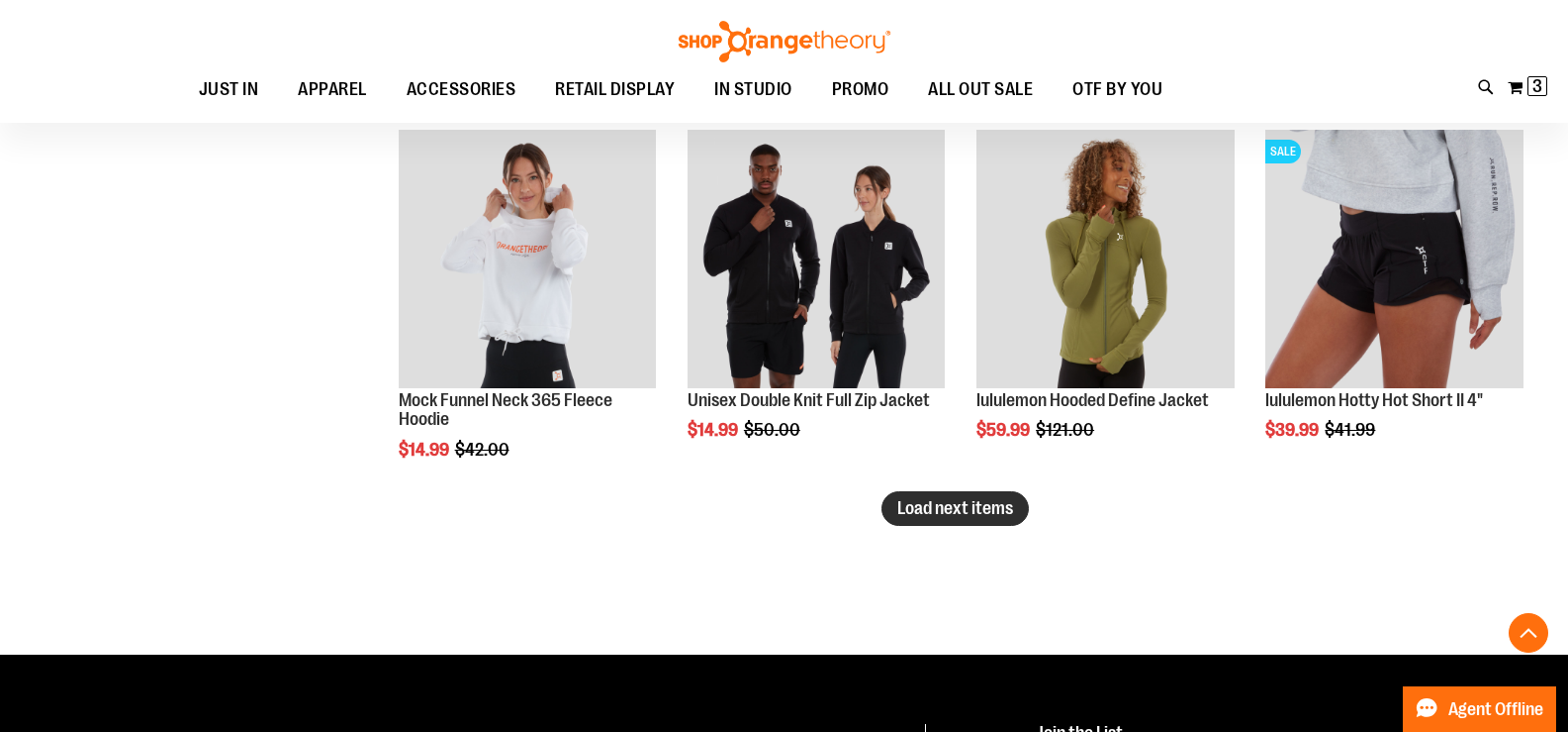
click at [1008, 515] on span "Load next items" at bounding box center [955, 508] width 116 height 20
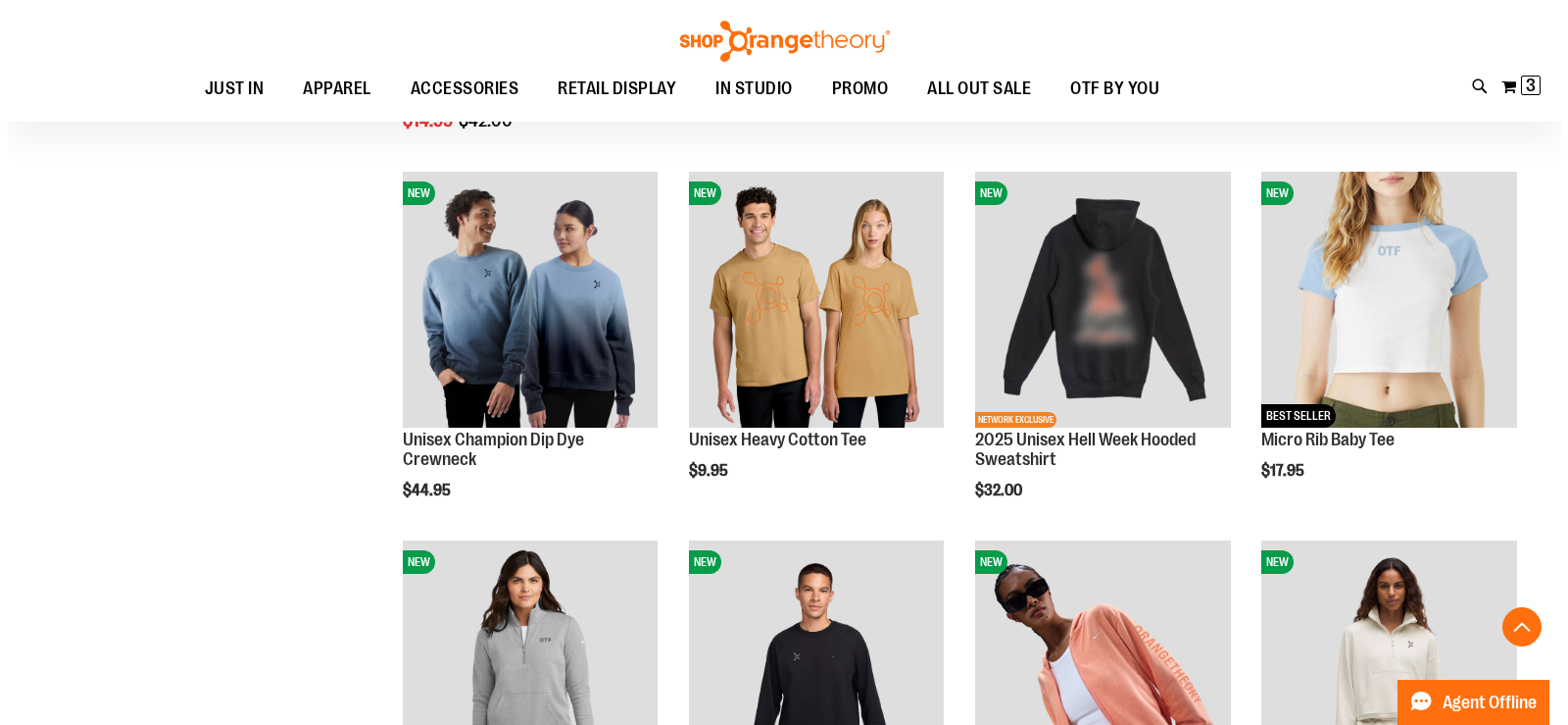
scroll to position [9019, 0]
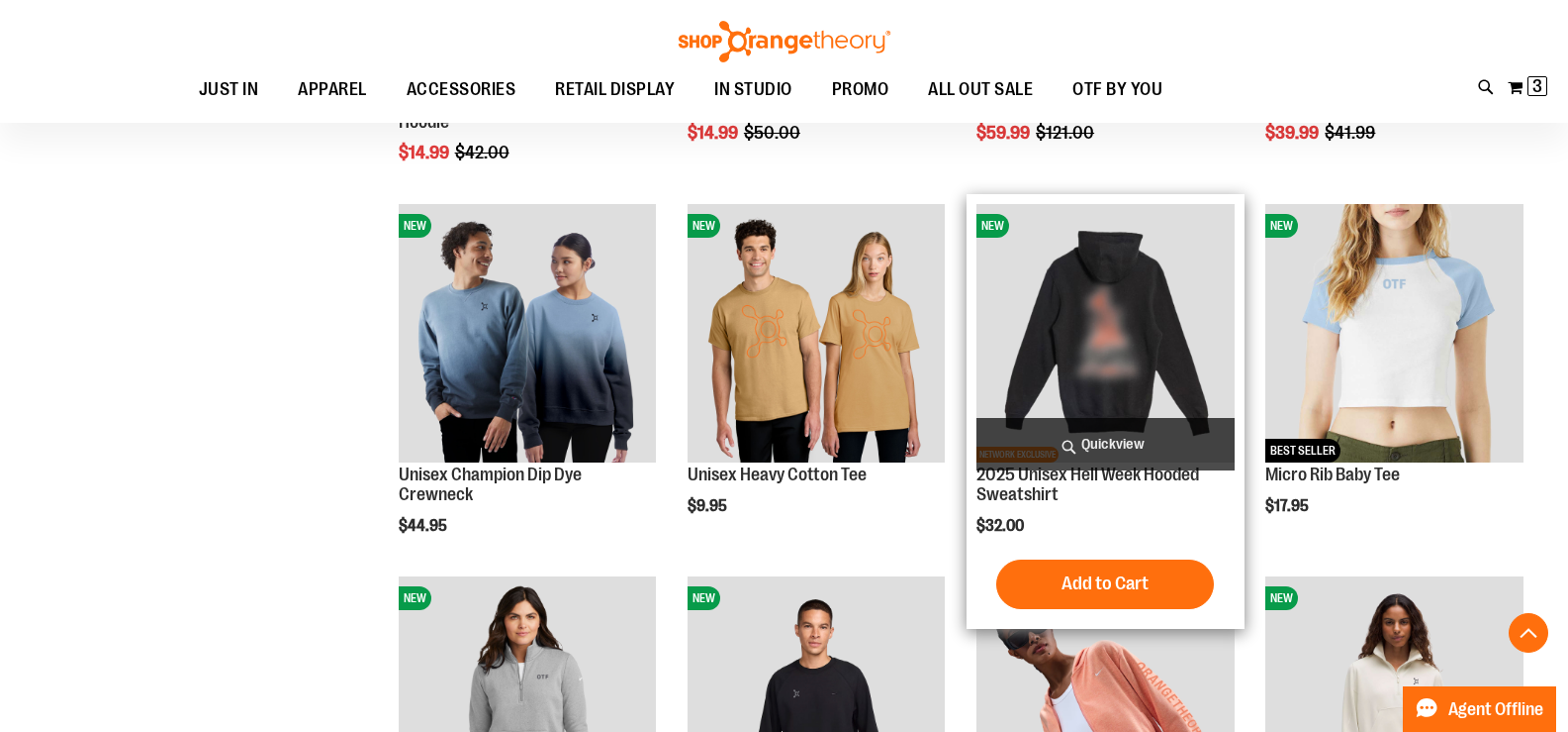
click at [1178, 425] on span "Quickview" at bounding box center [1105, 444] width 258 height 52
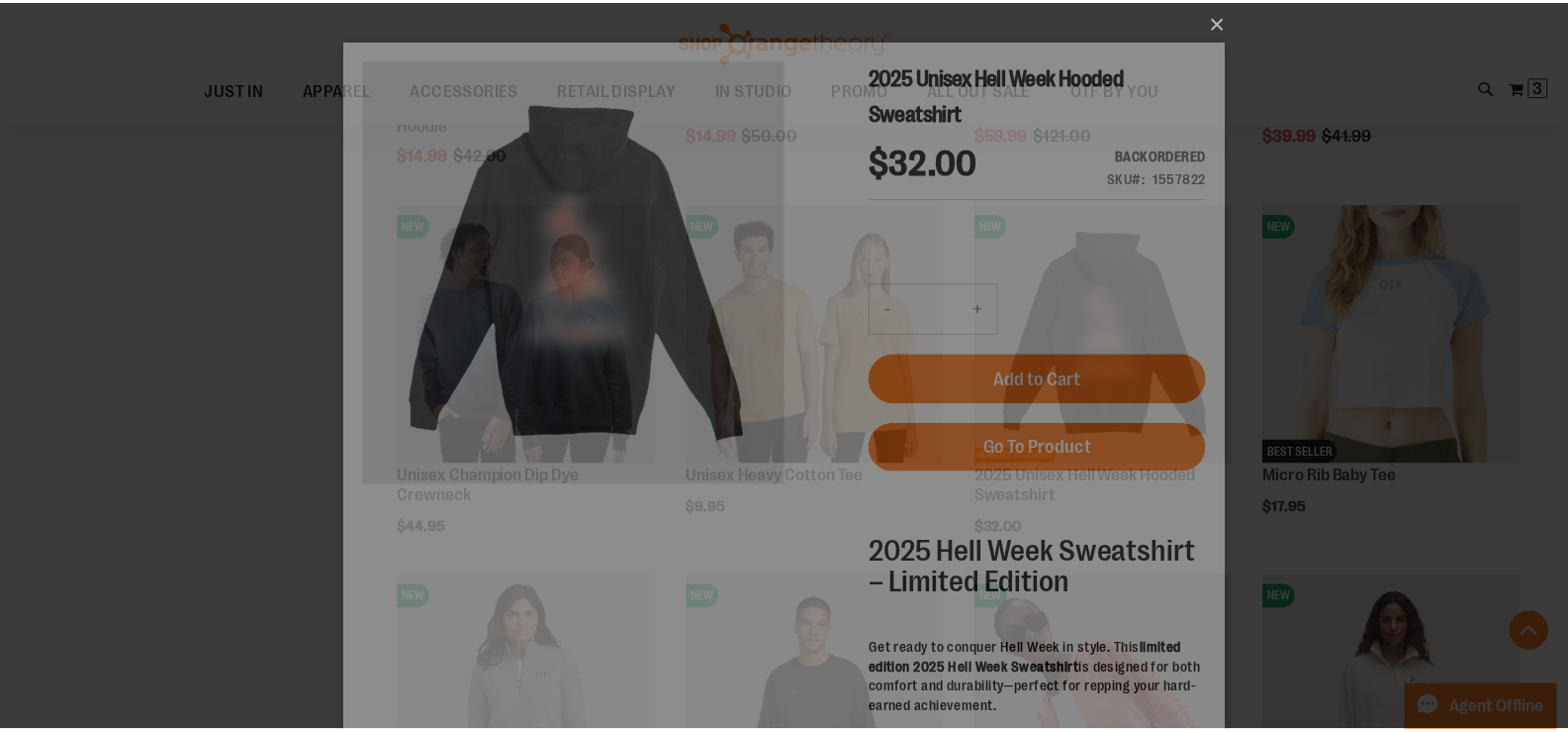
scroll to position [0, 0]
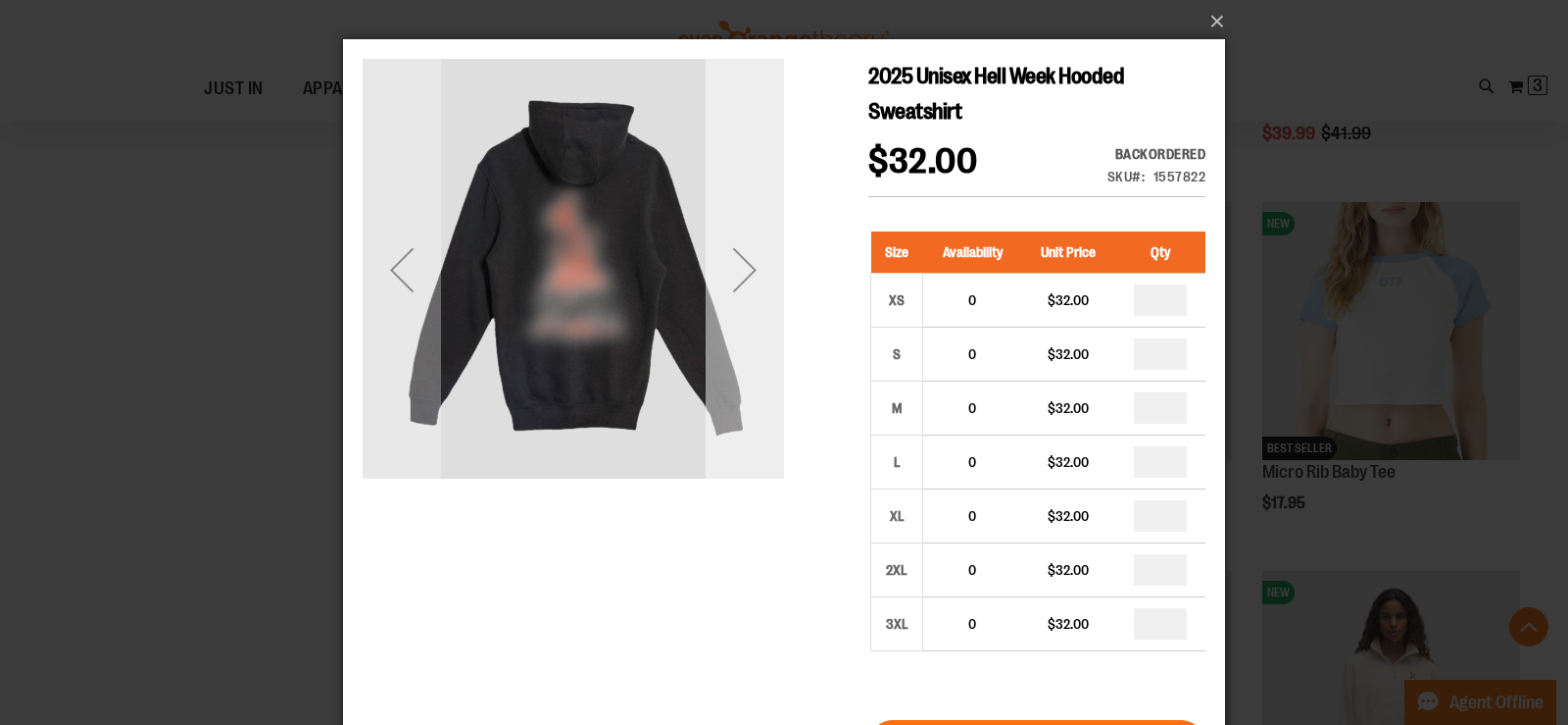
click at [760, 288] on div "Next" at bounding box center [744, 269] width 78 height 78
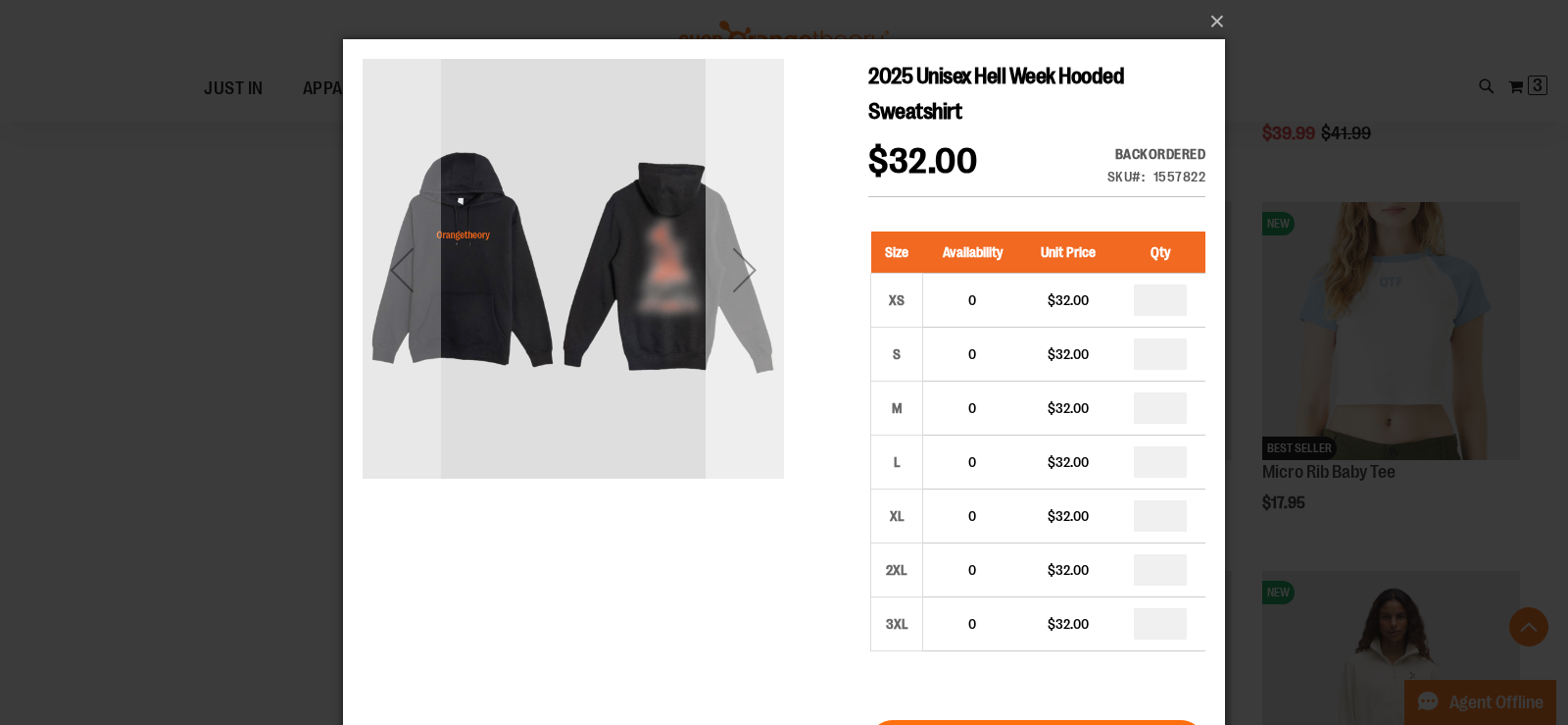
click at [758, 290] on div "Next" at bounding box center [744, 269] width 78 height 78
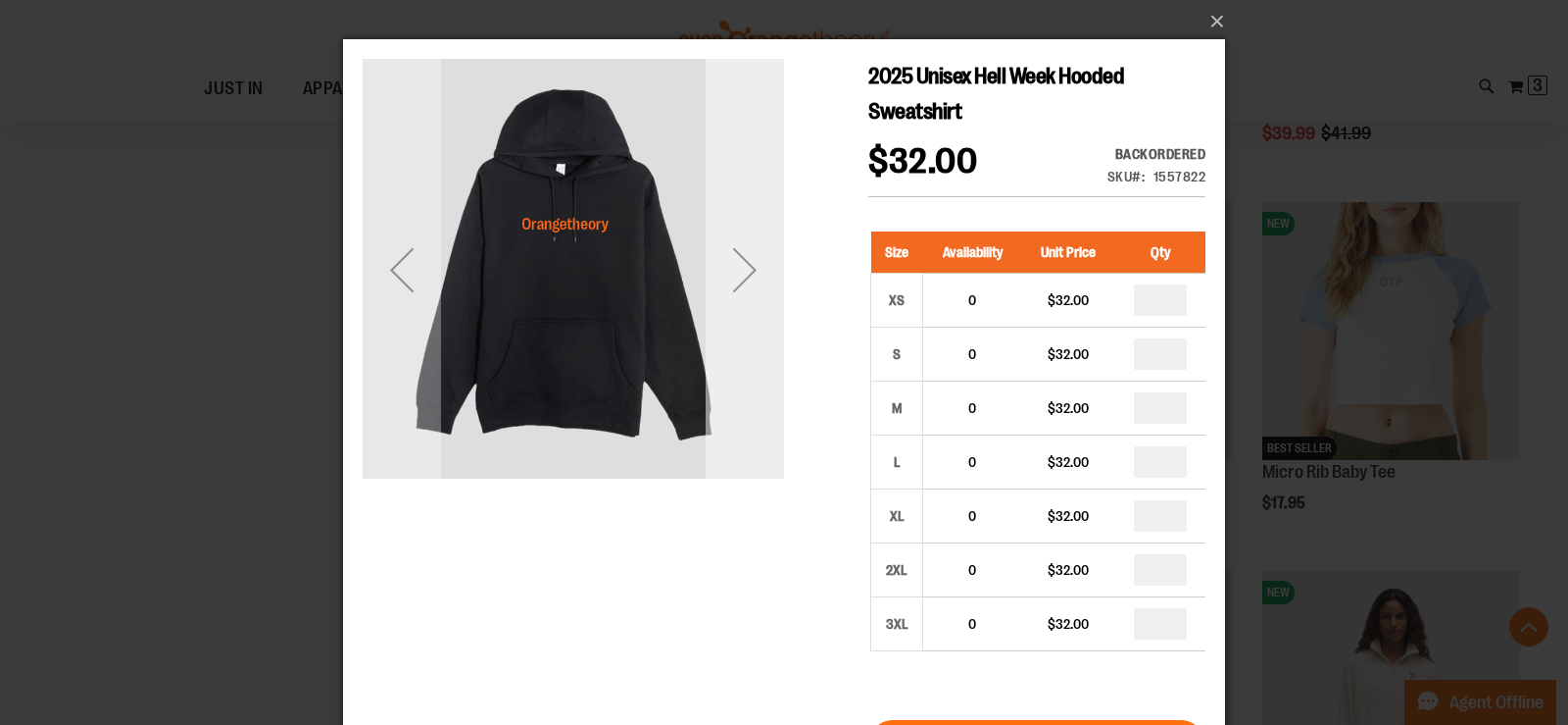
click at [758, 294] on div "Next" at bounding box center [744, 269] width 78 height 78
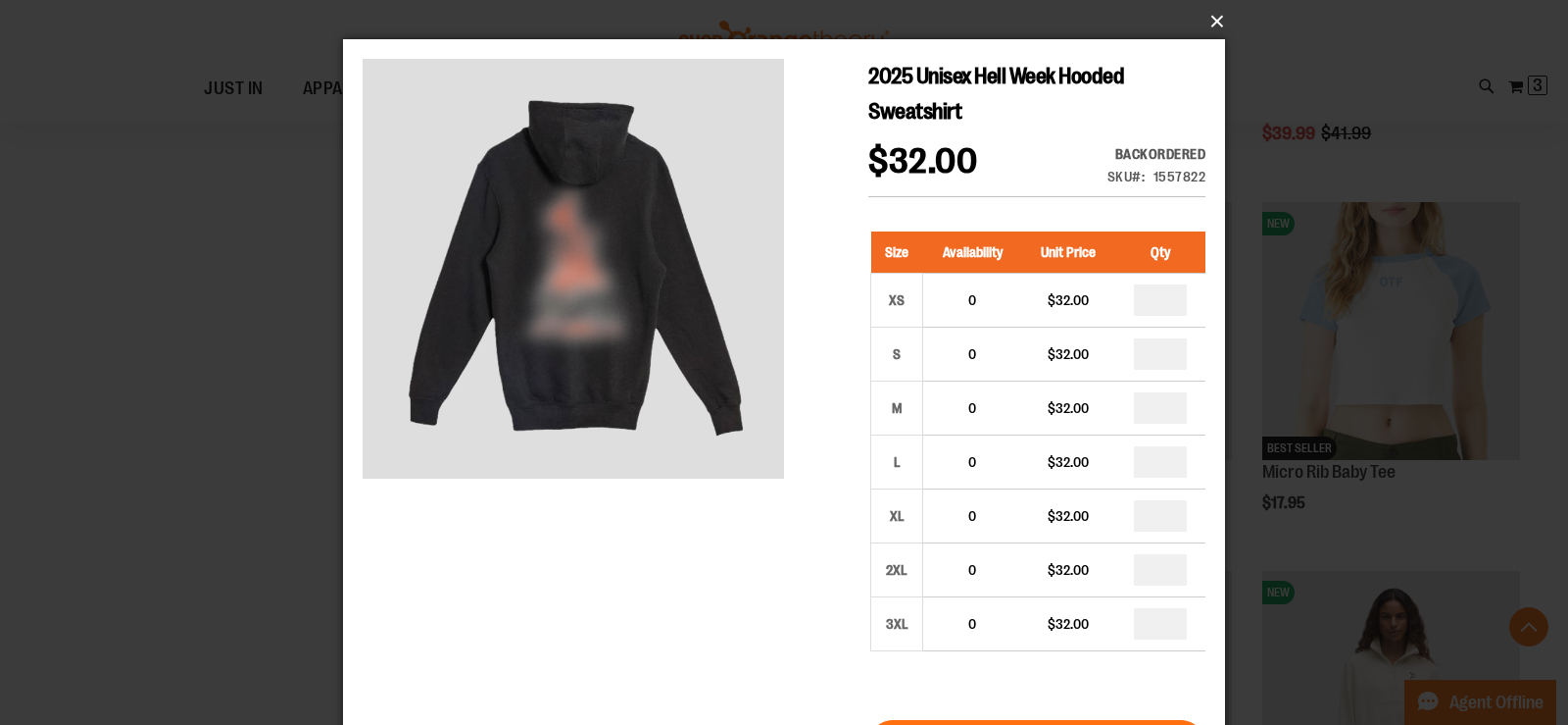
click at [1212, 9] on button "×" at bounding box center [789, 22] width 882 height 44
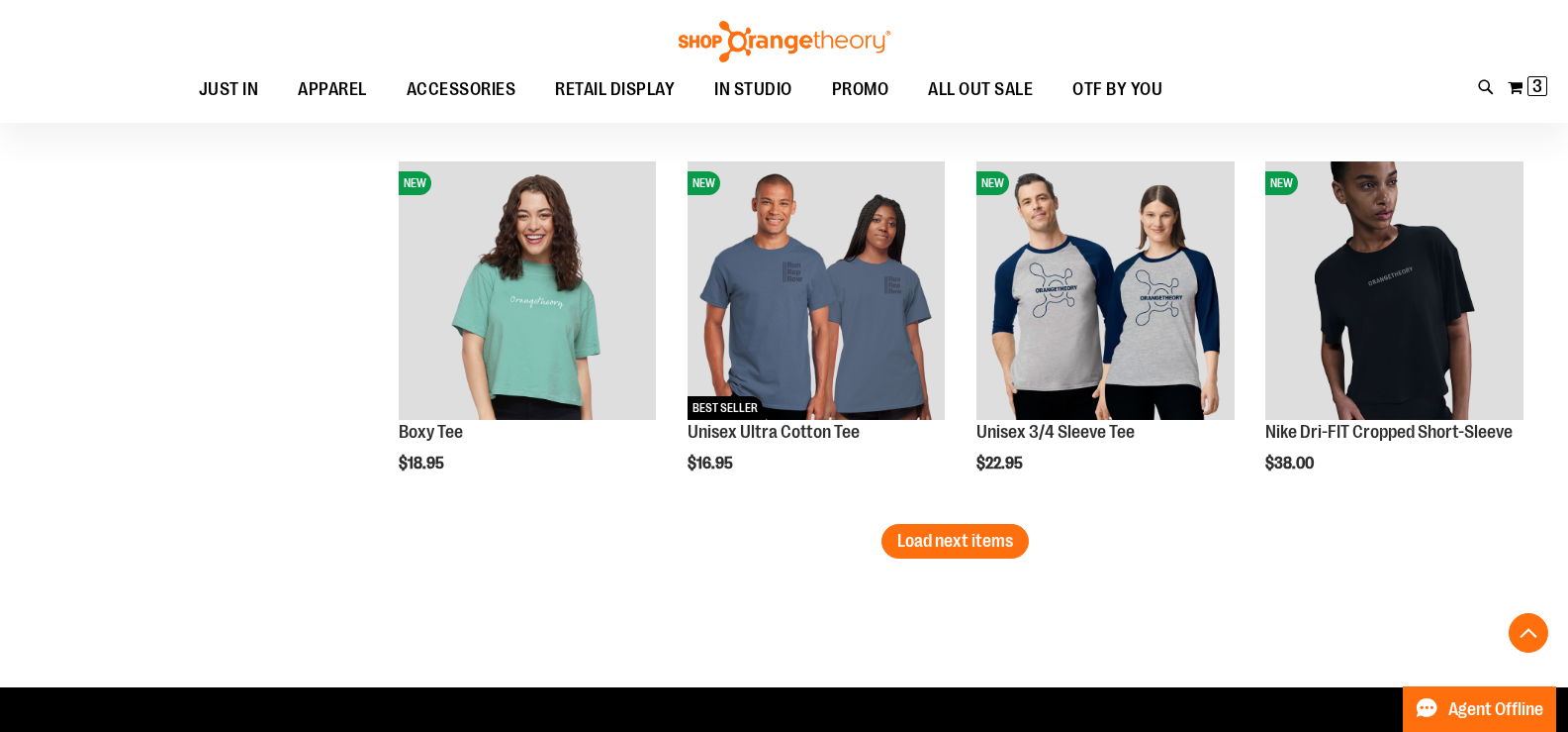
scroll to position [9898, 0]
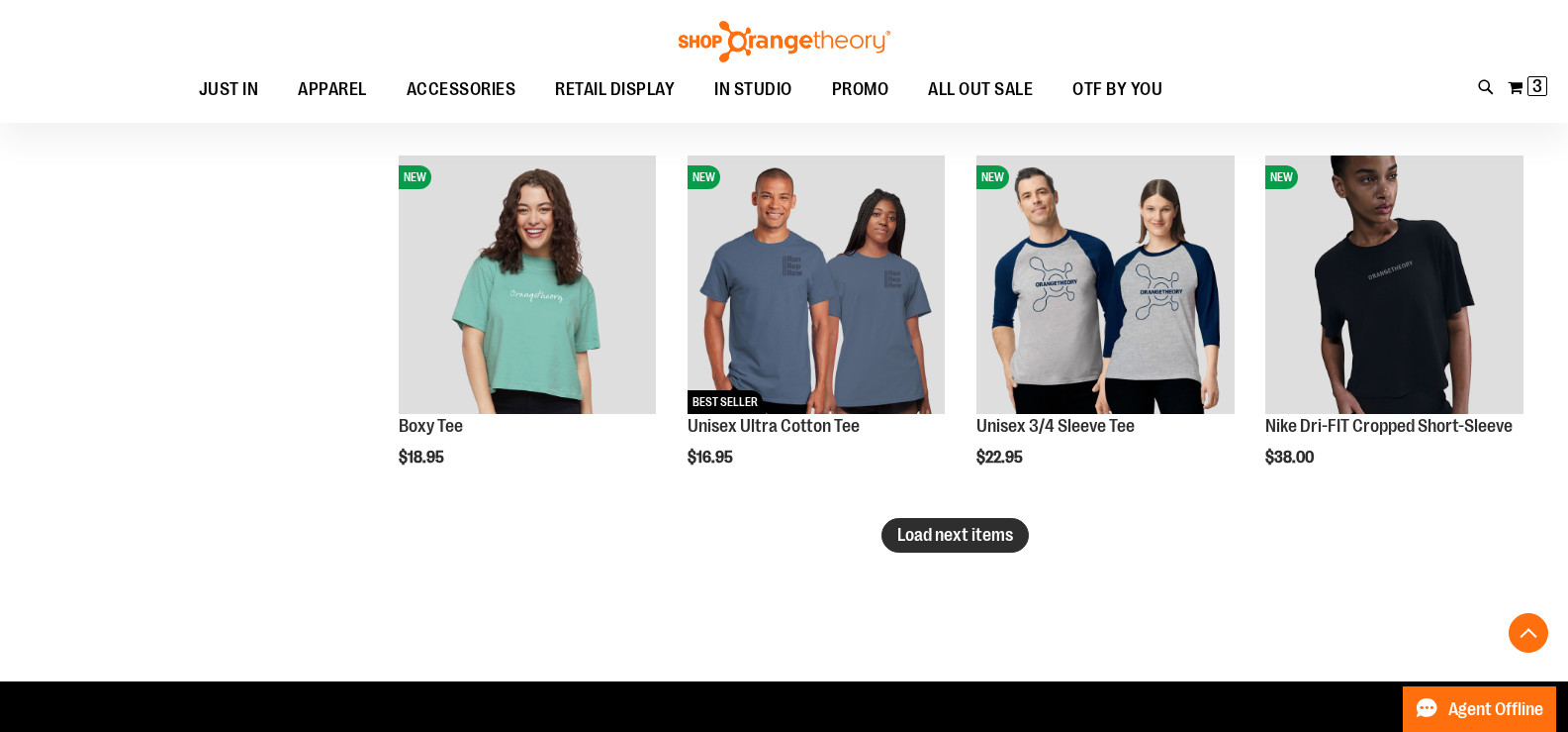
click at [1009, 535] on span "Load next items" at bounding box center [955, 535] width 116 height 20
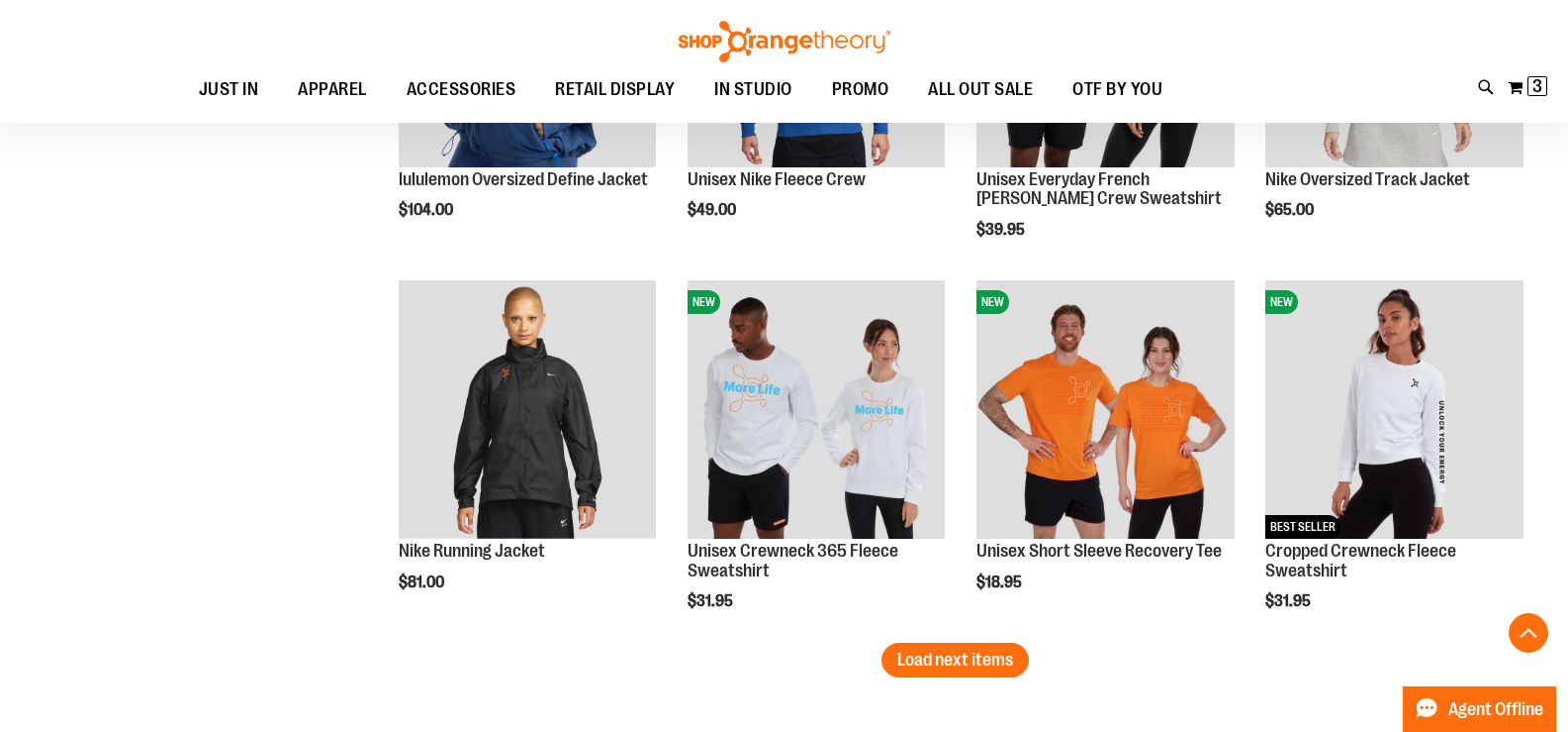
scroll to position [10987, 0]
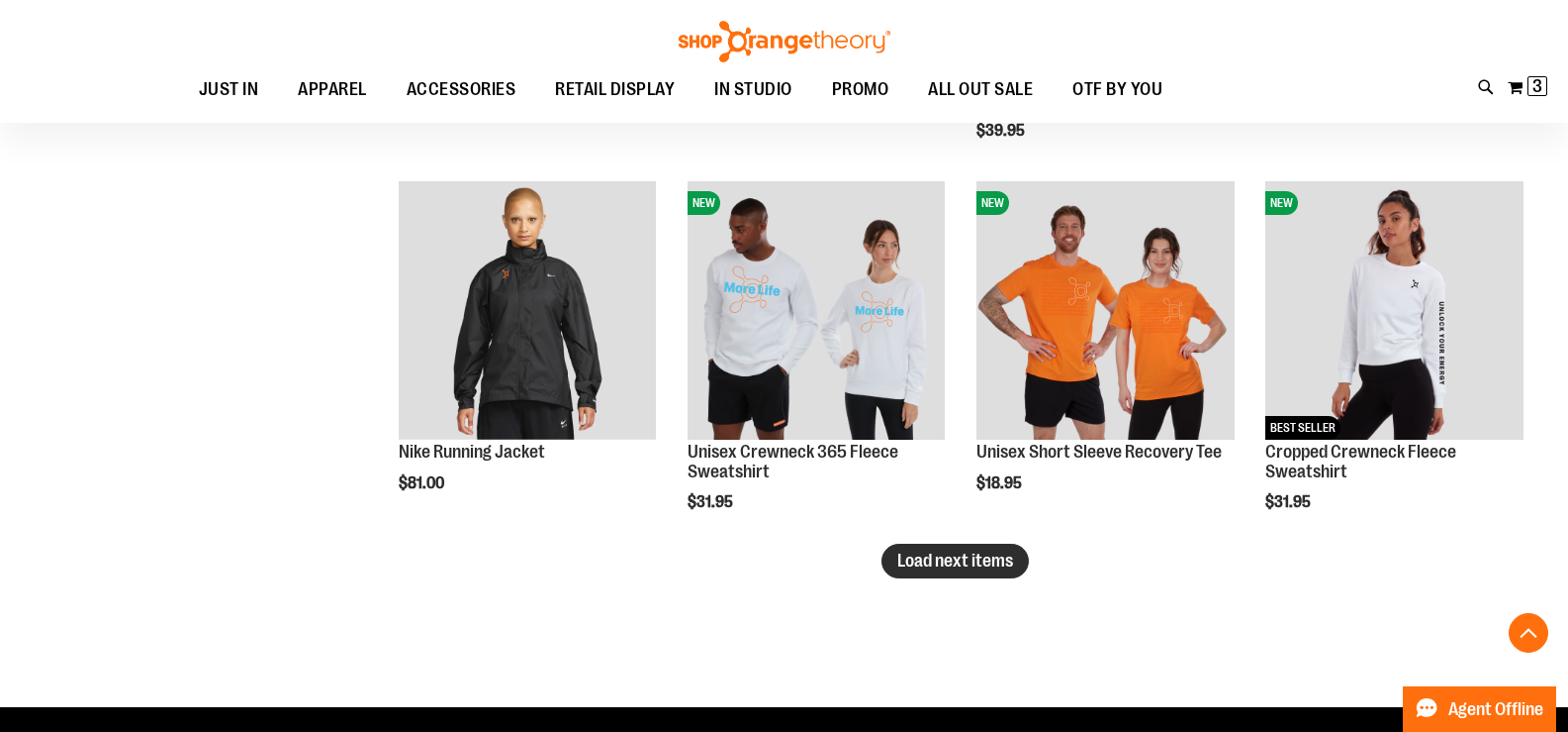
click at [908, 567] on span "Load next items" at bounding box center [955, 560] width 116 height 20
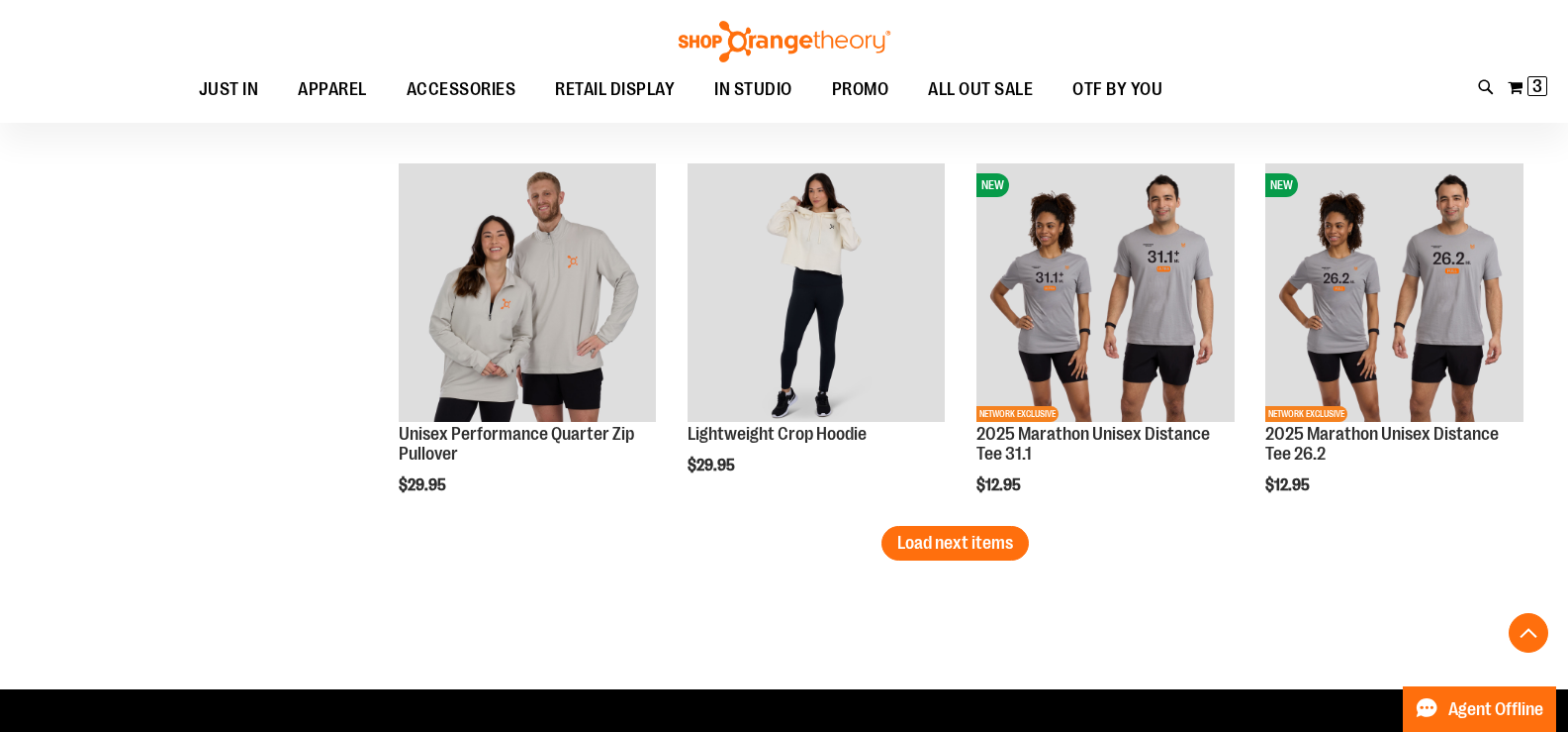
scroll to position [12175, 0]
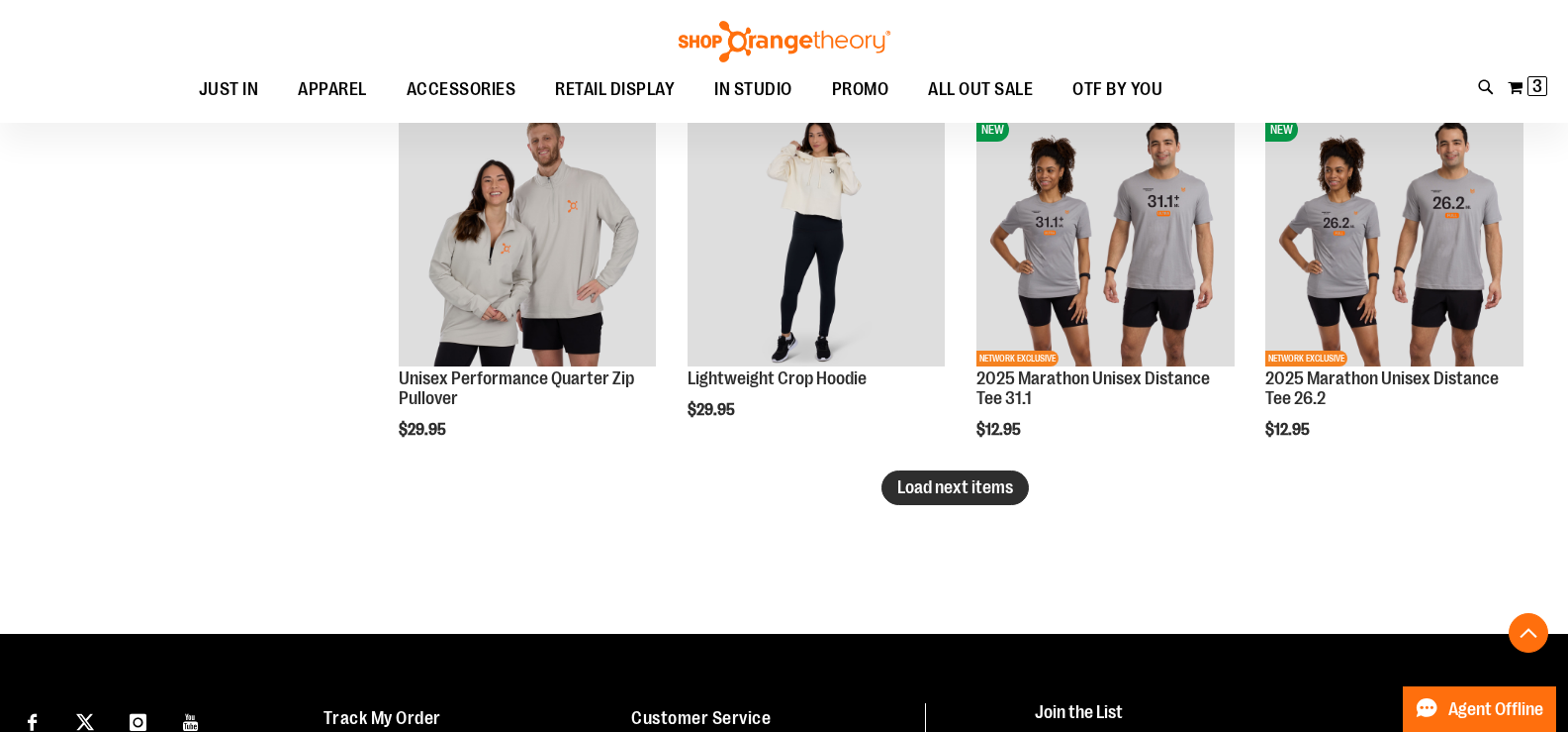
click at [950, 494] on span "Load next items" at bounding box center [955, 487] width 116 height 20
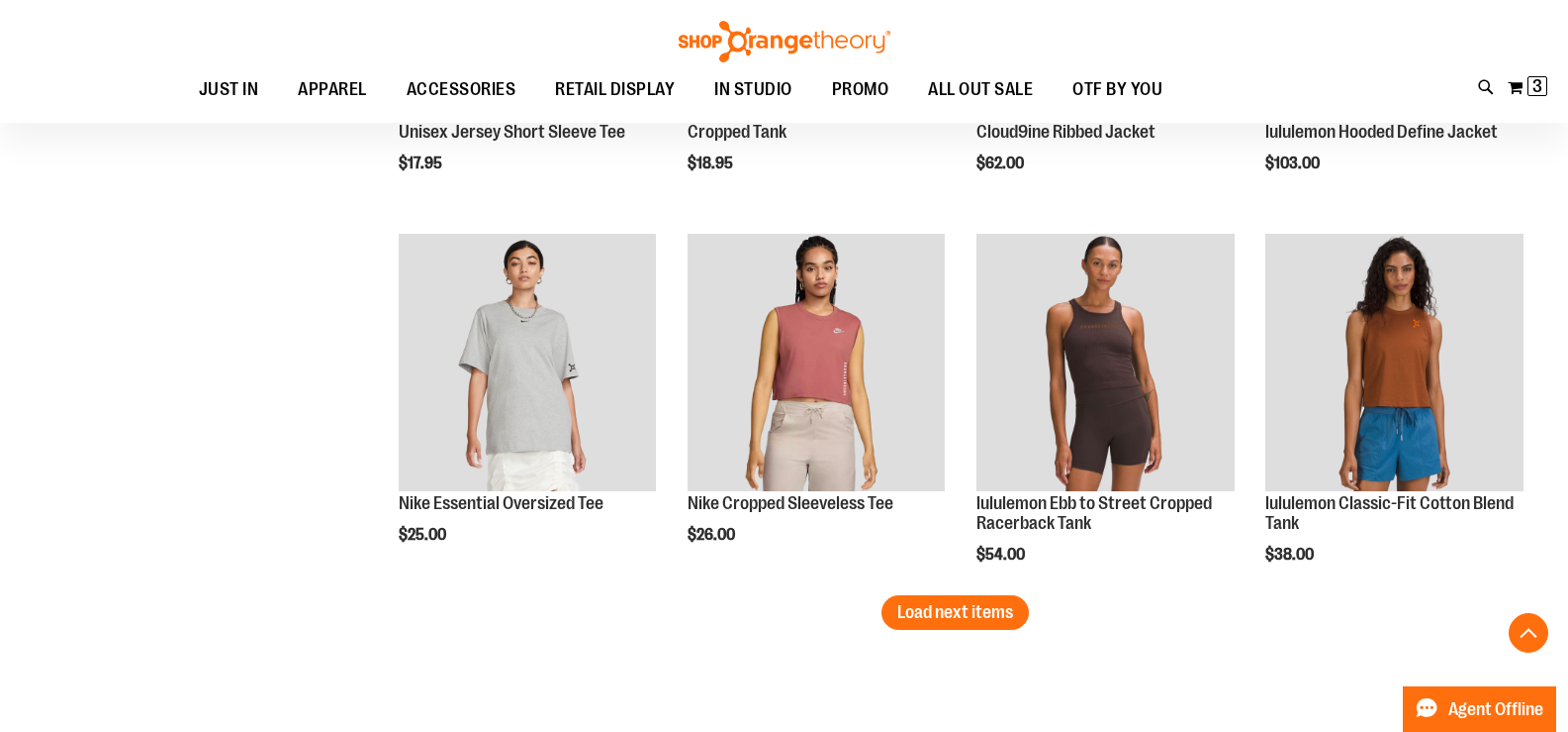
scroll to position [13263, 0]
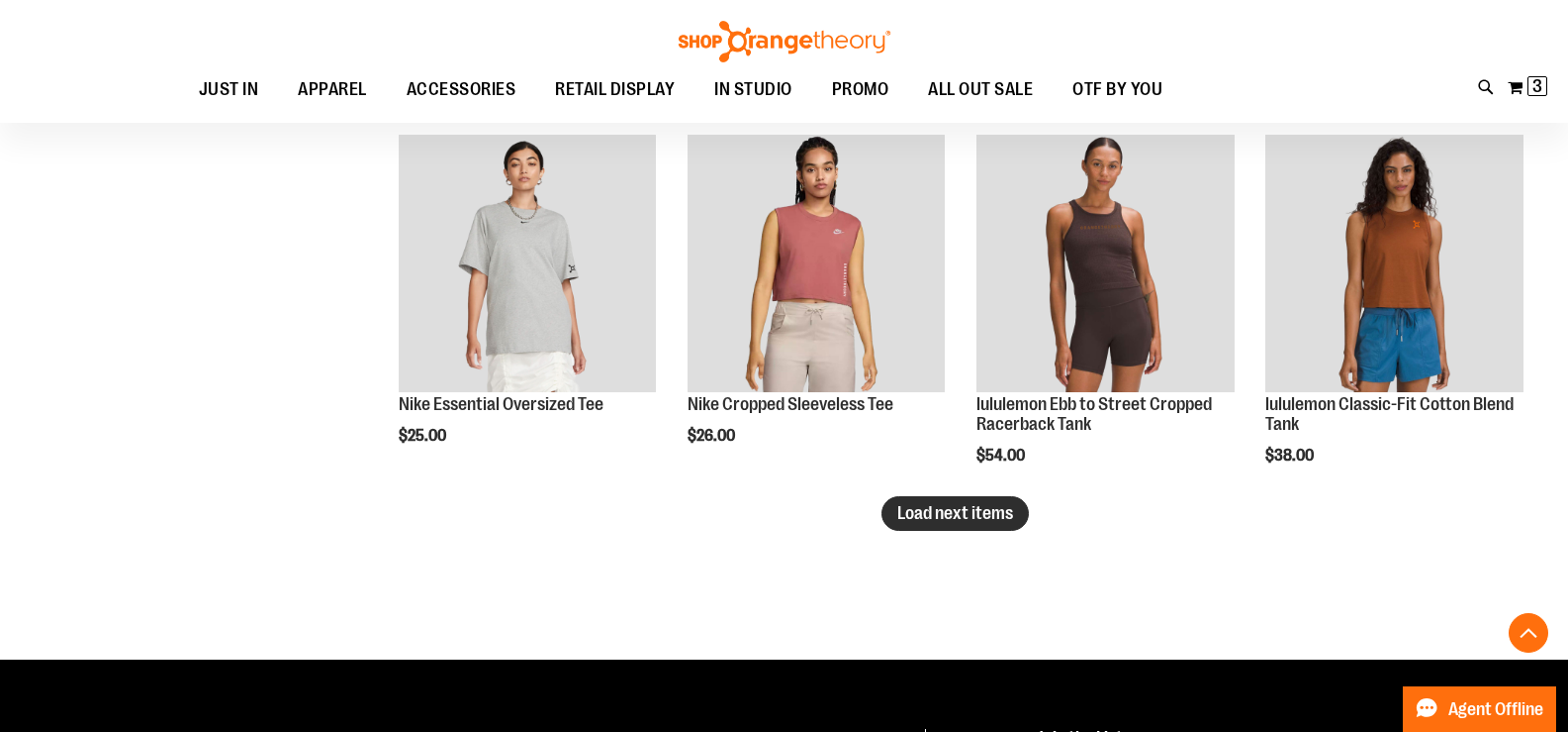
click at [930, 516] on span "Load next items" at bounding box center [955, 513] width 116 height 20
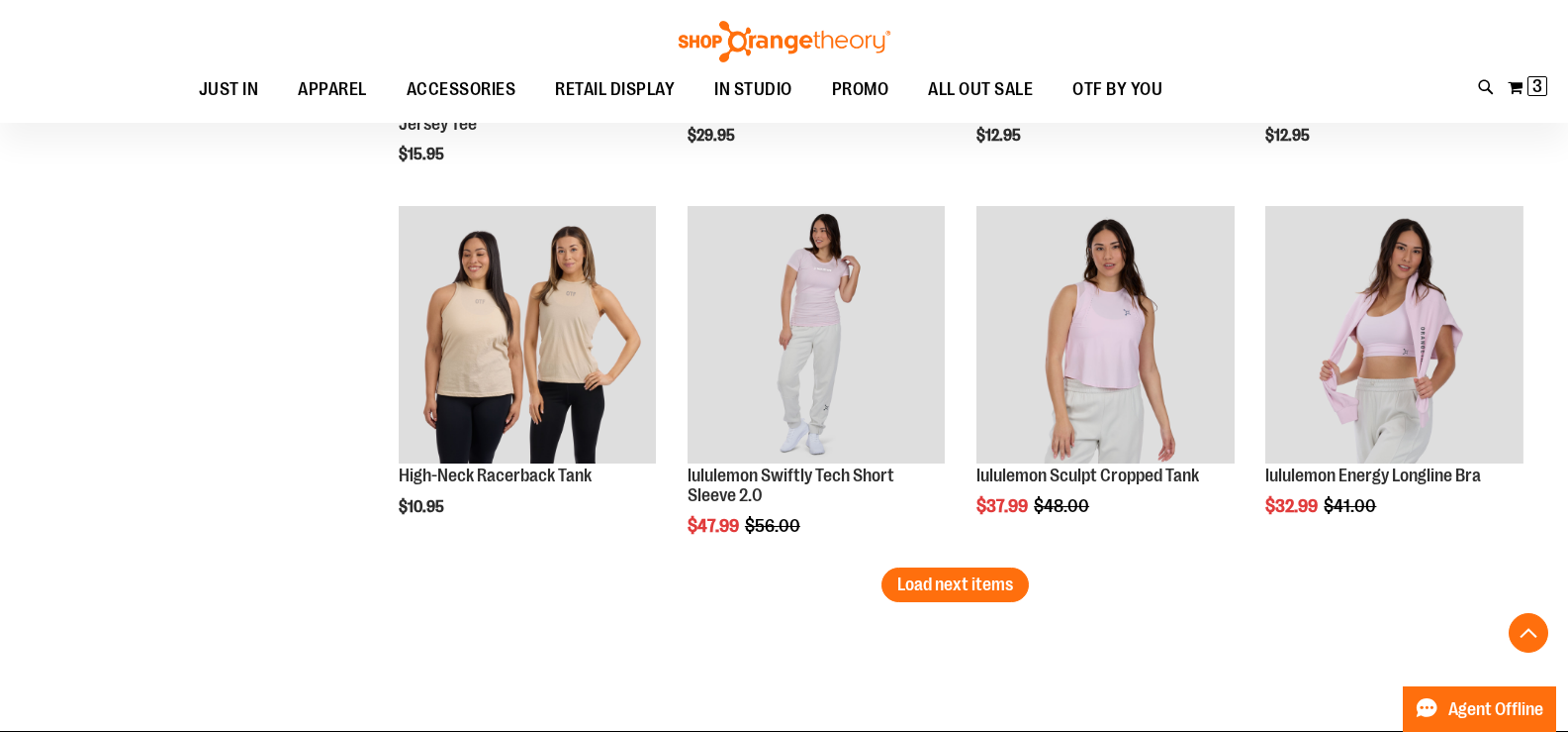
scroll to position [14451, 0]
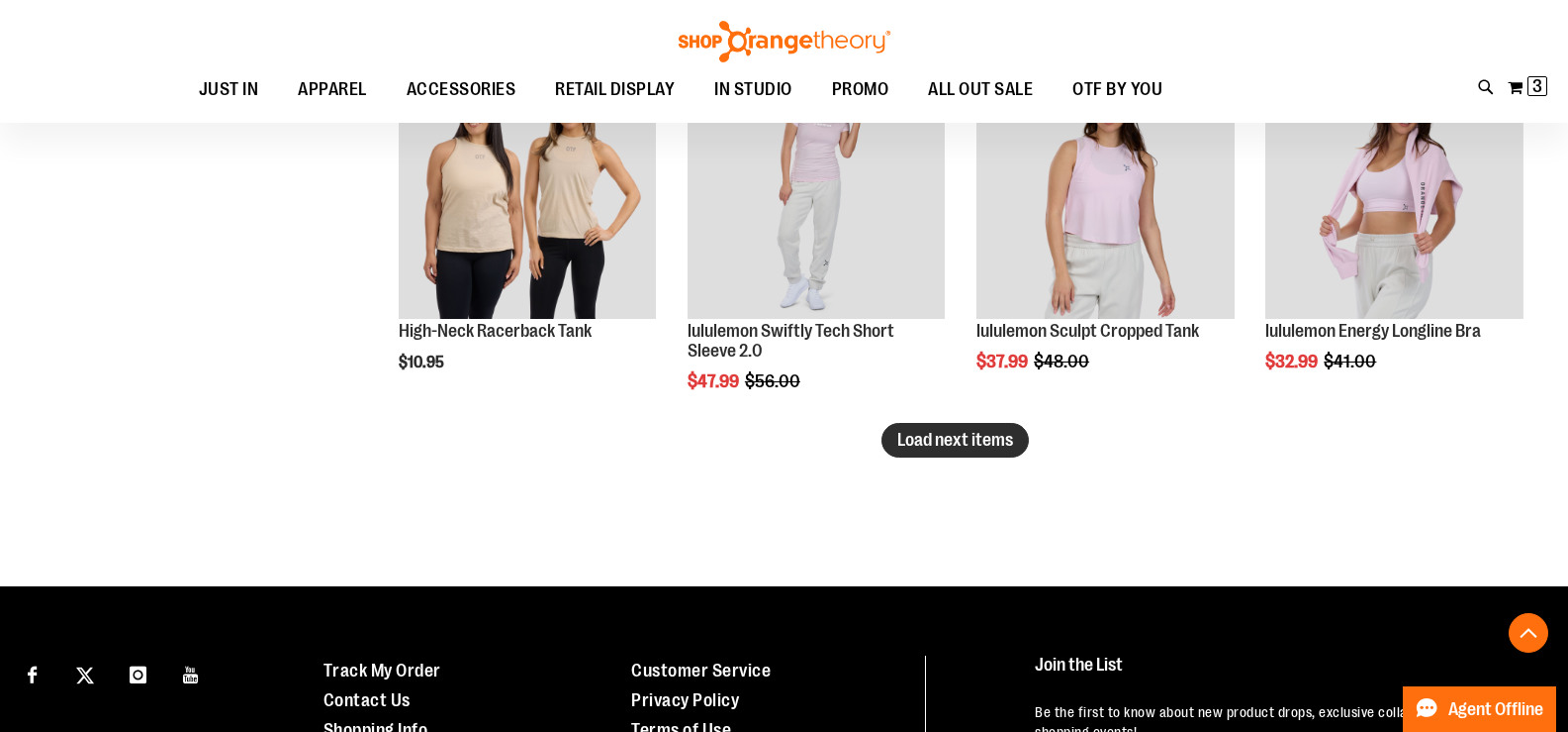
click at [943, 424] on button "Load next items" at bounding box center [954, 440] width 147 height 35
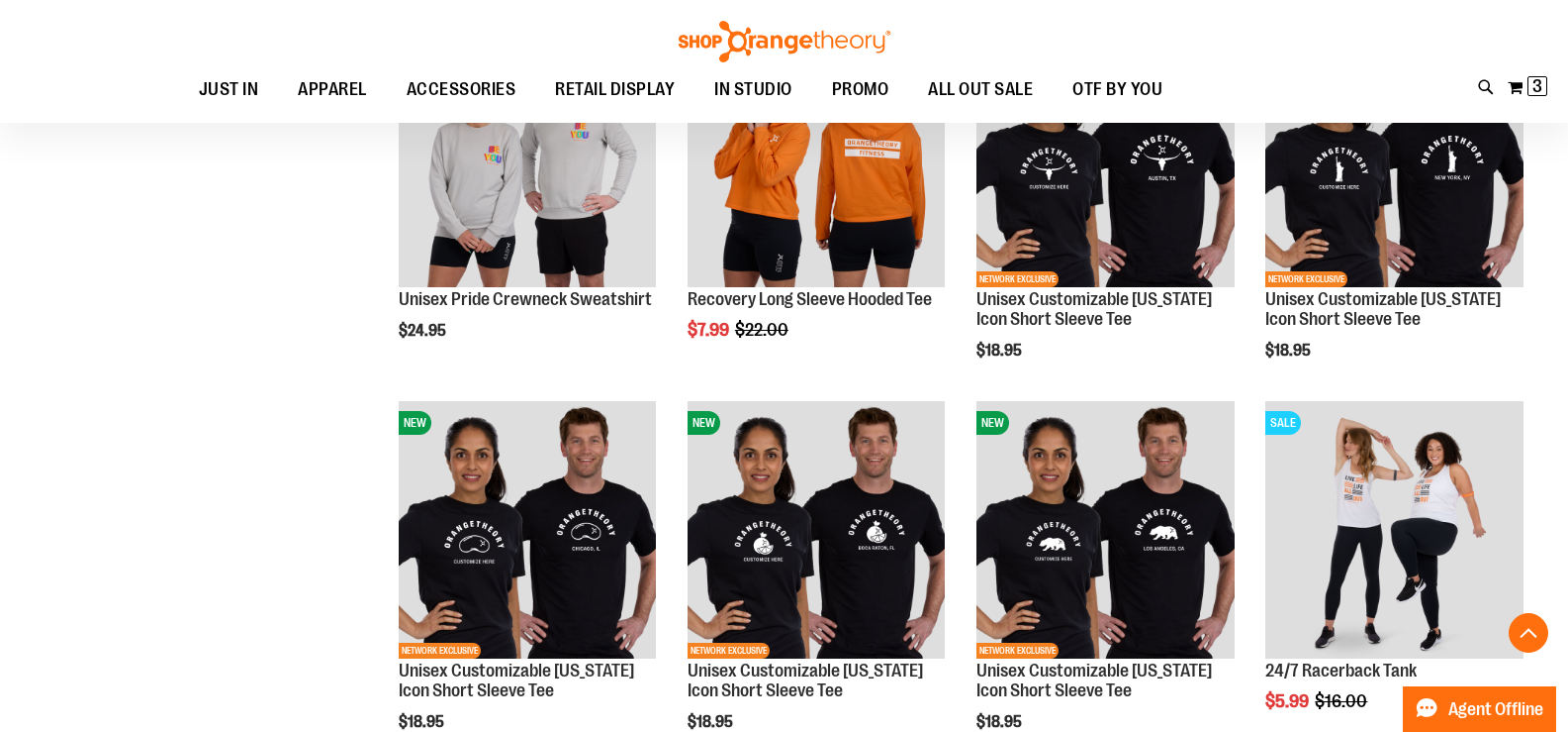
scroll to position [15441, 0]
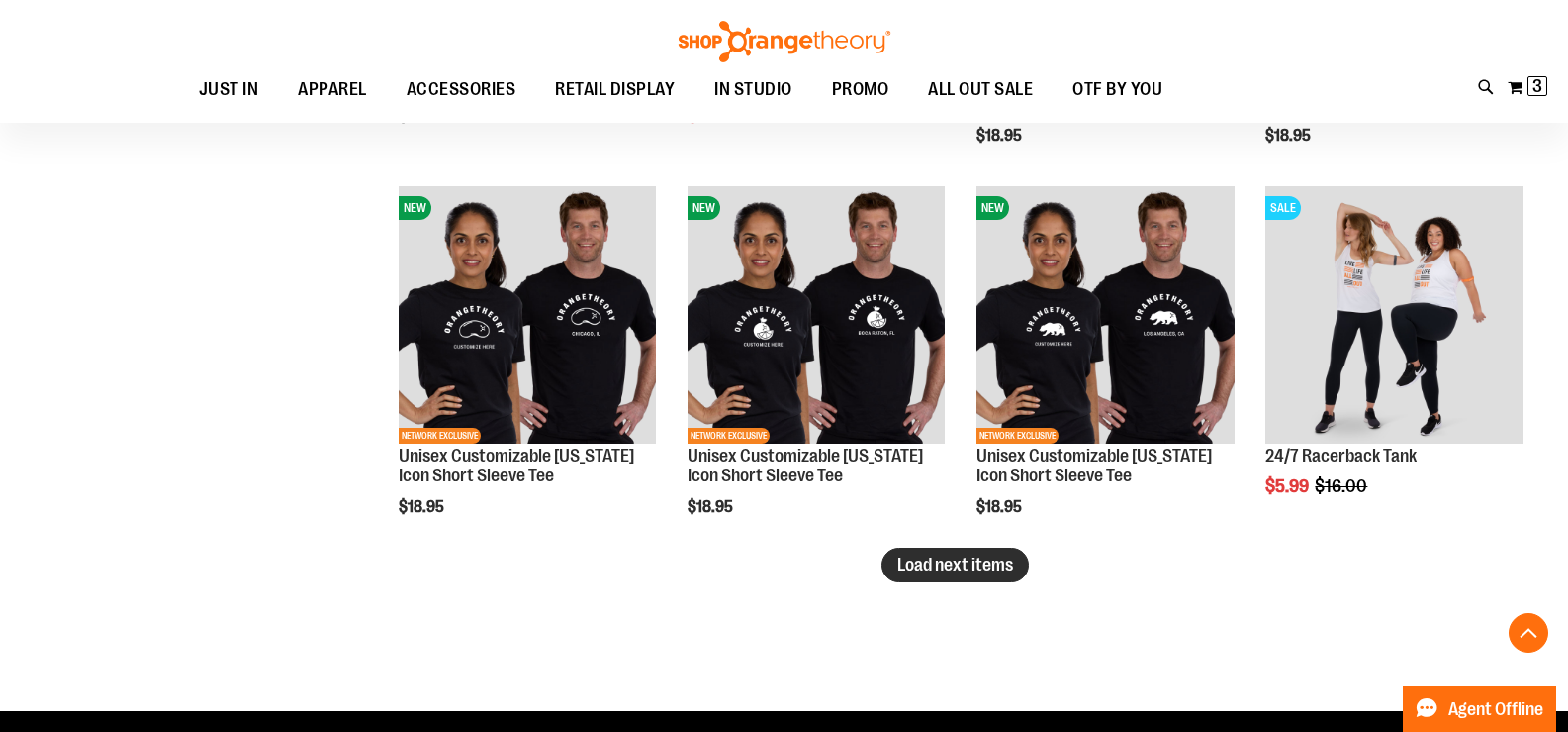
click at [959, 571] on span "Load next items" at bounding box center [955, 564] width 116 height 20
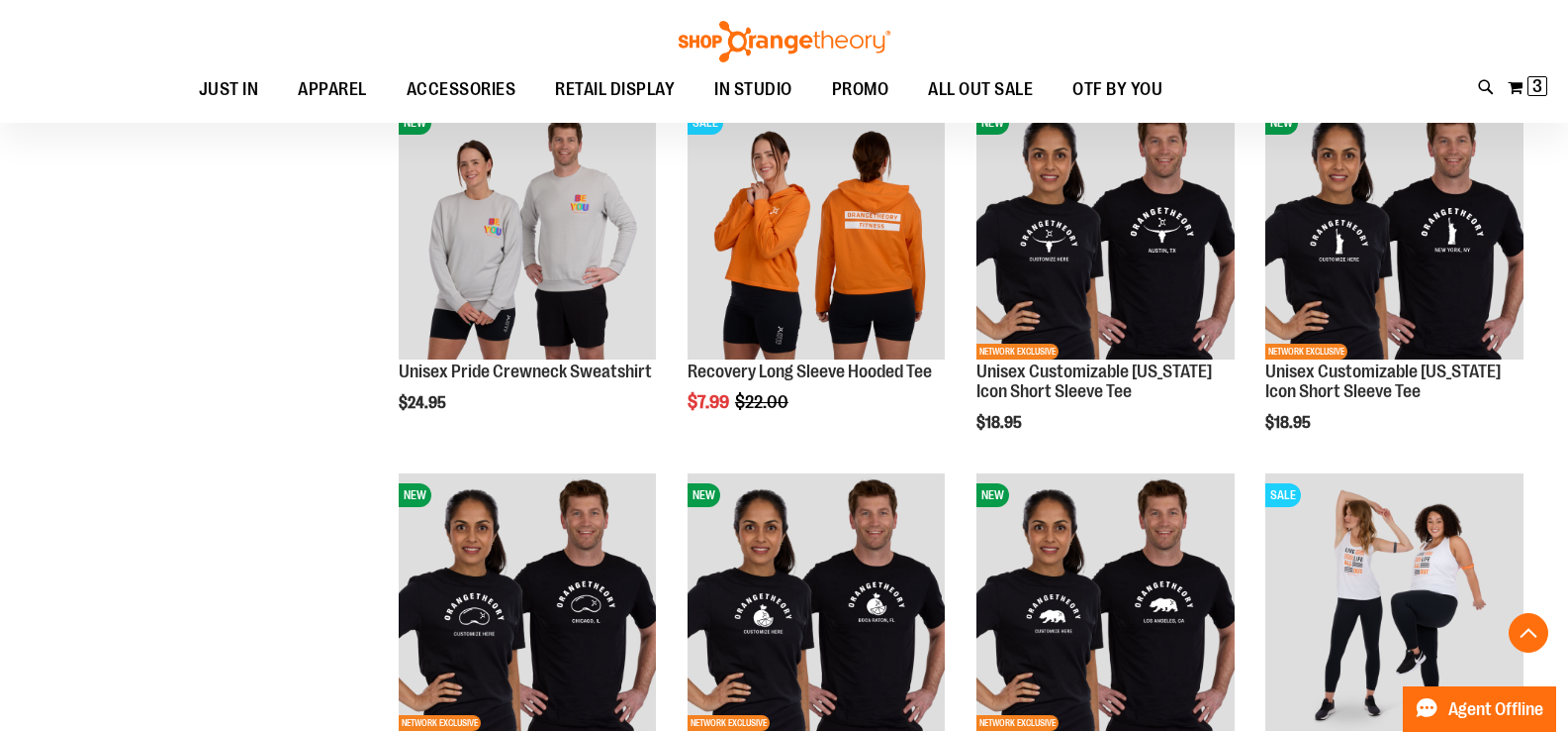
scroll to position [15144, 0]
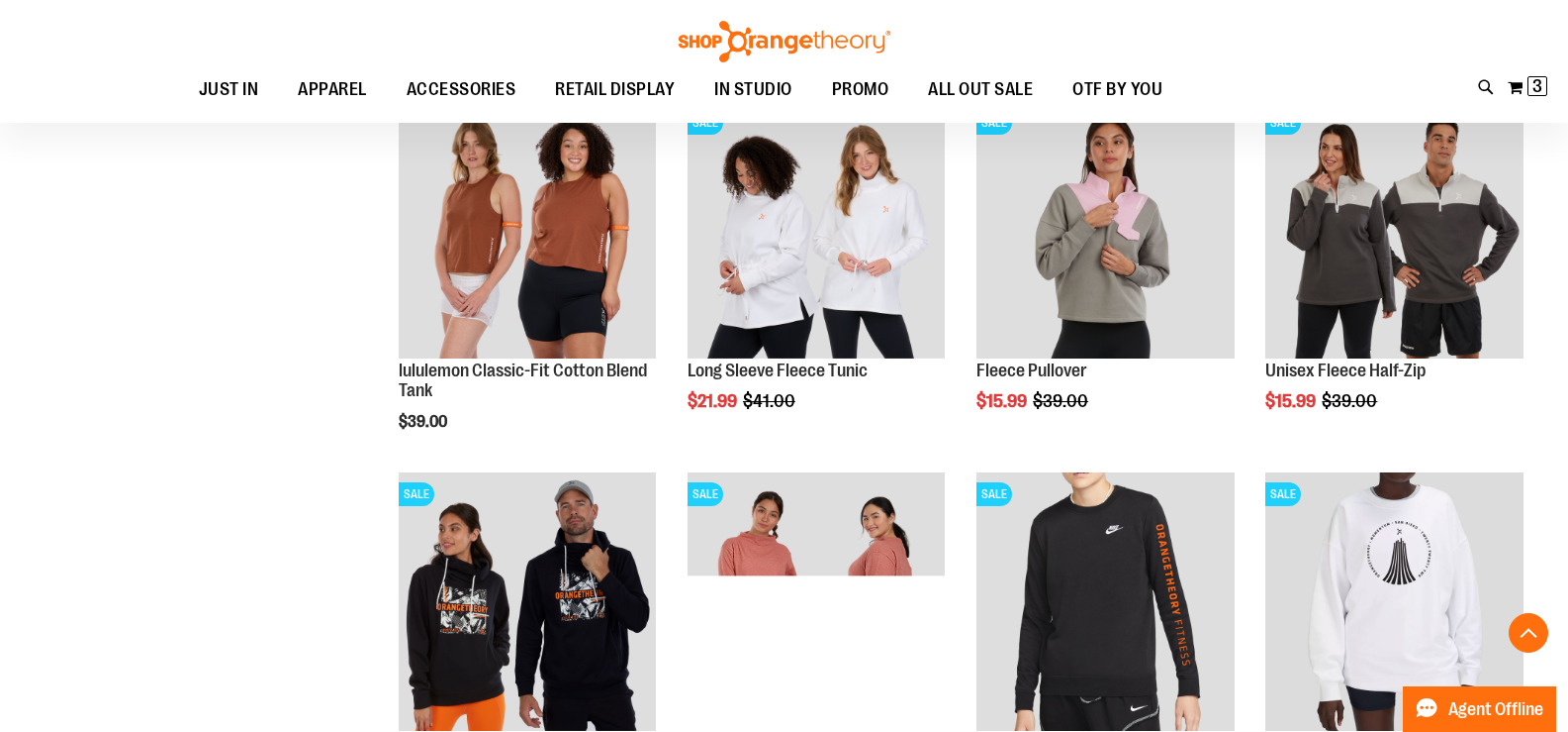
scroll to position [16629, 0]
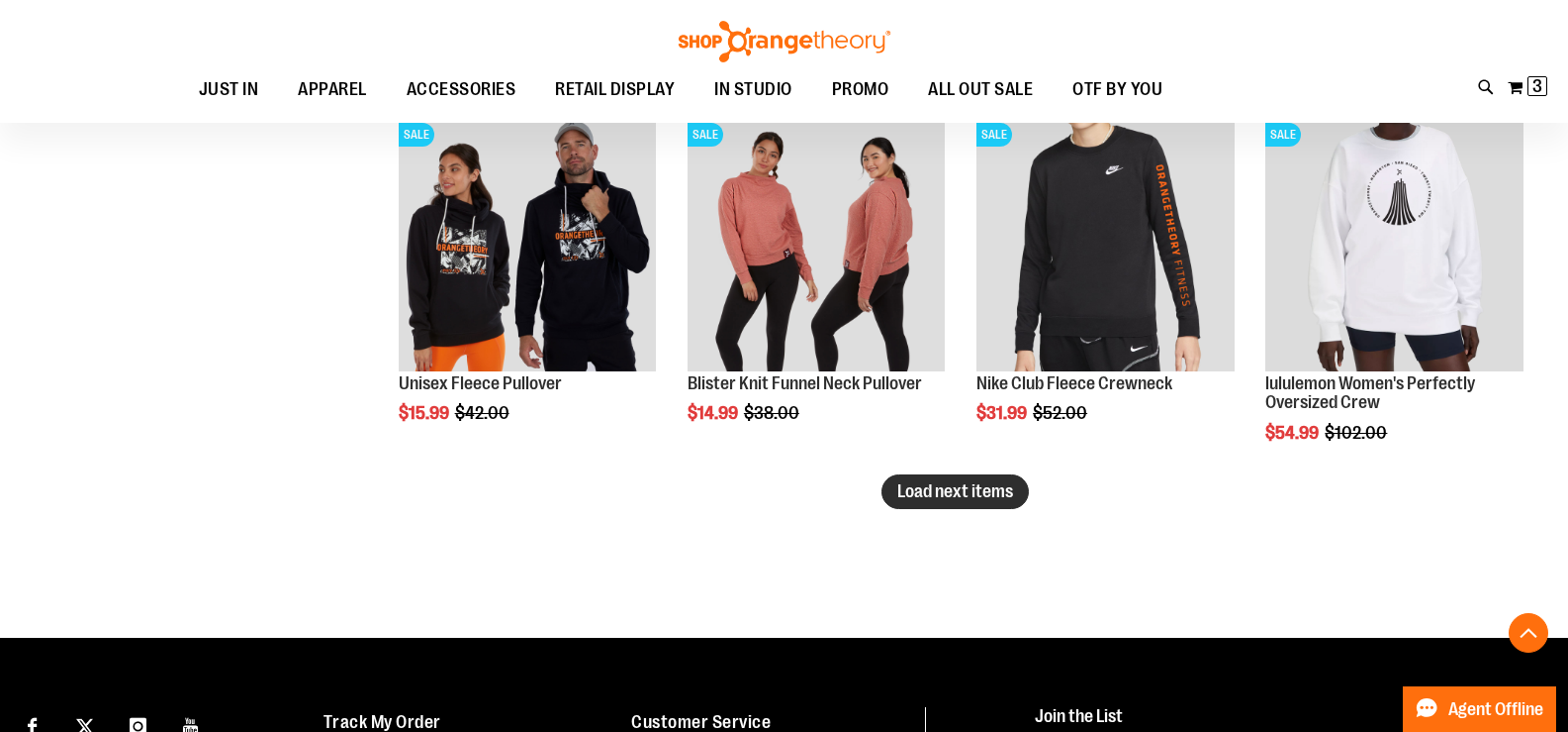
click at [964, 495] on span "Load next items" at bounding box center [955, 491] width 116 height 20
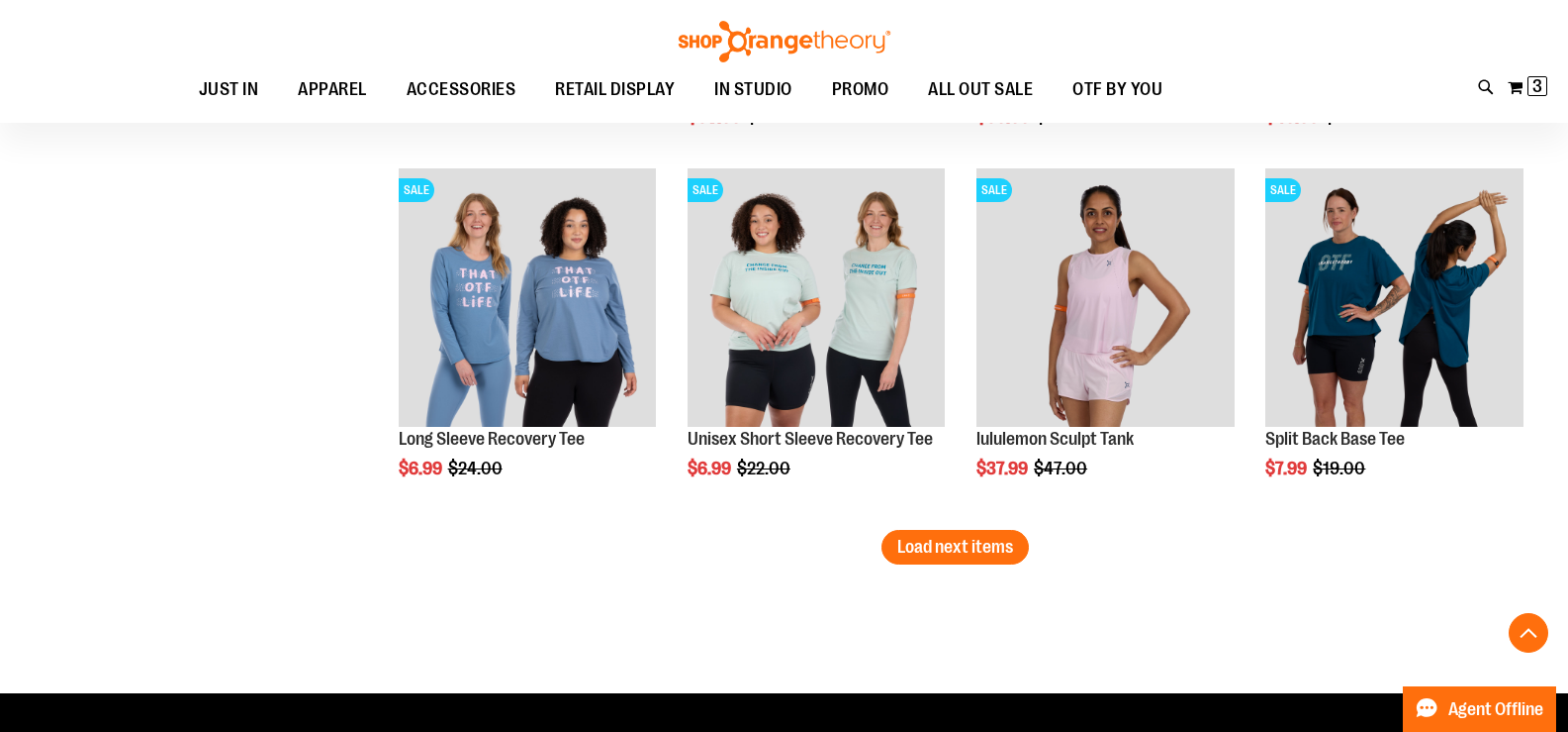
scroll to position [17718, 0]
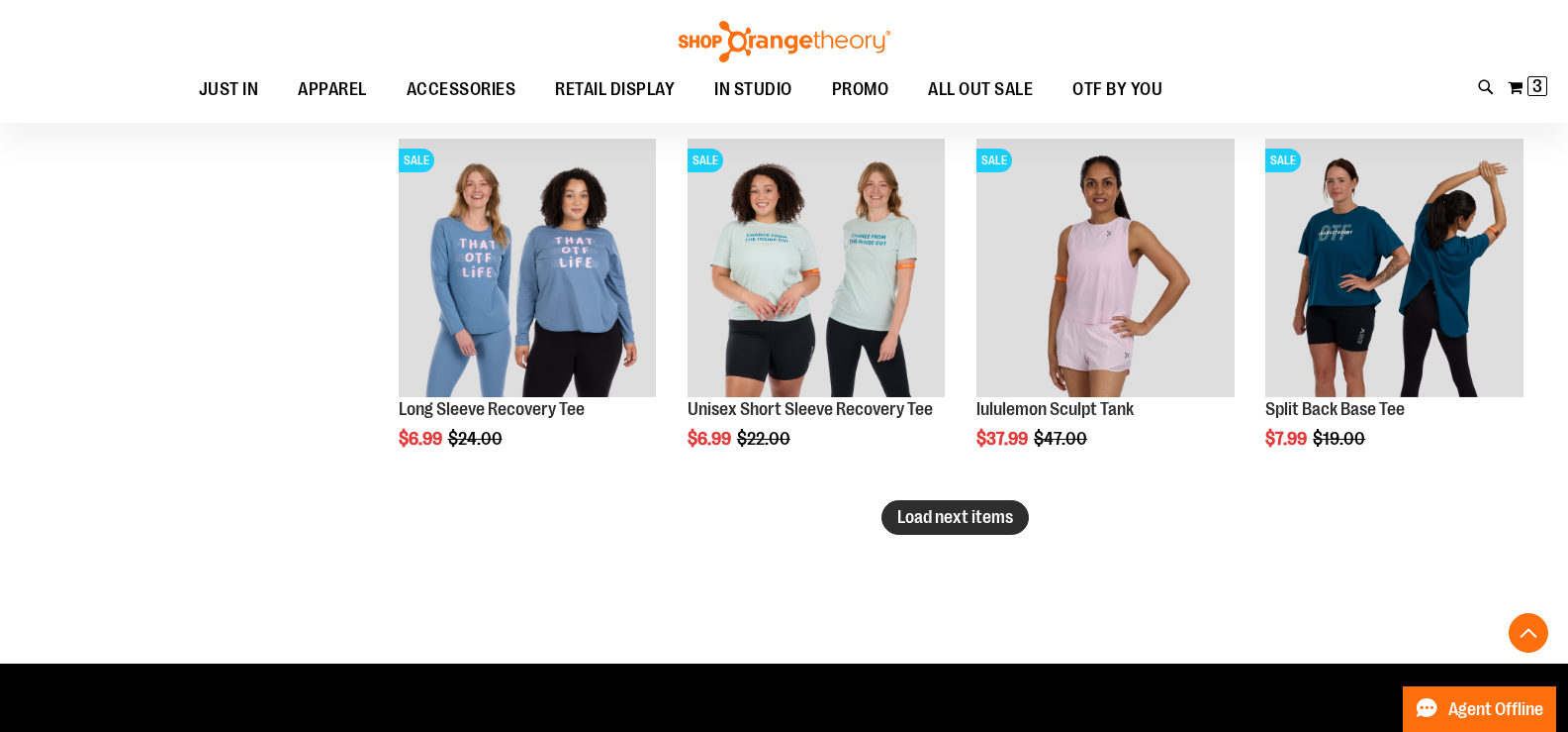
click at [972, 519] on span "Load next items" at bounding box center [955, 517] width 116 height 20
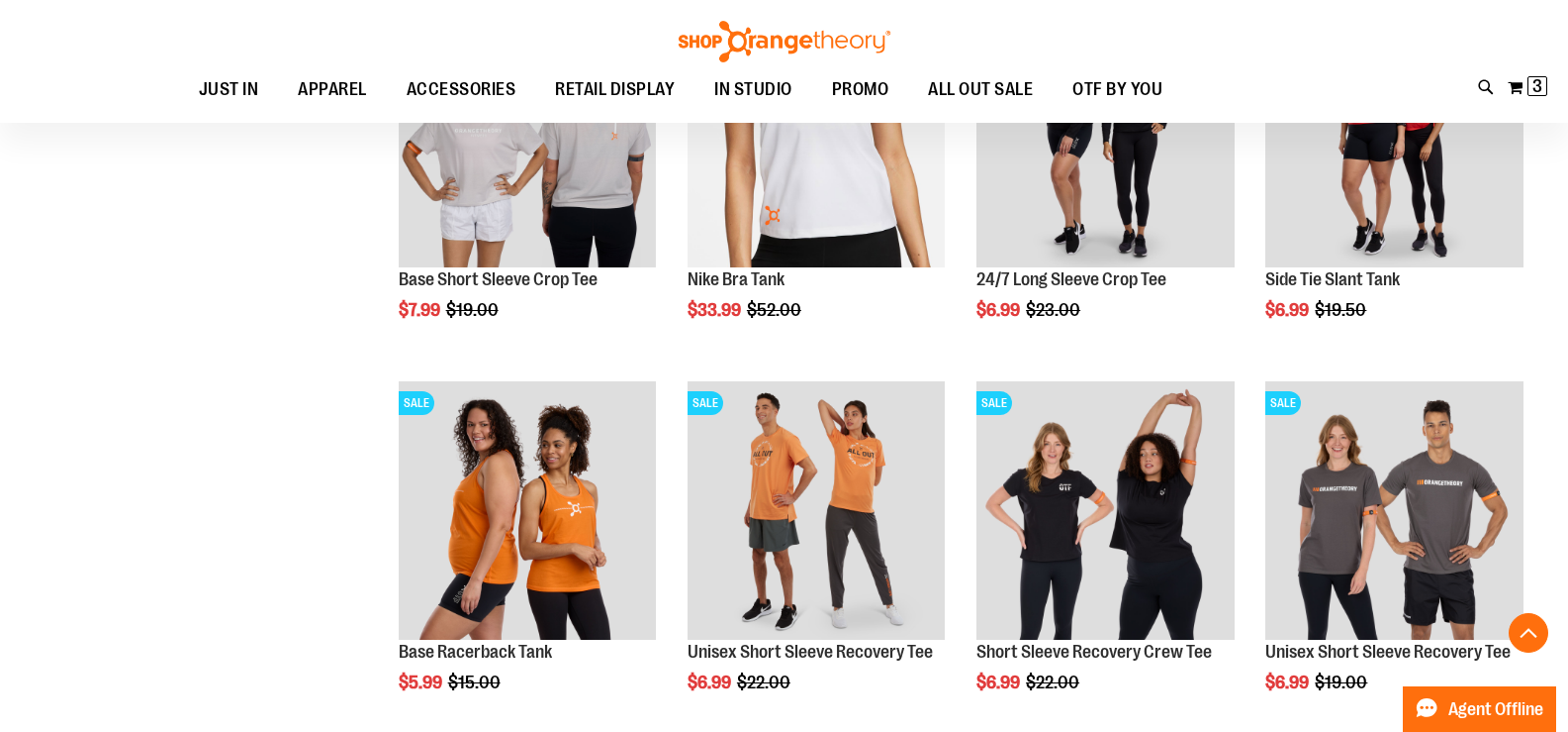
scroll to position [18807, 0]
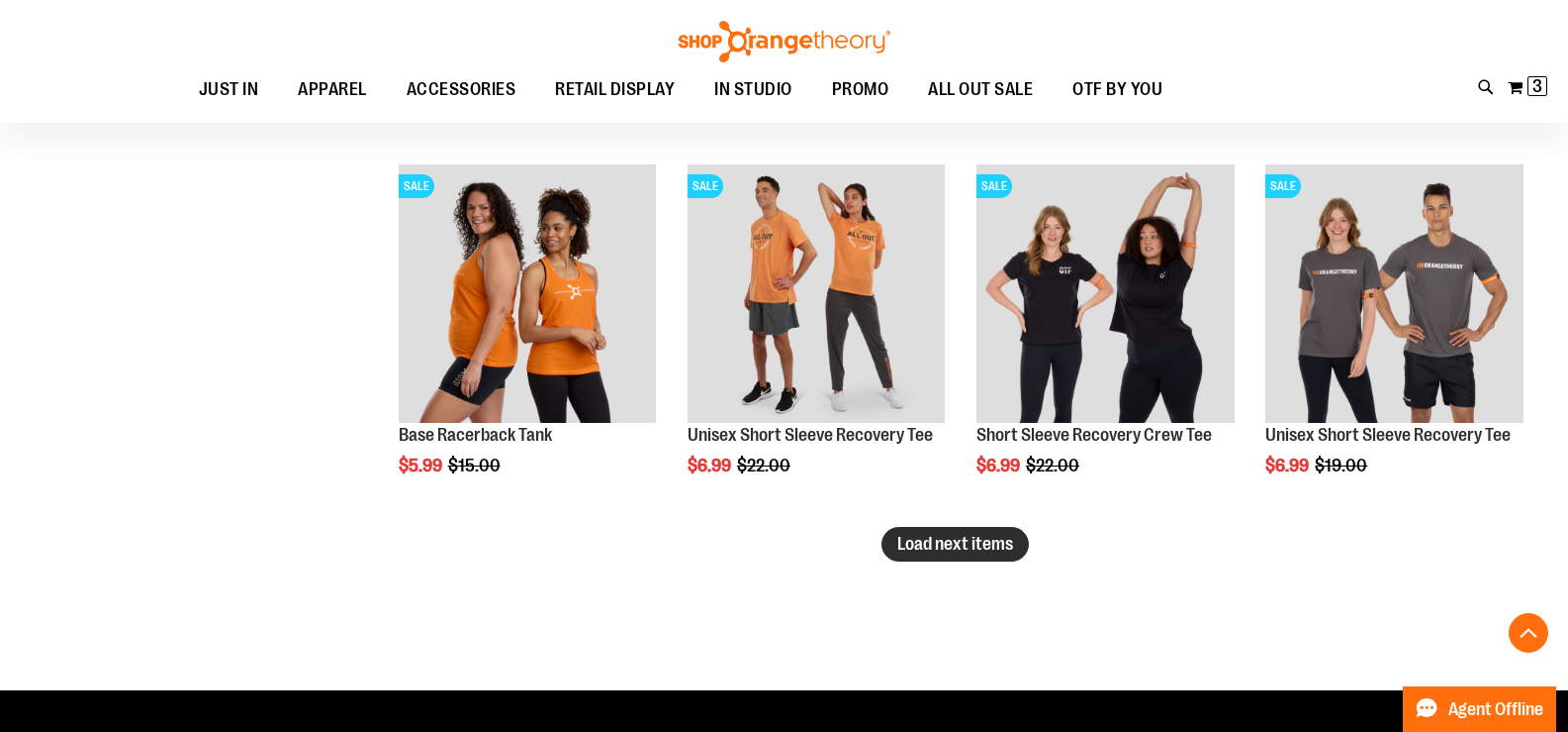
click at [946, 550] on span "Load next items" at bounding box center [955, 544] width 116 height 20
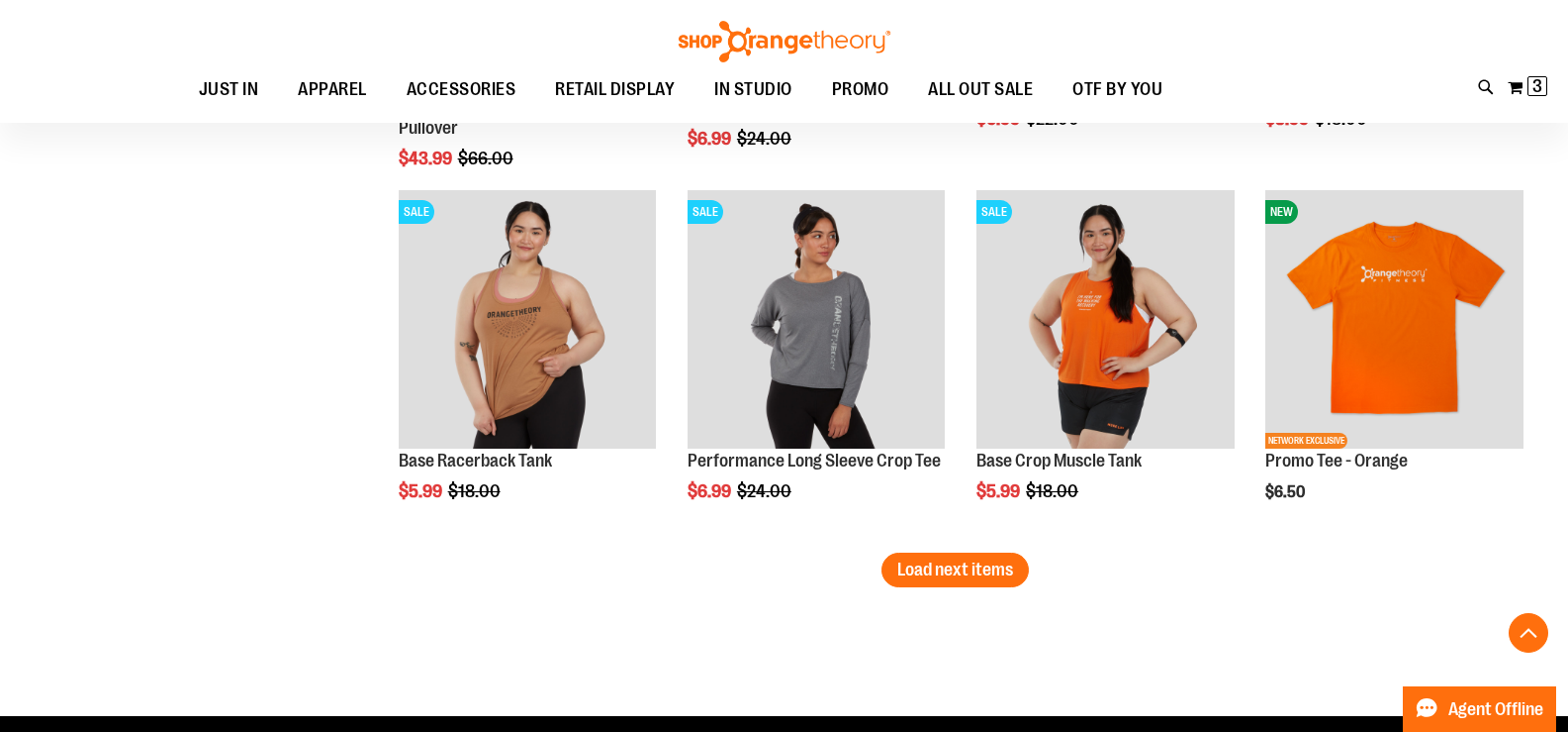
scroll to position [19995, 0]
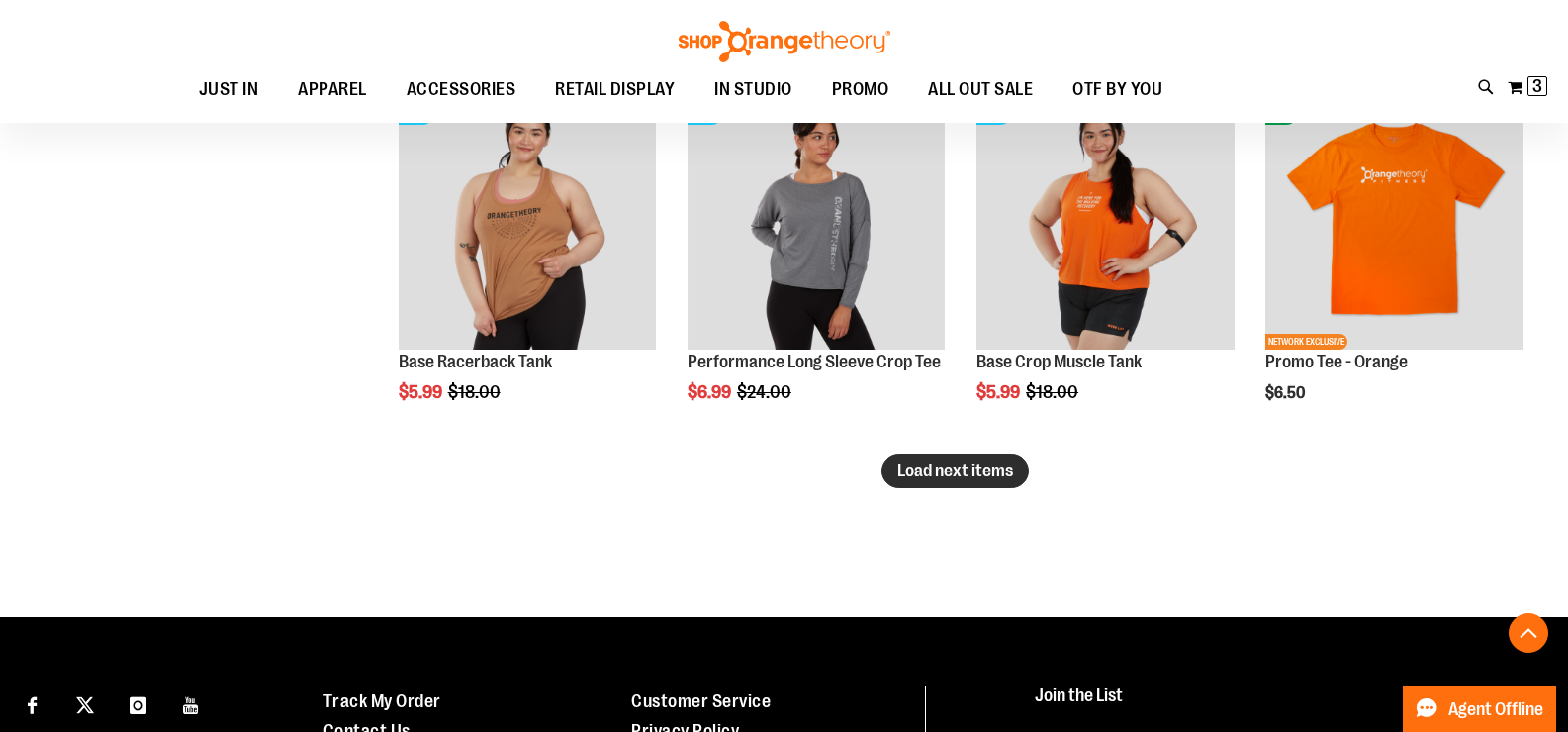
click at [972, 469] on span "Load next items" at bounding box center [955, 470] width 116 height 20
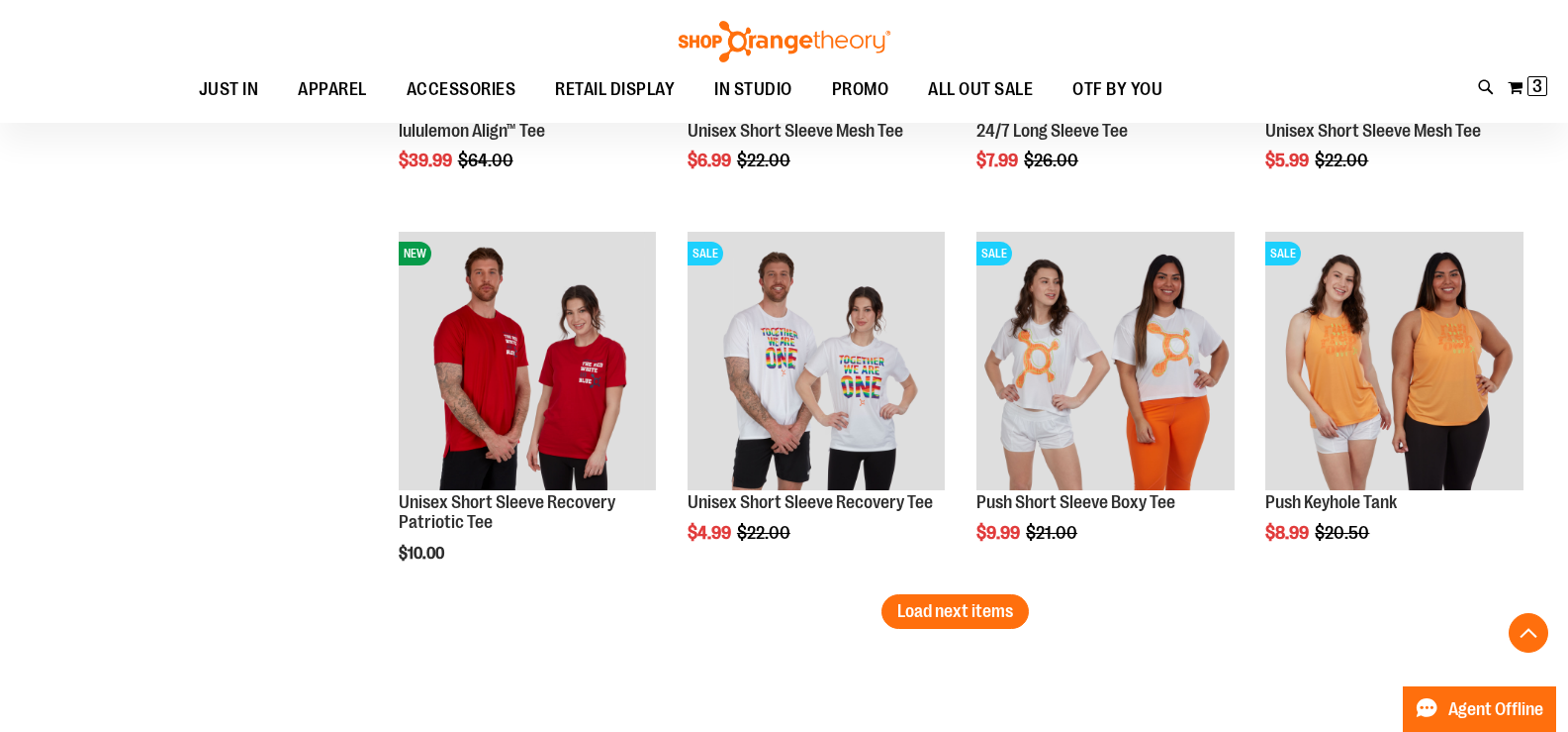
scroll to position [20985, 0]
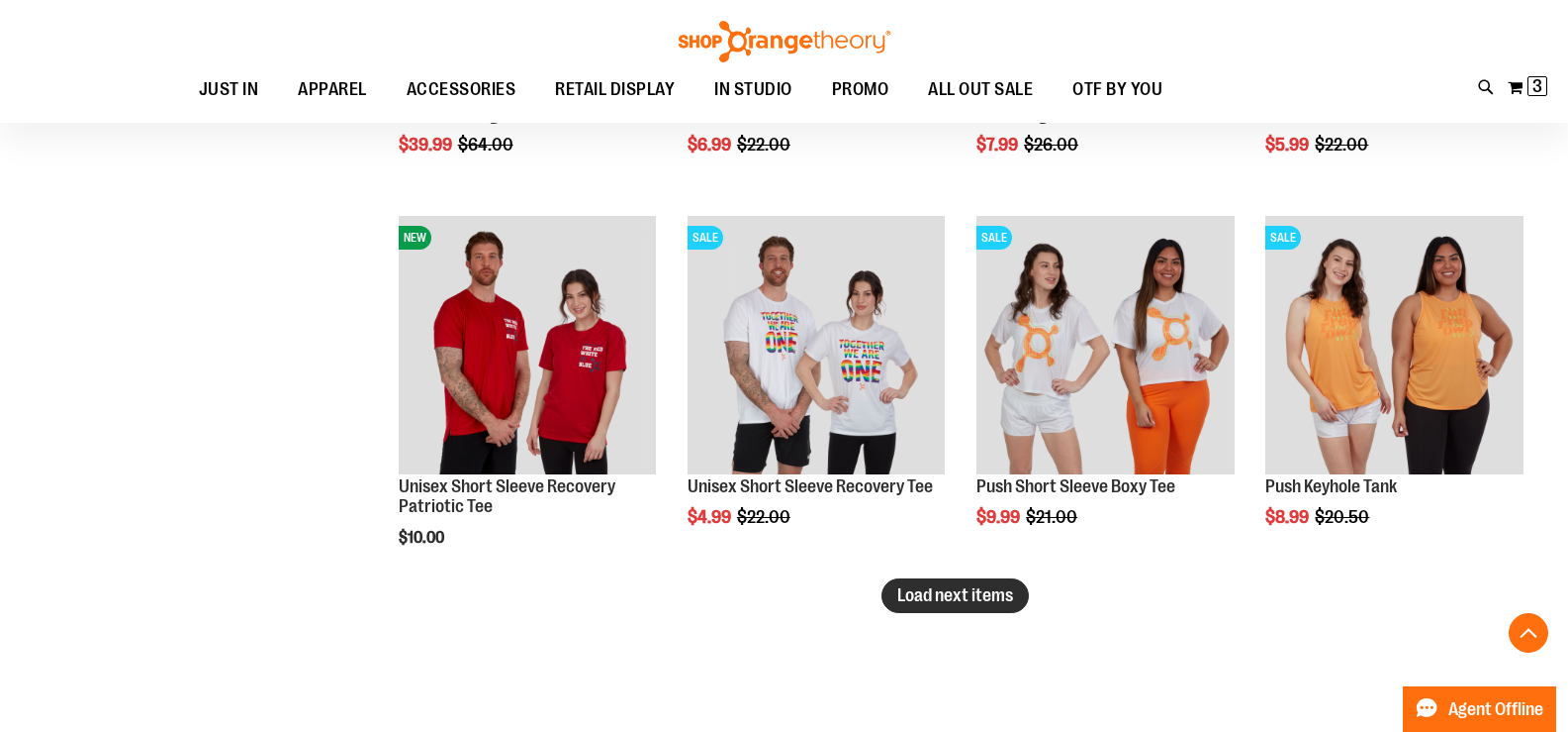
click at [947, 594] on span "Load next items" at bounding box center [955, 595] width 116 height 20
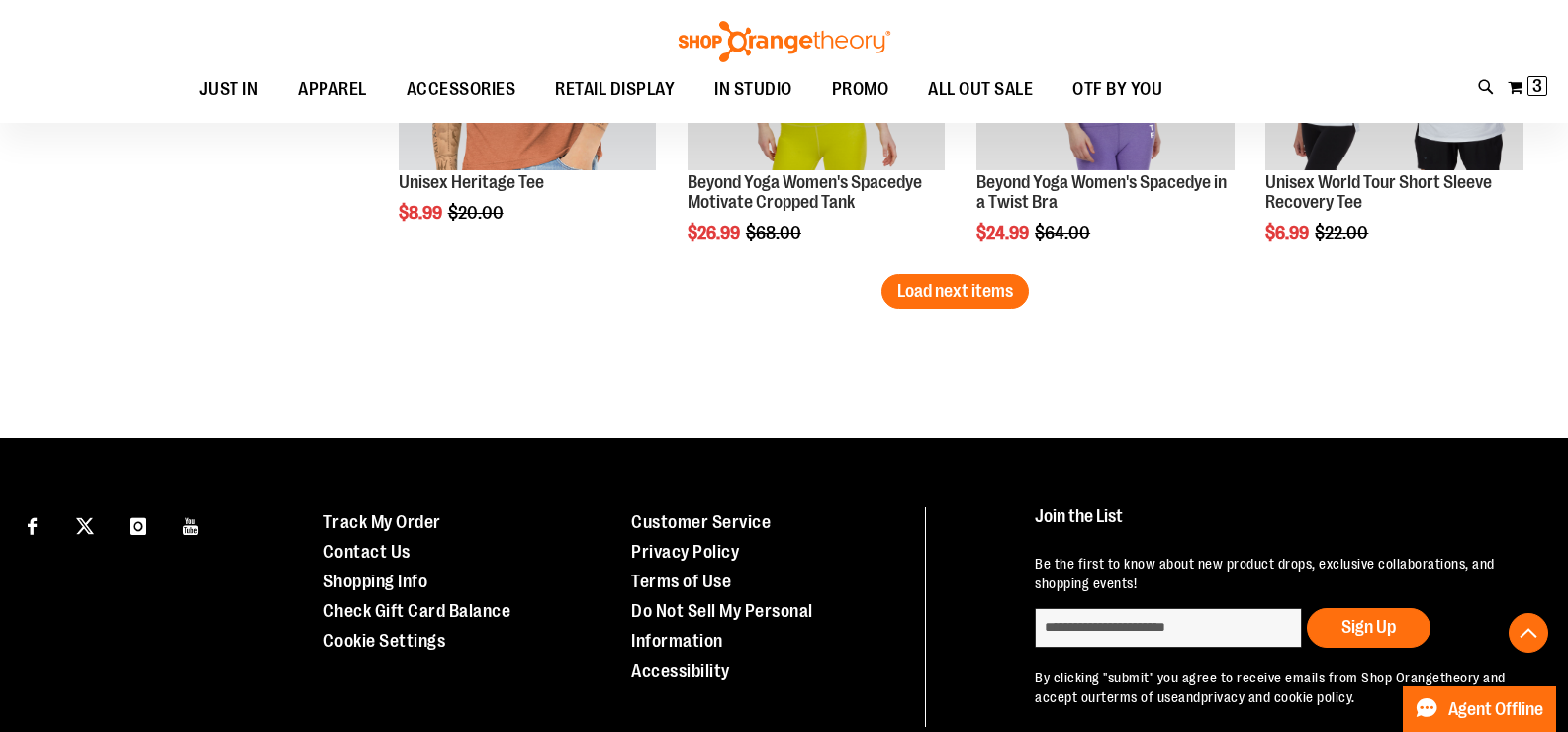
scroll to position [22458, 0]
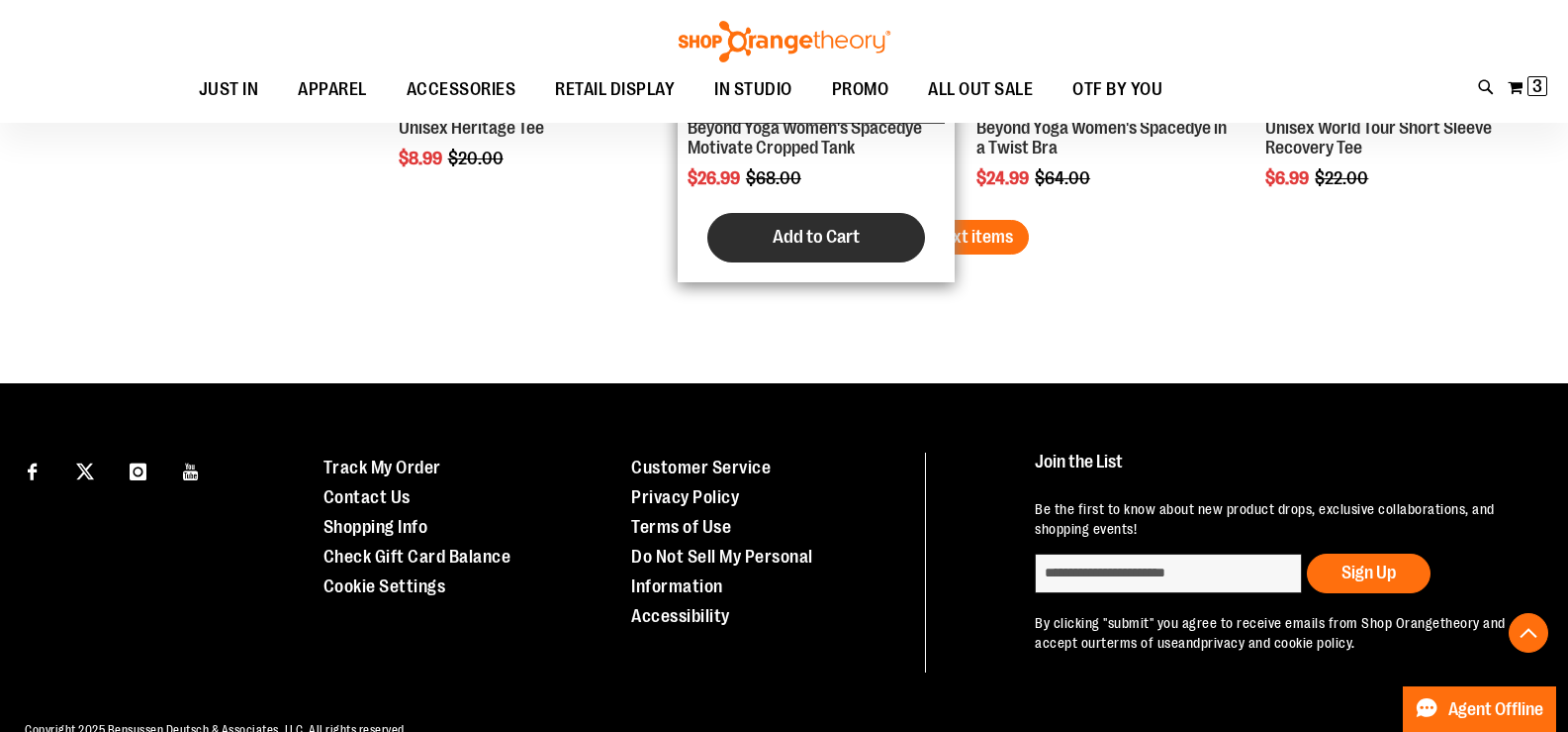
click at [918, 247] on button "Add to Cart" at bounding box center [816, 237] width 218 height 49
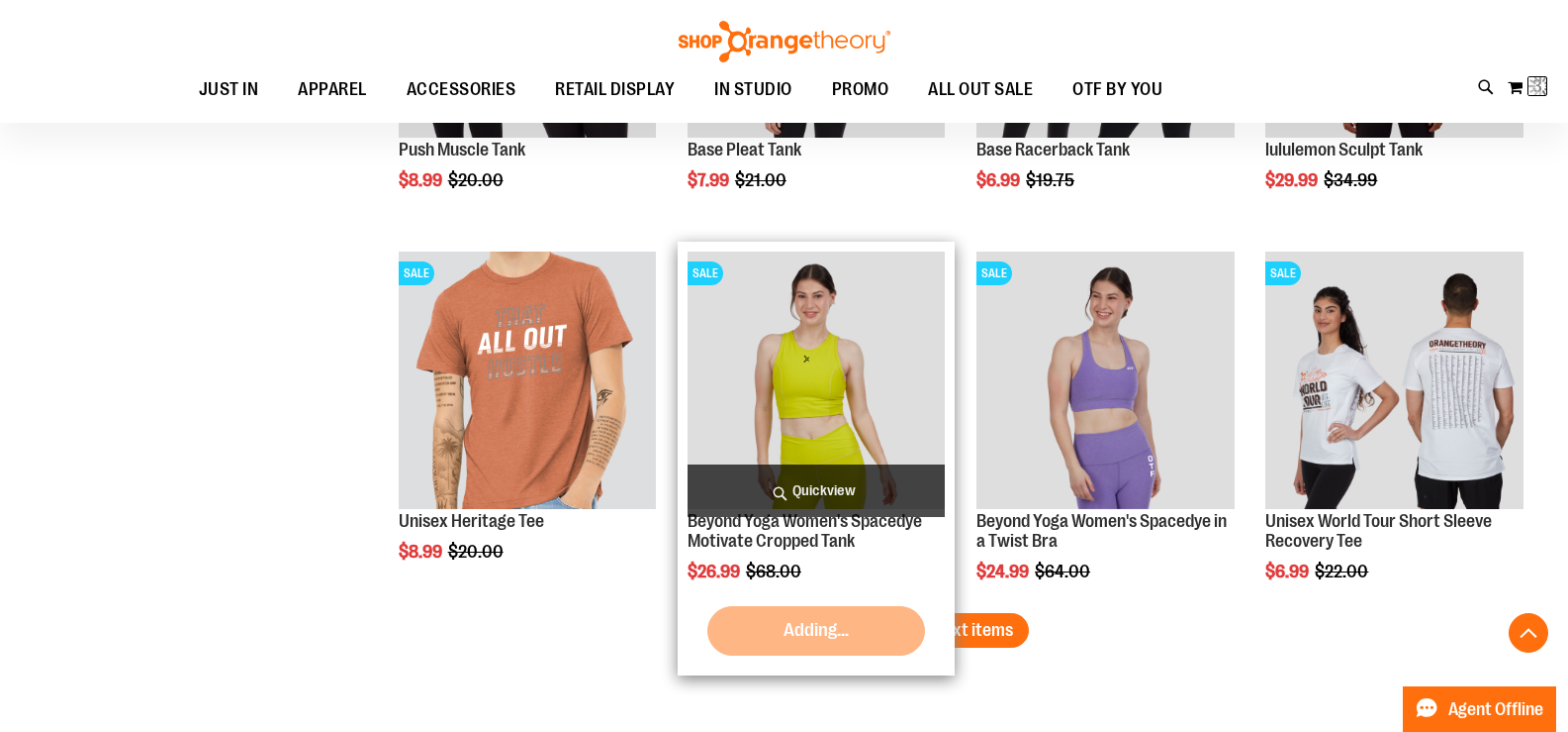
scroll to position [22062, 0]
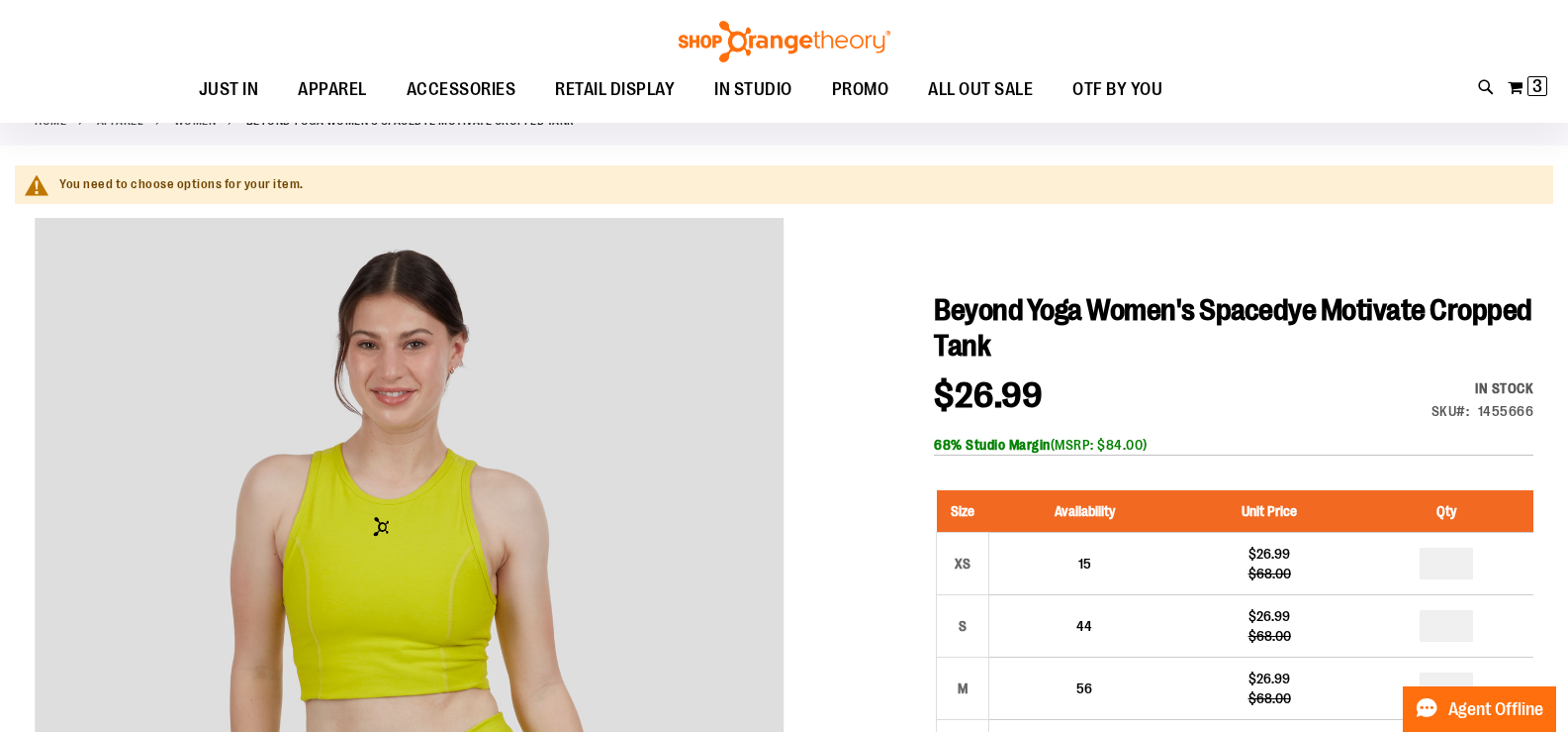
scroll to position [296, 0]
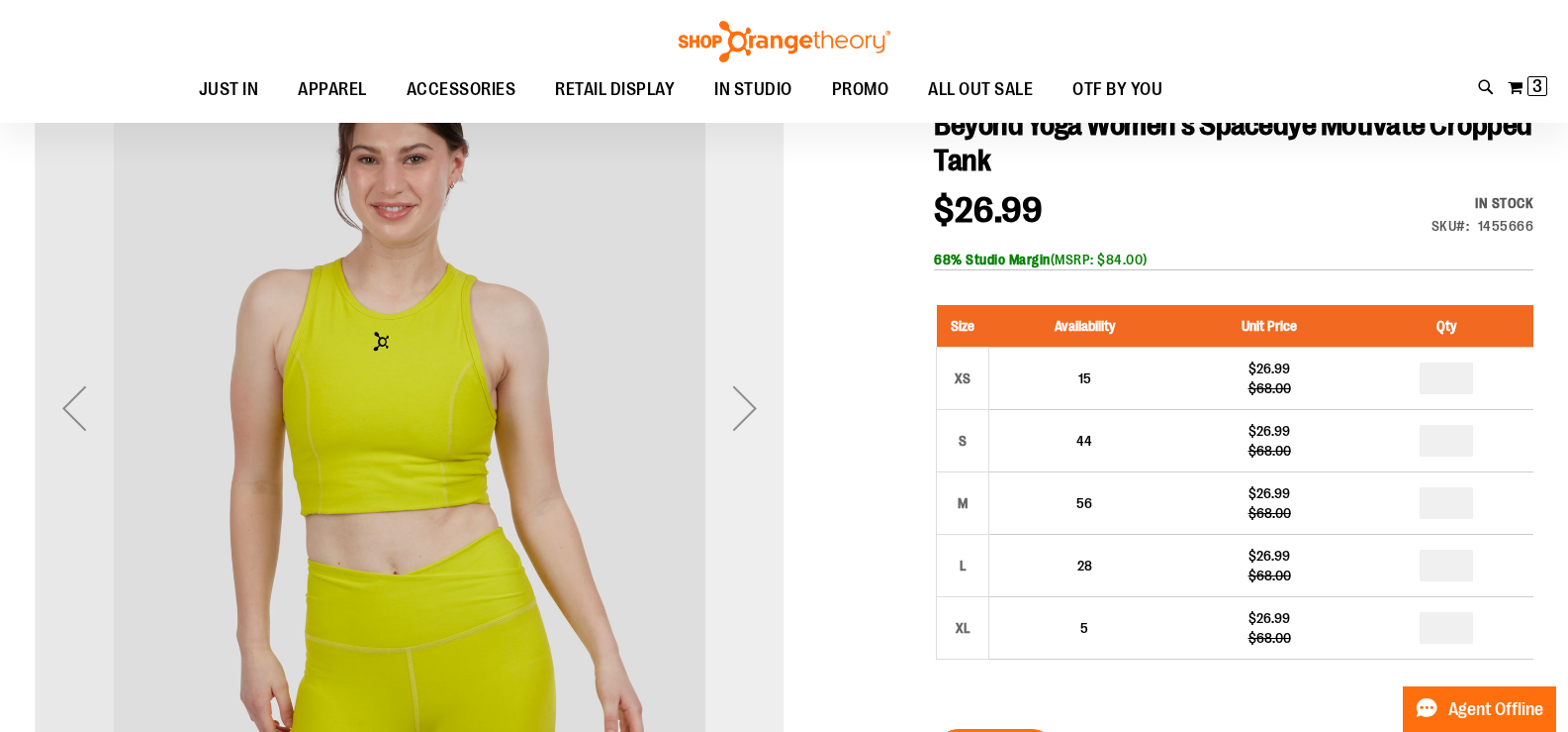
type input "**********"
click at [764, 503] on div "Next" at bounding box center [745, 408] width 79 height 750
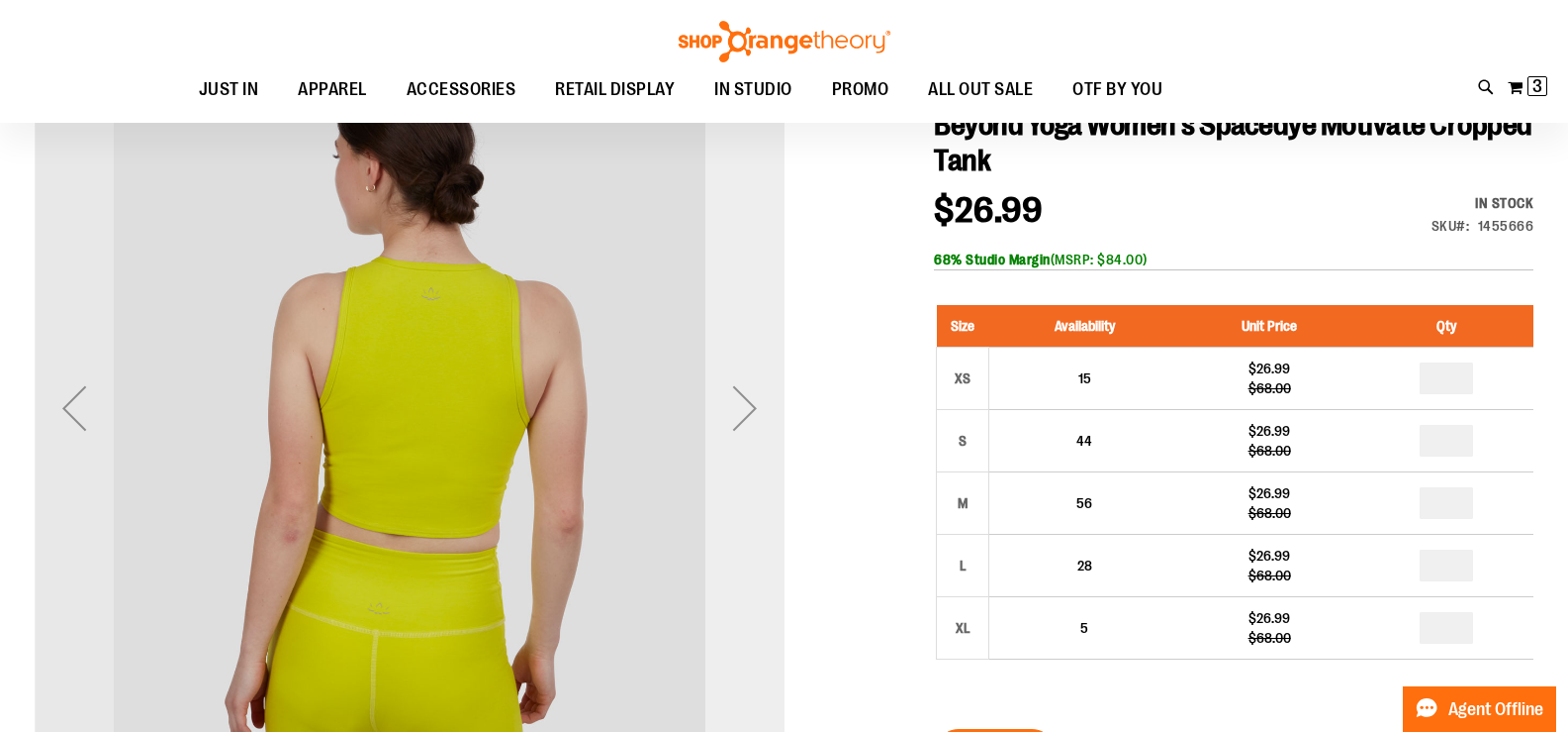
click at [764, 503] on div "Next" at bounding box center [745, 408] width 79 height 750
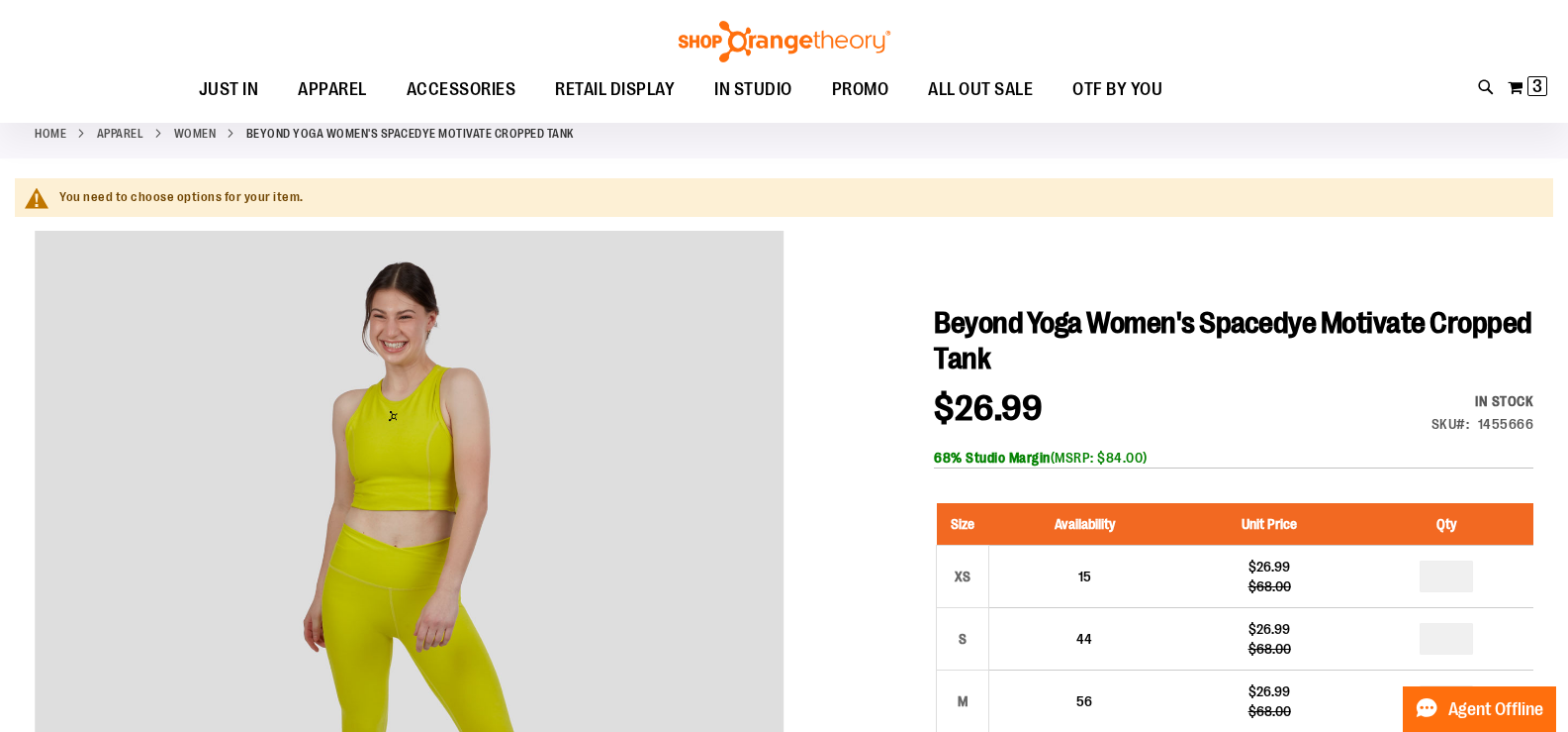
scroll to position [0, 0]
